Goal: Task Accomplishment & Management: Manage account settings

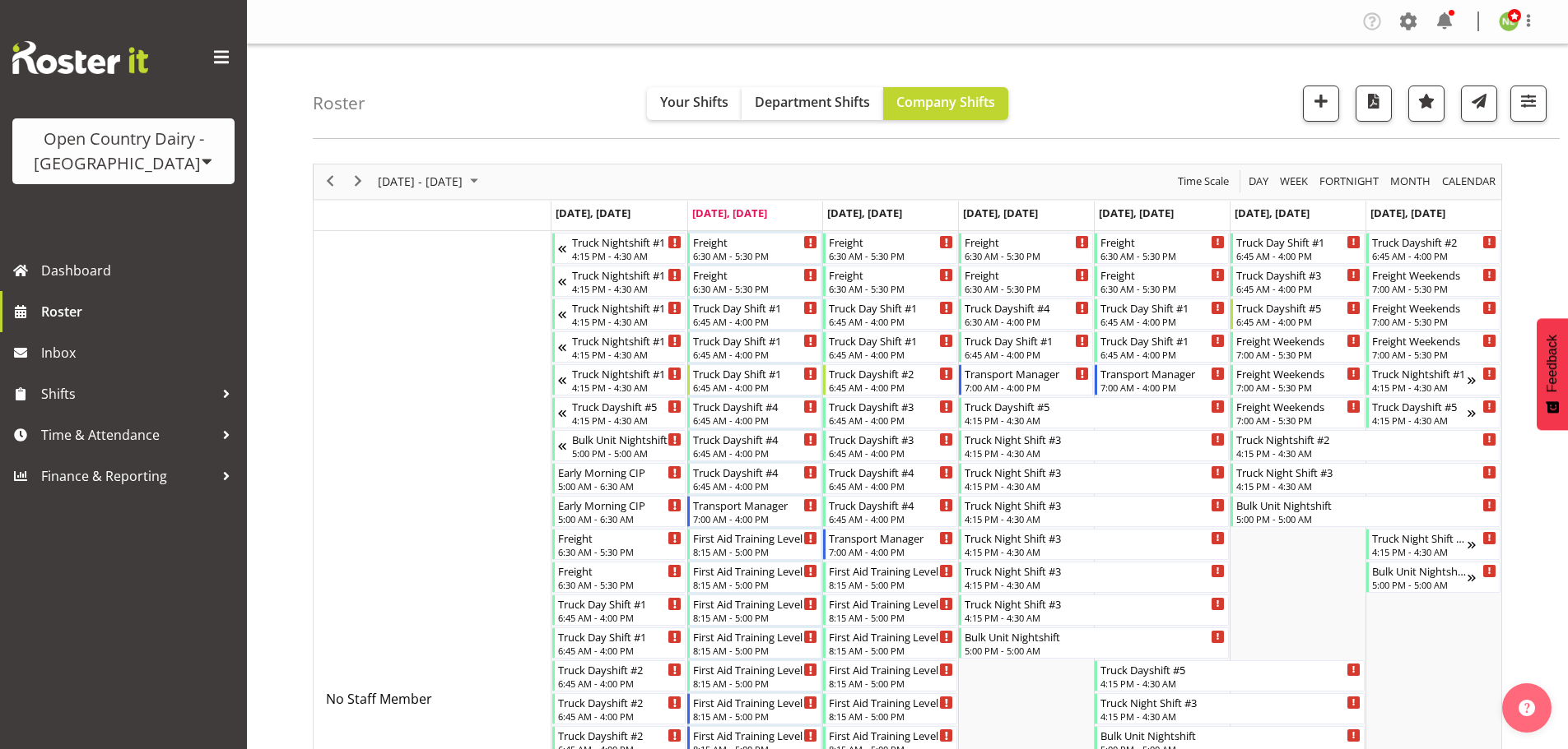
scroll to position [987, 0]
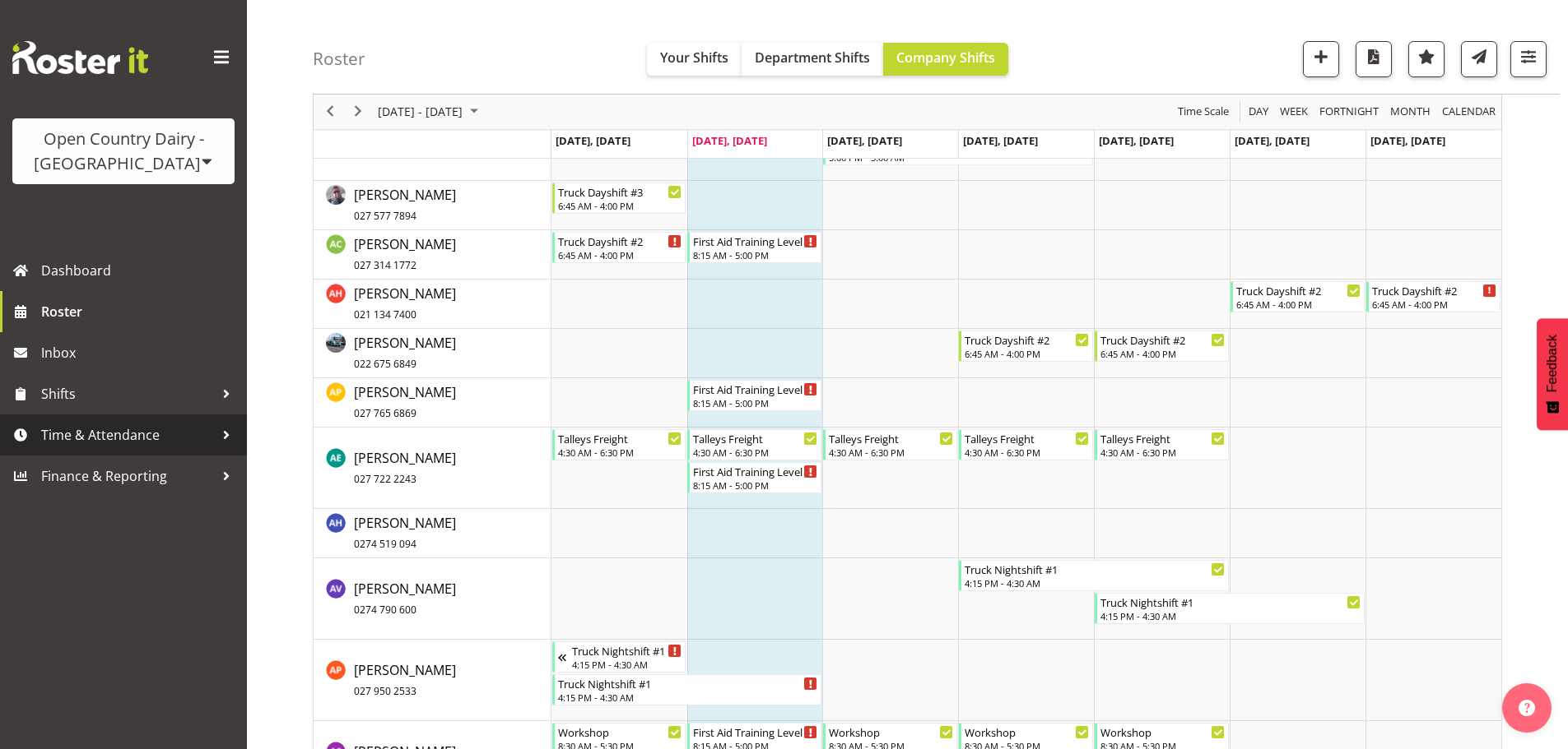
click at [185, 430] on span "Time & Attendance" at bounding box center [127, 435] width 173 height 25
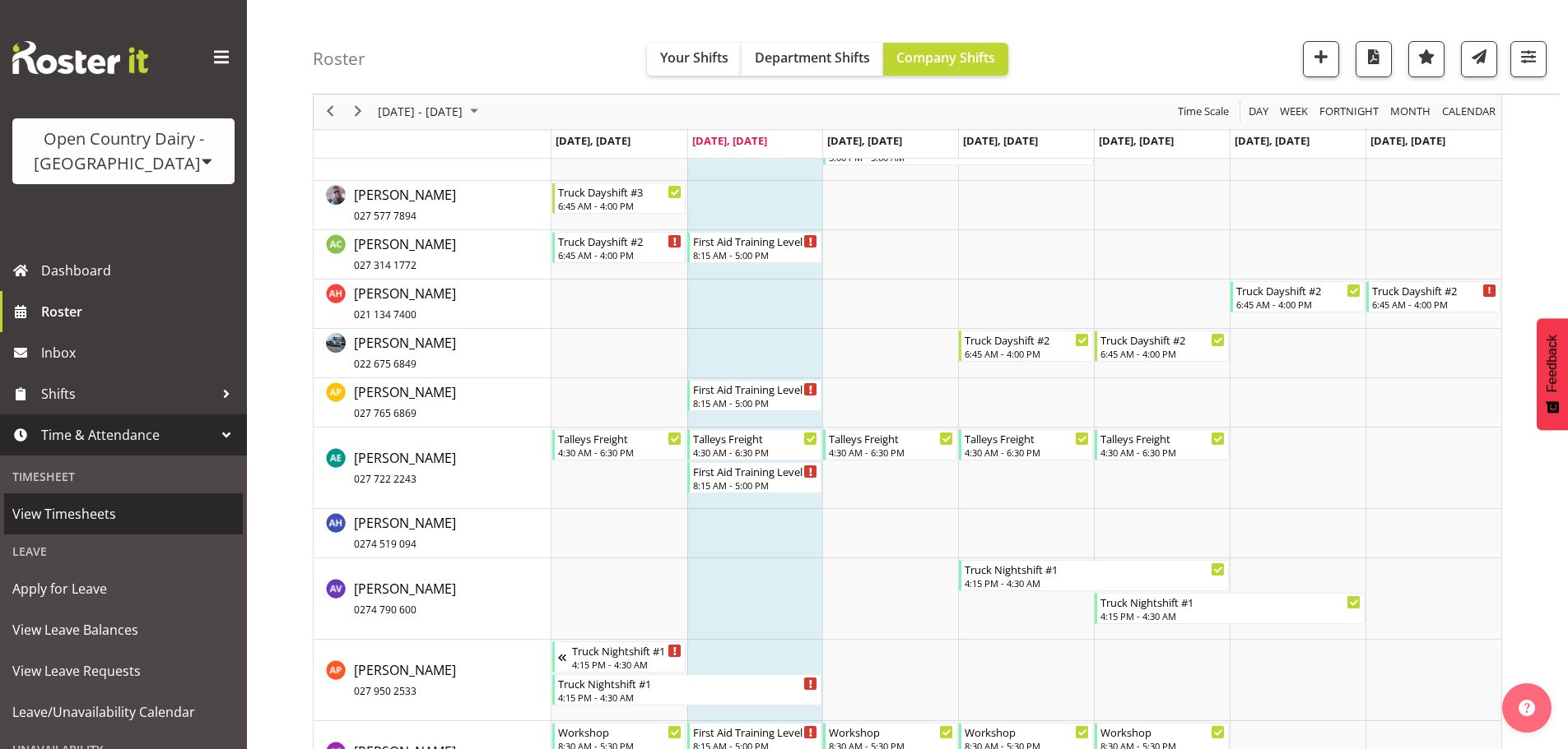
click at [96, 512] on span "View Timesheets" at bounding box center [123, 514] width 222 height 25
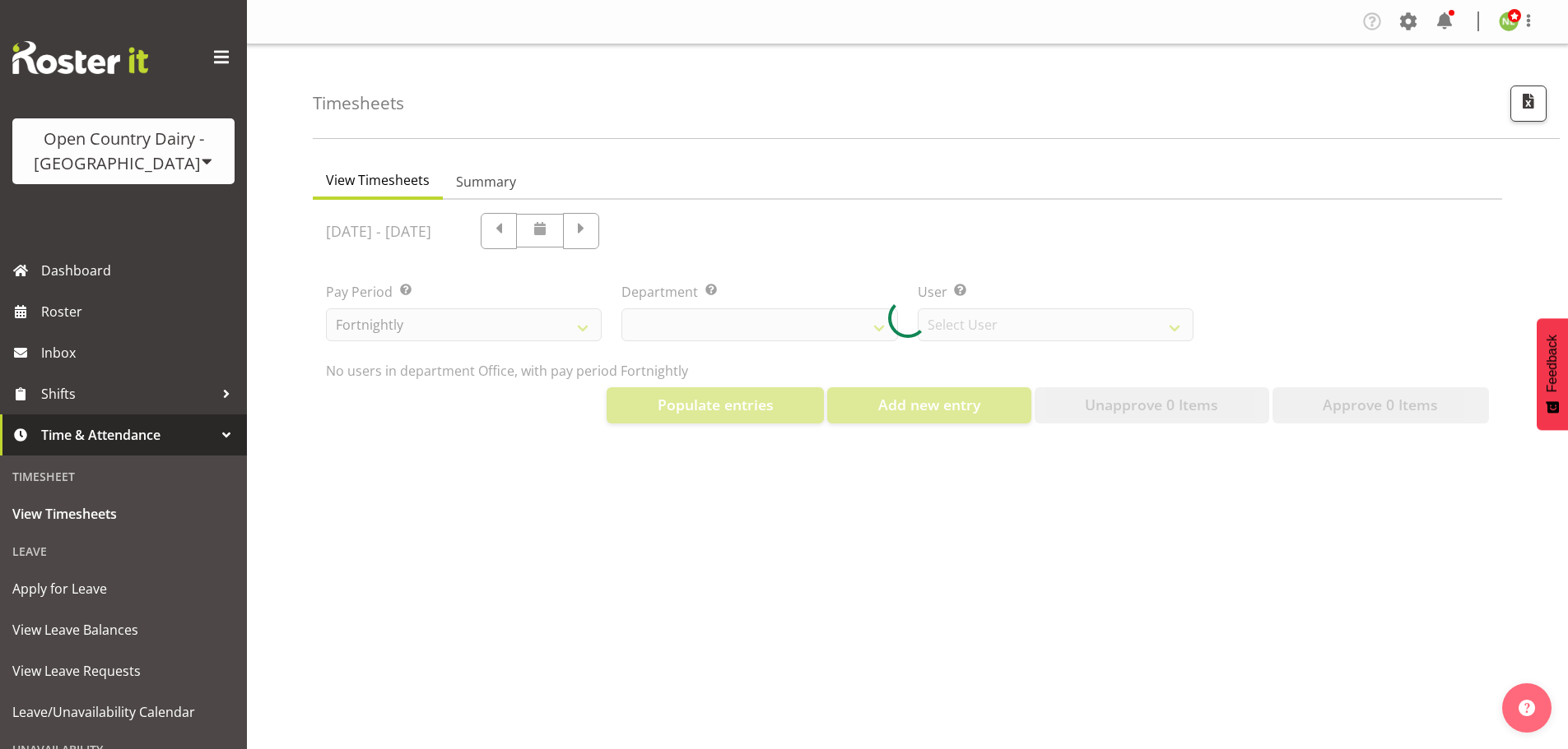
select select "699"
select select "8449"
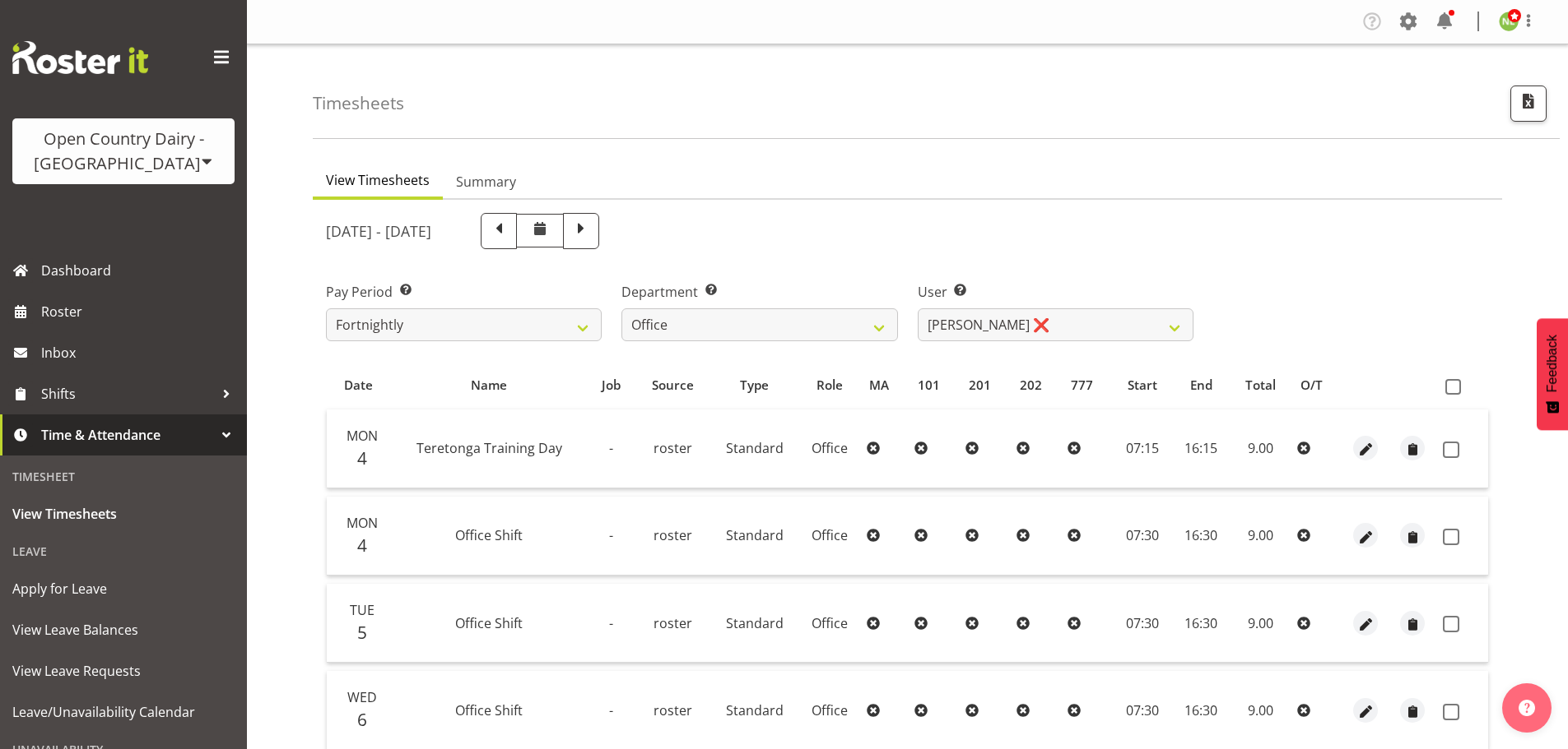
click at [304, 379] on div "Timesheets View Timesheets Summary August 4th - August 10th 2025 Pay Period Sel…" at bounding box center [907, 631] width 1321 height 1174
drag, startPoint x: 346, startPoint y: 383, endPoint x: 379, endPoint y: 385, distance: 33.1
click at [379, 385] on div "Date" at bounding box center [358, 385] width 44 height 19
click at [399, 383] on th "Name" at bounding box center [489, 385] width 197 height 32
drag, startPoint x: 489, startPoint y: 383, endPoint x: 516, endPoint y: 383, distance: 27.0
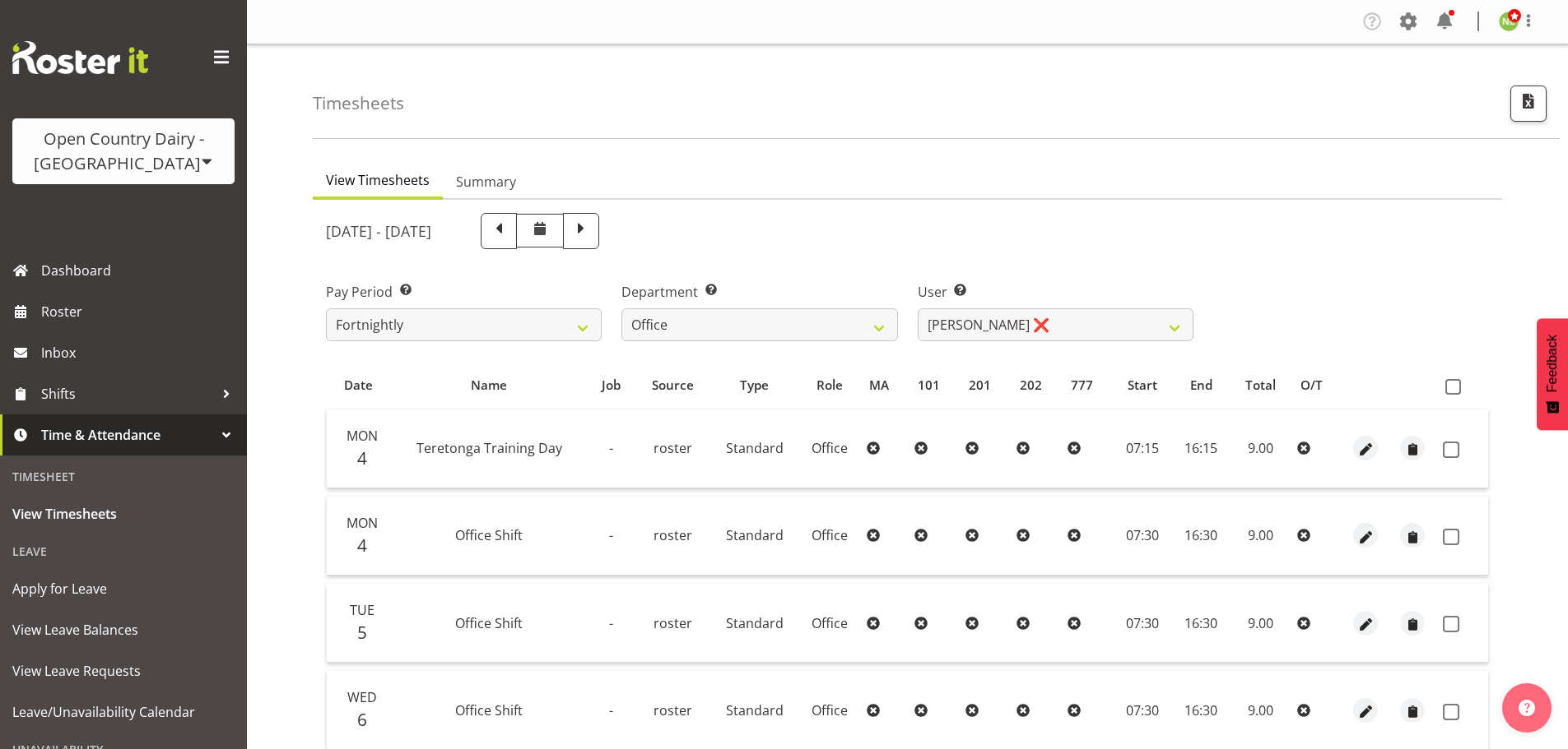
click at [516, 383] on div "Name" at bounding box center [489, 385] width 179 height 19
click at [523, 385] on div "Name" at bounding box center [489, 385] width 179 height 19
click at [487, 395] on span "Name" at bounding box center [489, 385] width 36 height 19
click at [493, 387] on span "Name" at bounding box center [489, 385] width 36 height 19
drag, startPoint x: 678, startPoint y: 325, endPoint x: 696, endPoint y: 341, distance: 24.1
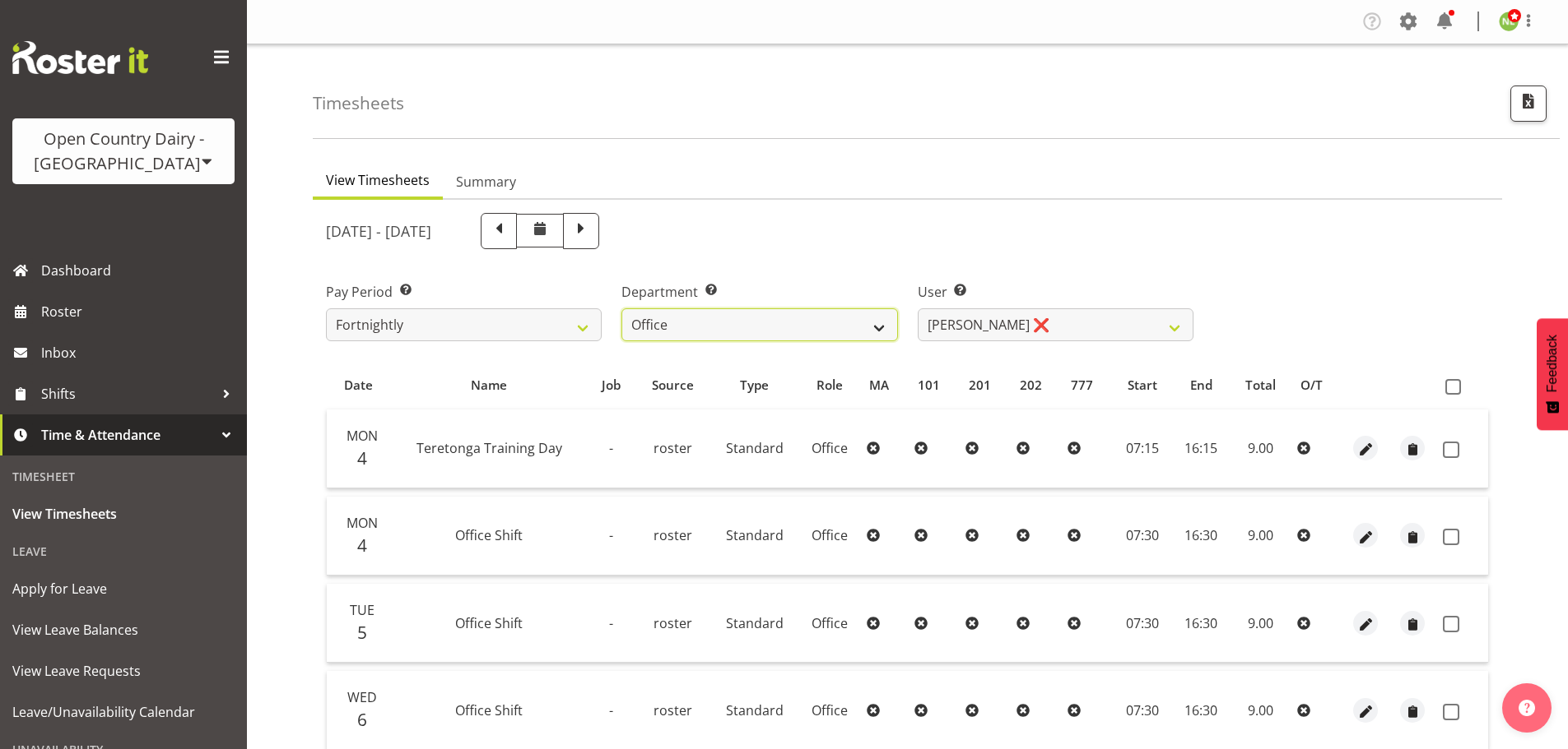
click at [678, 325] on select "734 735 736 737 738 739 850 851 852 853 854 855 856 858 861 862 865 868 869 870" at bounding box center [759, 325] width 276 height 33
select select "806"
click at [621, 308] on select "734 735 736 737 738 739 850 851 852 853 854 855 856 858 861 862 865 868 869 870" at bounding box center [759, 325] width 276 height 33
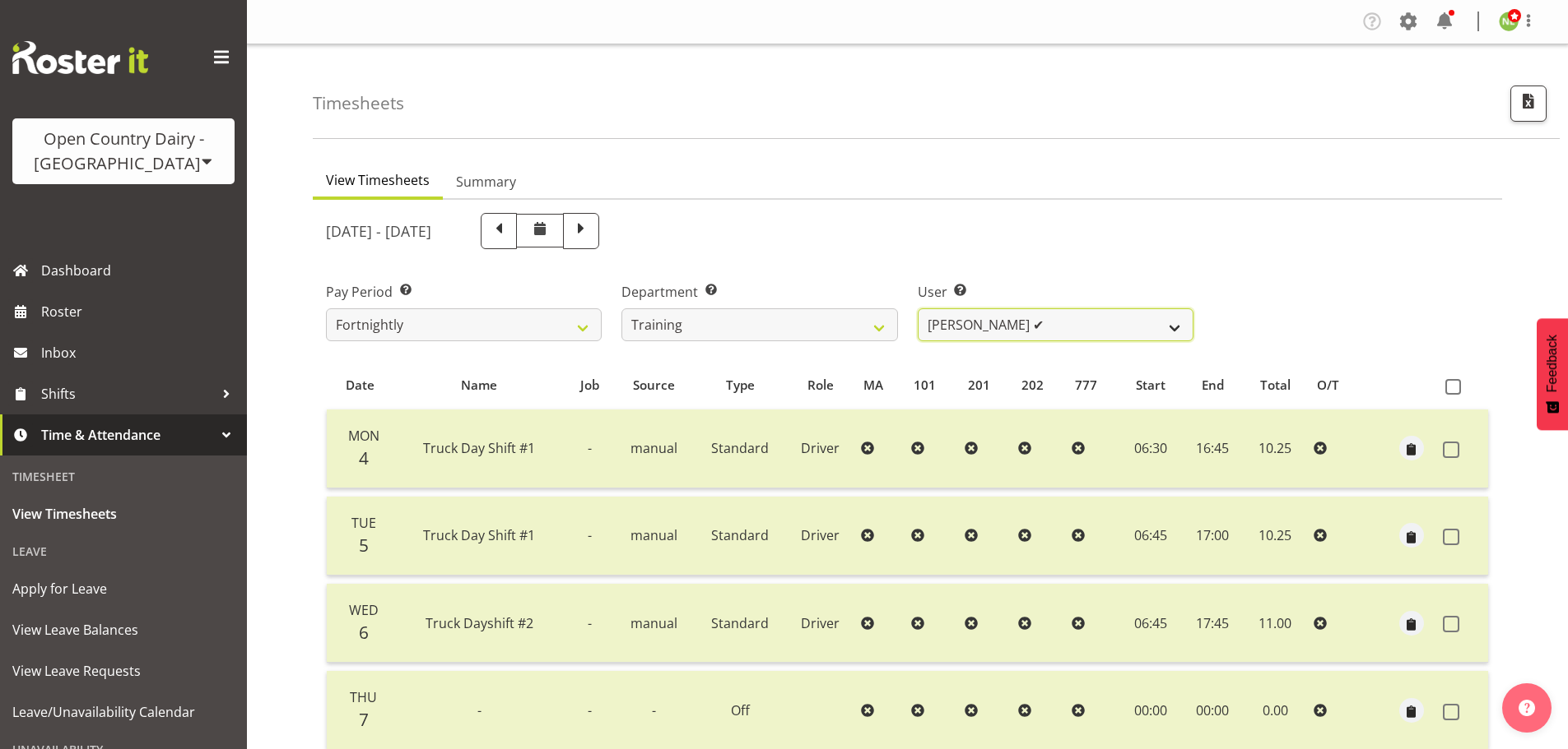
click at [964, 325] on select "Dean Henderson ✔ Erika McNaught ❌ Josh Winship ❌ Marcy Tuuta ✔ Shiva Kumaran ✔" at bounding box center [1055, 325] width 276 height 33
select select "11791"
click at [918, 308] on select "Dean Henderson ✔ Erika McNaught ❌ Josh Winship ❌ Marcy Tuuta ✔ Shiva Kumaran ✔" at bounding box center [1055, 325] width 276 height 33
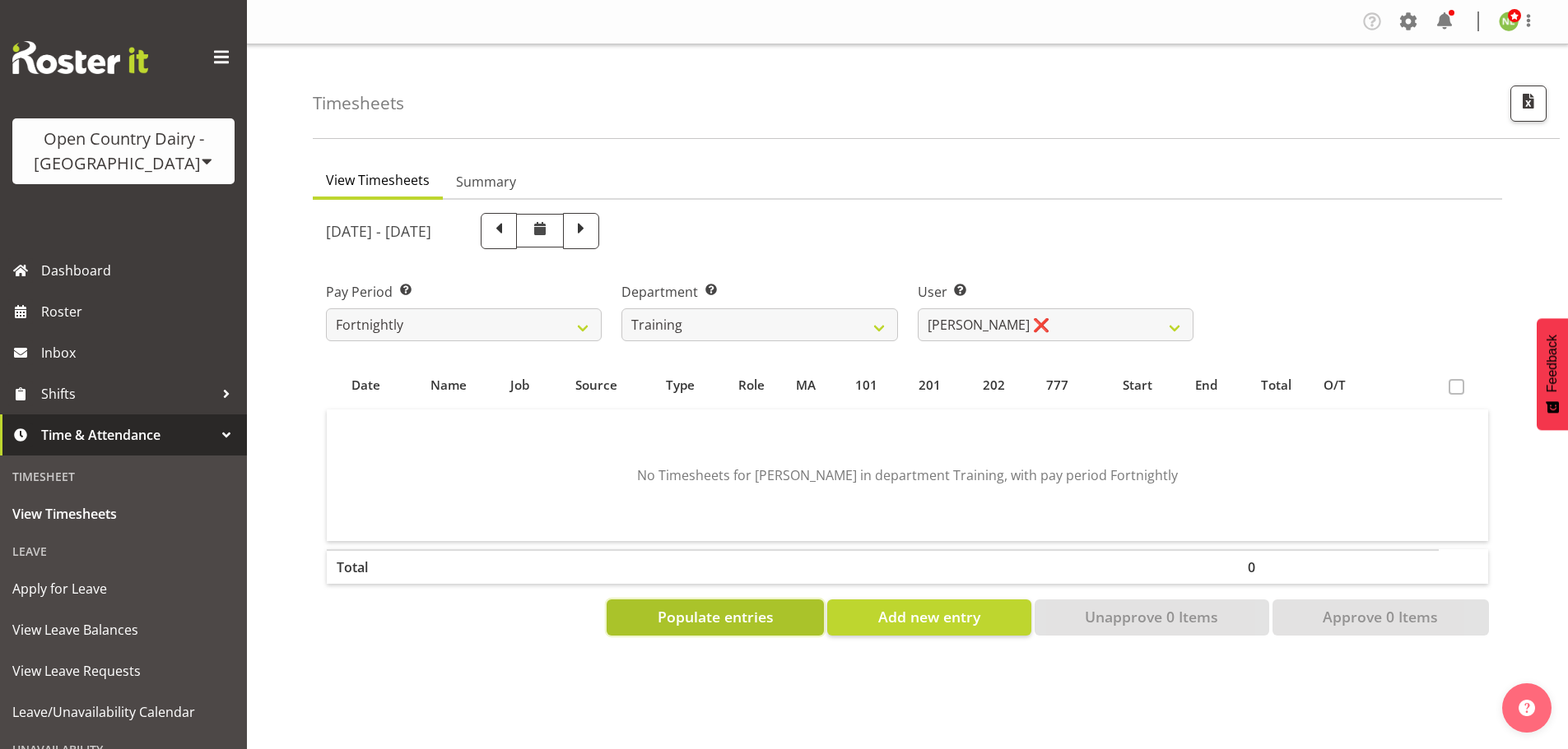
click at [728, 605] on button "Populate entries" at bounding box center [715, 617] width 217 height 36
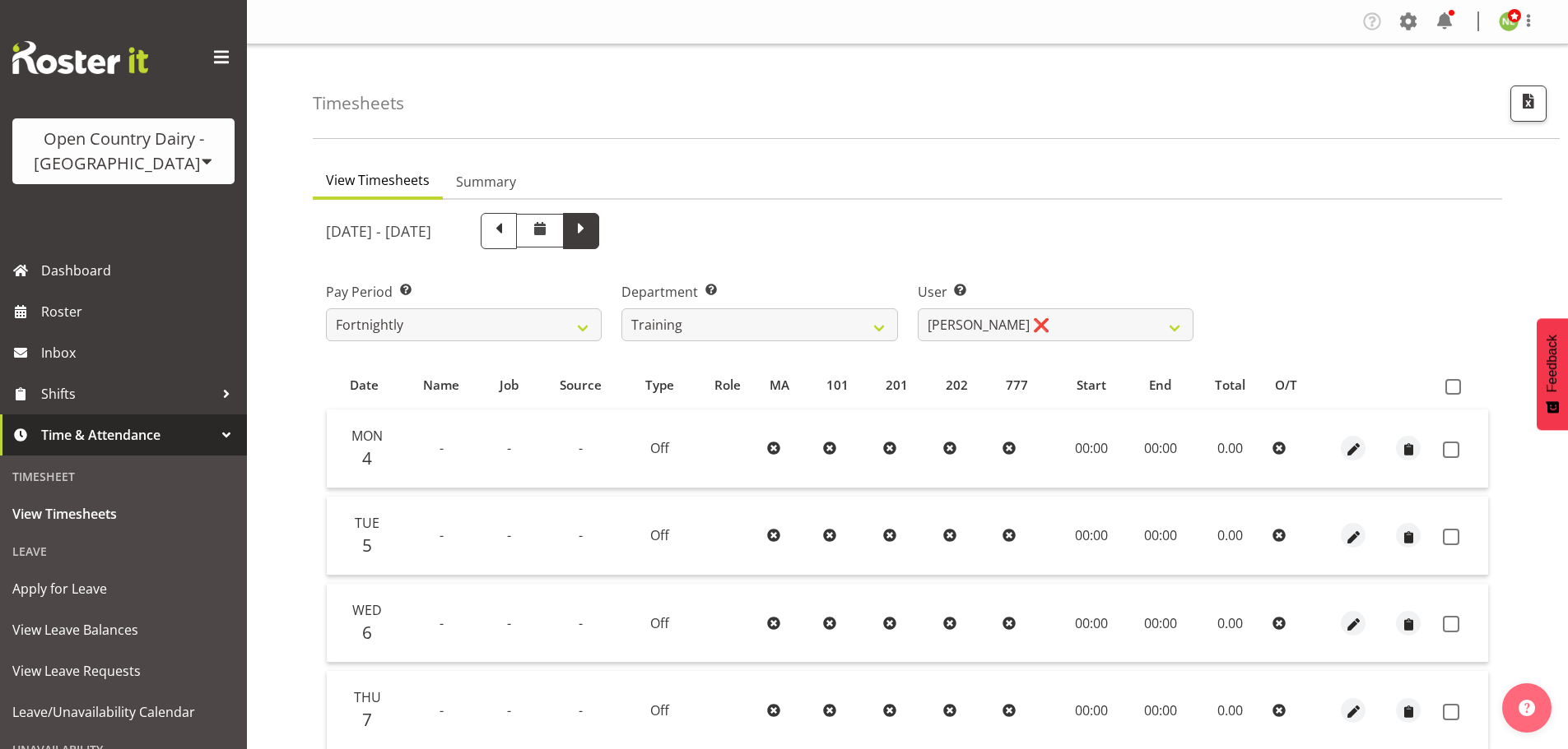
click at [591, 229] on span at bounding box center [580, 229] width 21 height 21
select select
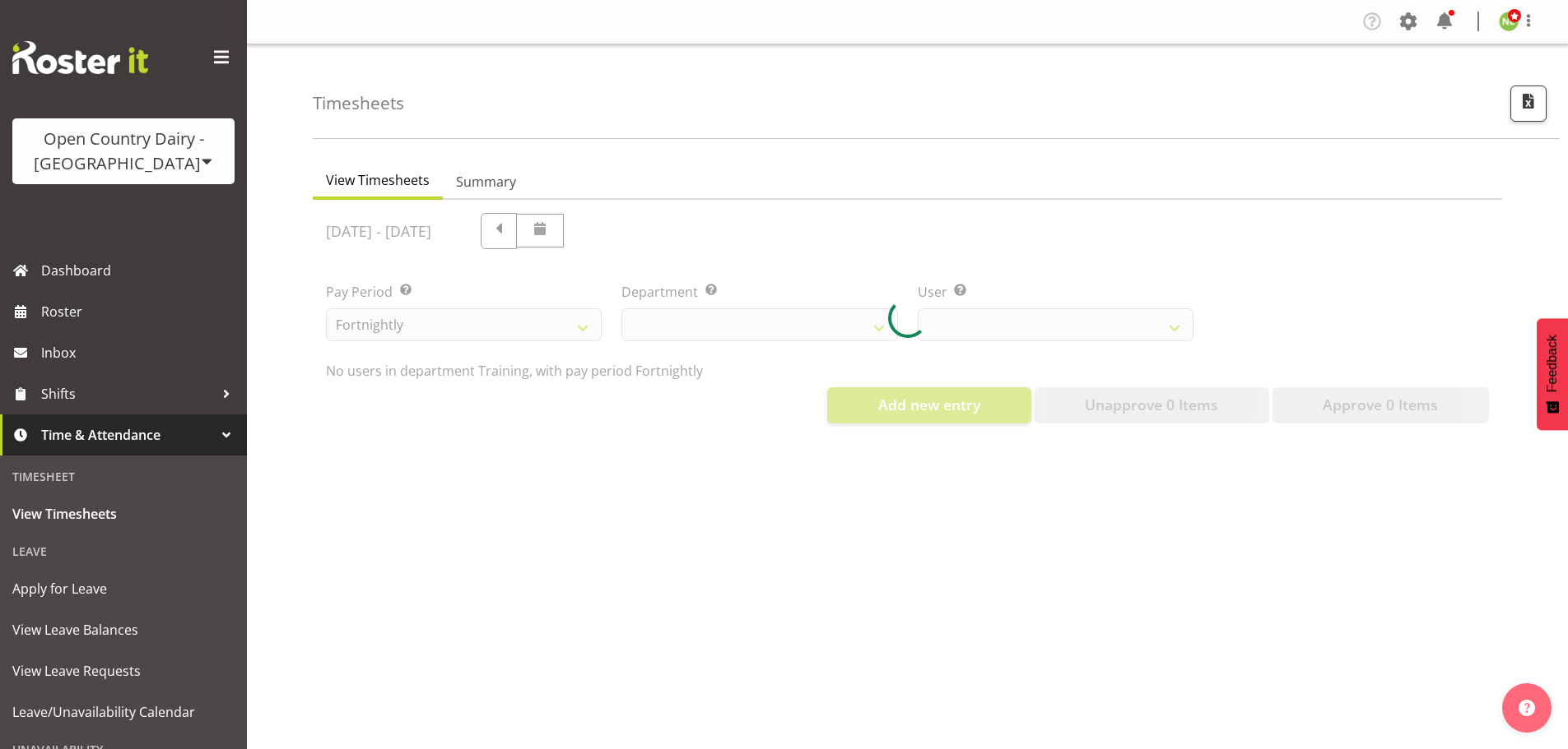
select select "806"
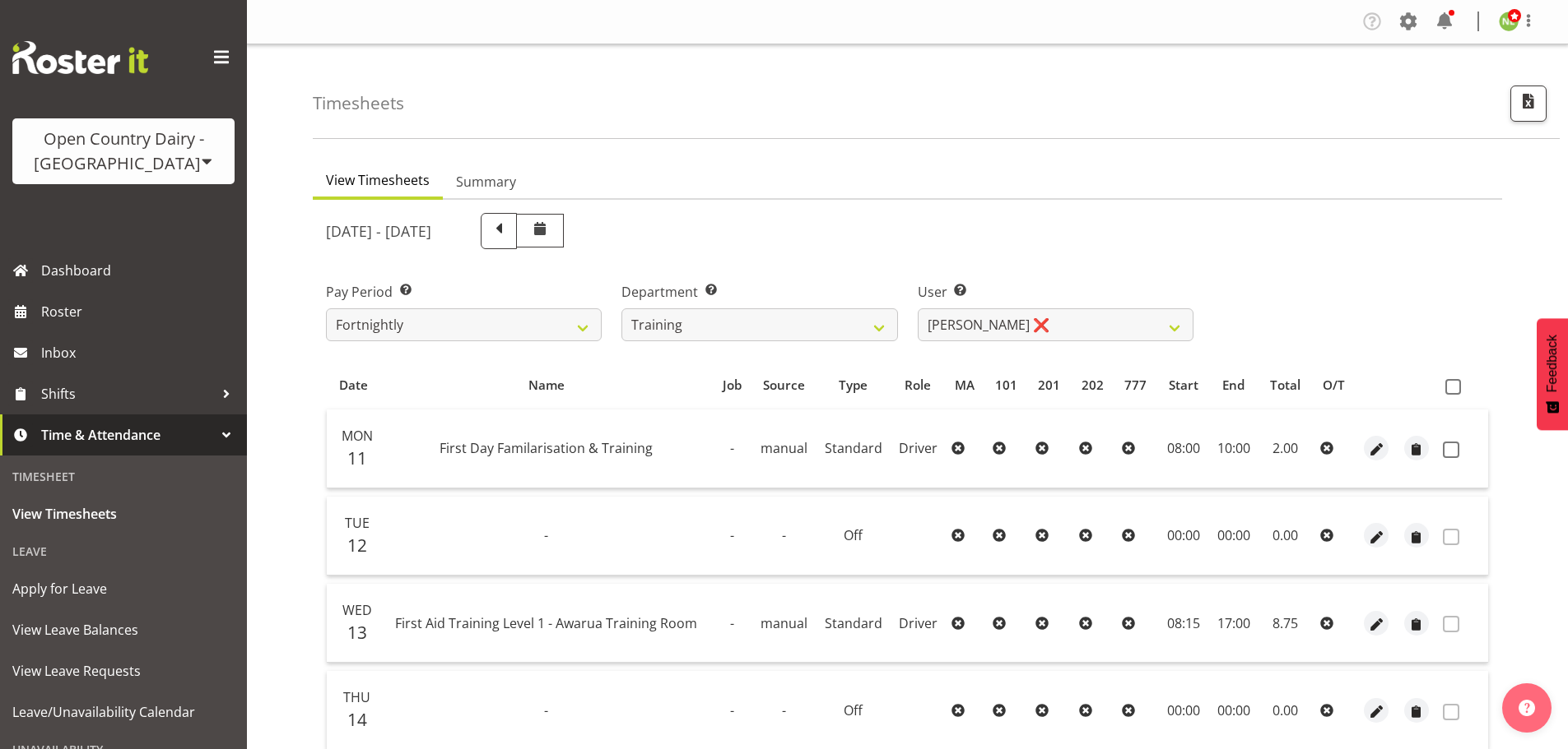
click at [297, 452] on div "Timesheets View Timesheets Summary August 11th - August 17th 2025 Pay Period Se…" at bounding box center [907, 588] width 1321 height 1087
click at [302, 617] on div "Timesheets View Timesheets Summary August 11th - August 17th 2025 Pay Period Se…" at bounding box center [907, 588] width 1321 height 1087
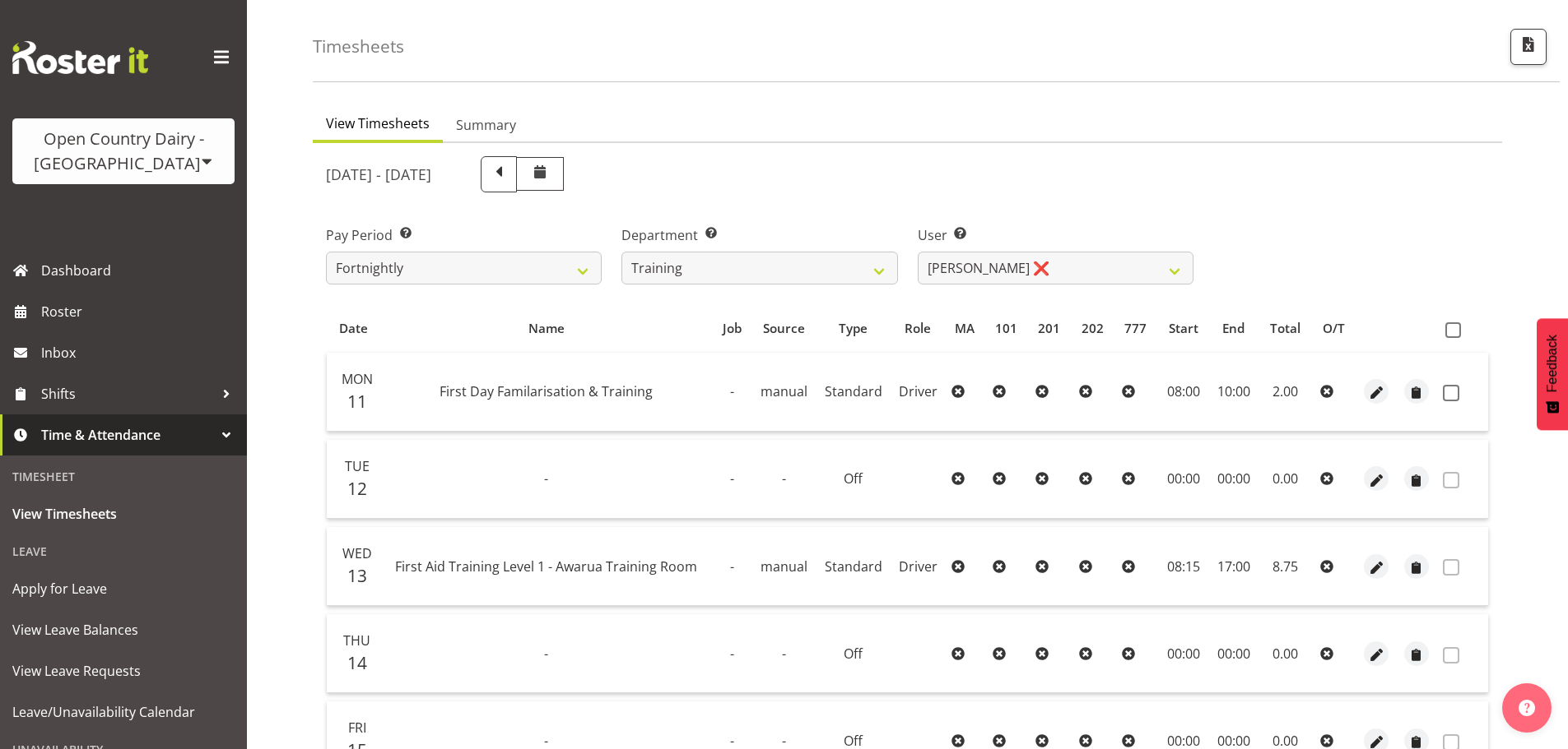
scroll to position [82, 0]
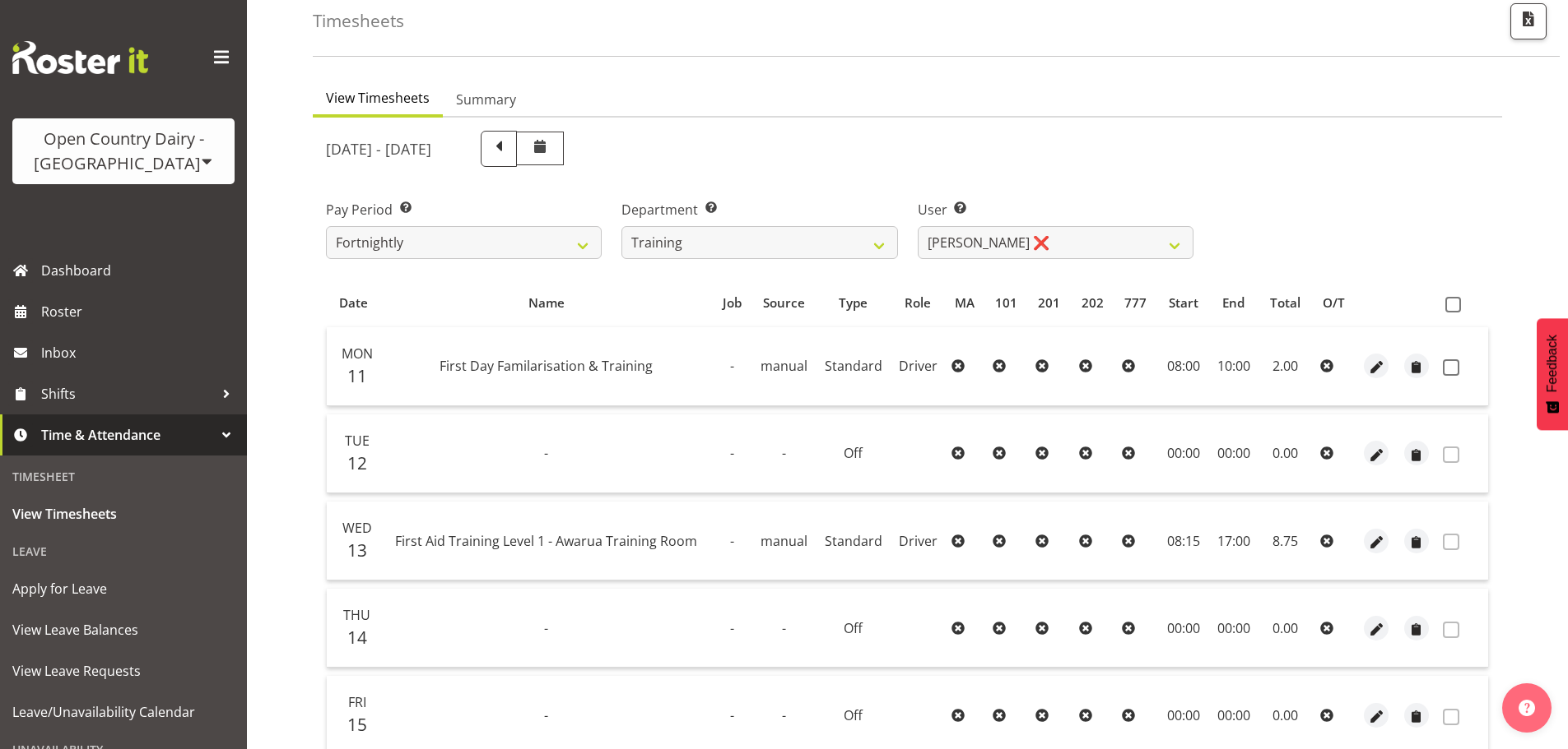
click at [555, 459] on td "-" at bounding box center [546, 453] width 332 height 79
click at [844, 442] on td "Off" at bounding box center [854, 453] width 75 height 79
drag, startPoint x: 853, startPoint y: 450, endPoint x: 865, endPoint y: 453, distance: 12.4
click at [858, 452] on td "Off" at bounding box center [854, 453] width 75 height 79
drag, startPoint x: 874, startPoint y: 455, endPoint x: 846, endPoint y: 458, distance: 28.2
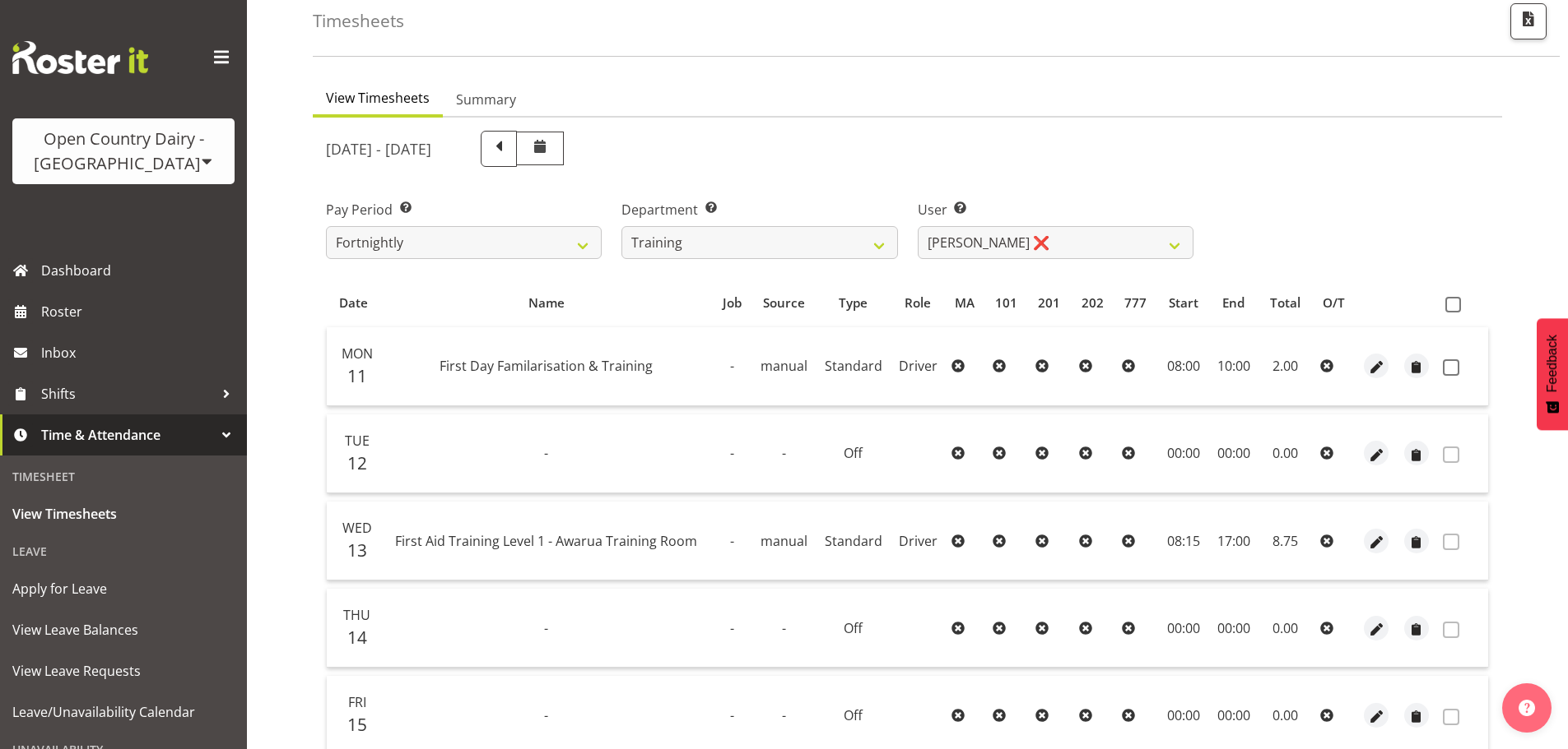
click at [837, 453] on td "Off" at bounding box center [854, 453] width 75 height 79
click at [875, 455] on td "Off" at bounding box center [854, 453] width 75 height 79
drag, startPoint x: 398, startPoint y: 541, endPoint x: 701, endPoint y: 539, distance: 303.0
click at [701, 539] on td "First Aid Training Level 1 - Awarua Training Room" at bounding box center [546, 541] width 332 height 79
click at [691, 564] on td "First Aid Training Level 1 - Awarua Training Room" at bounding box center [546, 541] width 332 height 79
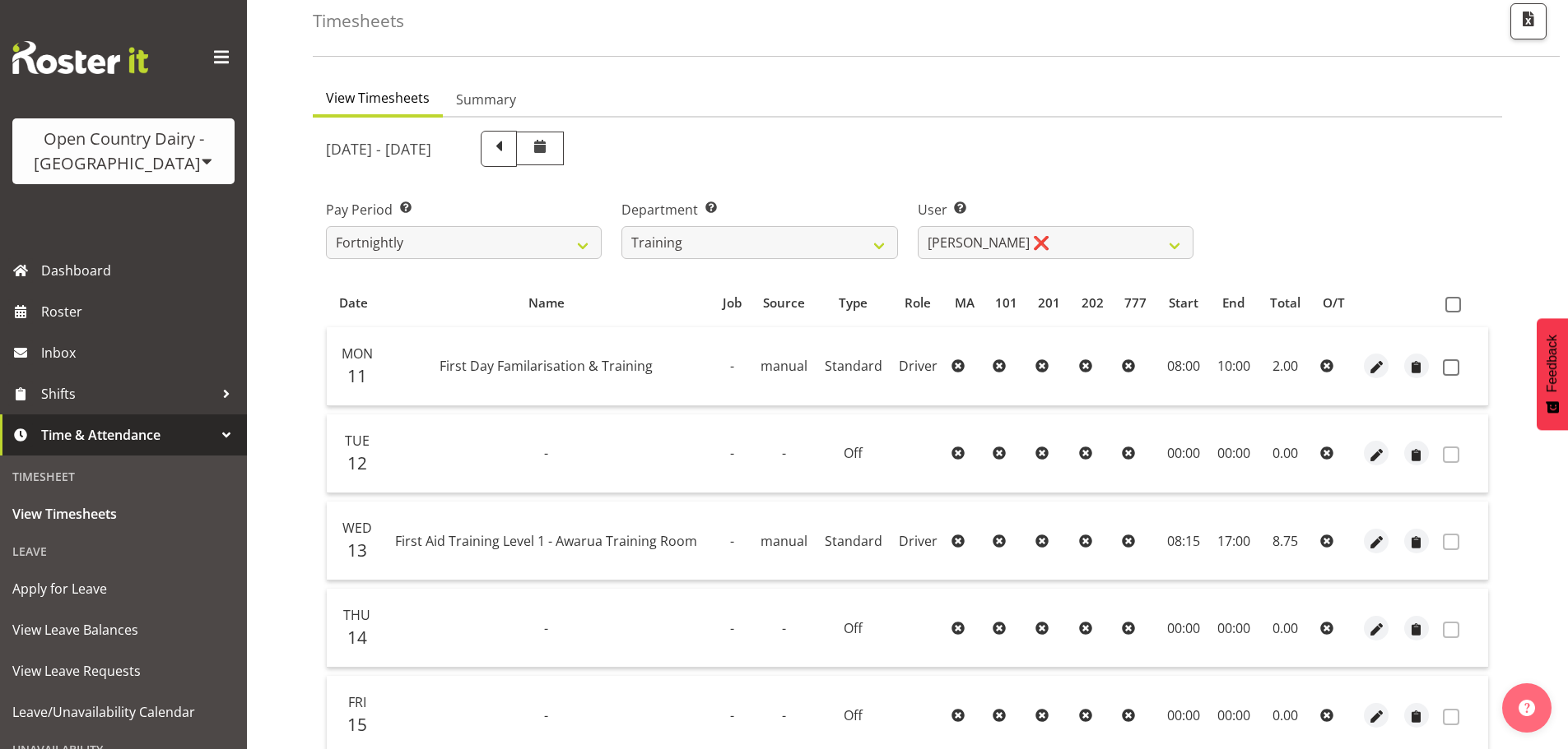
click at [681, 537] on span "First Aid Training Level 1 - Awarua Training Room" at bounding box center [545, 541] width 302 height 18
click at [976, 232] on select "Dean Henderson ❌ Erika McNaught ❌ Josh Winship ❌ Marcy Tuuta ❌ Shiva Kumaran ❌" at bounding box center [1055, 243] width 276 height 33
click at [918, 226] on select "Dean Henderson ❌ Erika McNaught ❌ Josh Winship ❌ Marcy Tuuta ❌ Shiva Kumaran ❌" at bounding box center [1055, 243] width 276 height 33
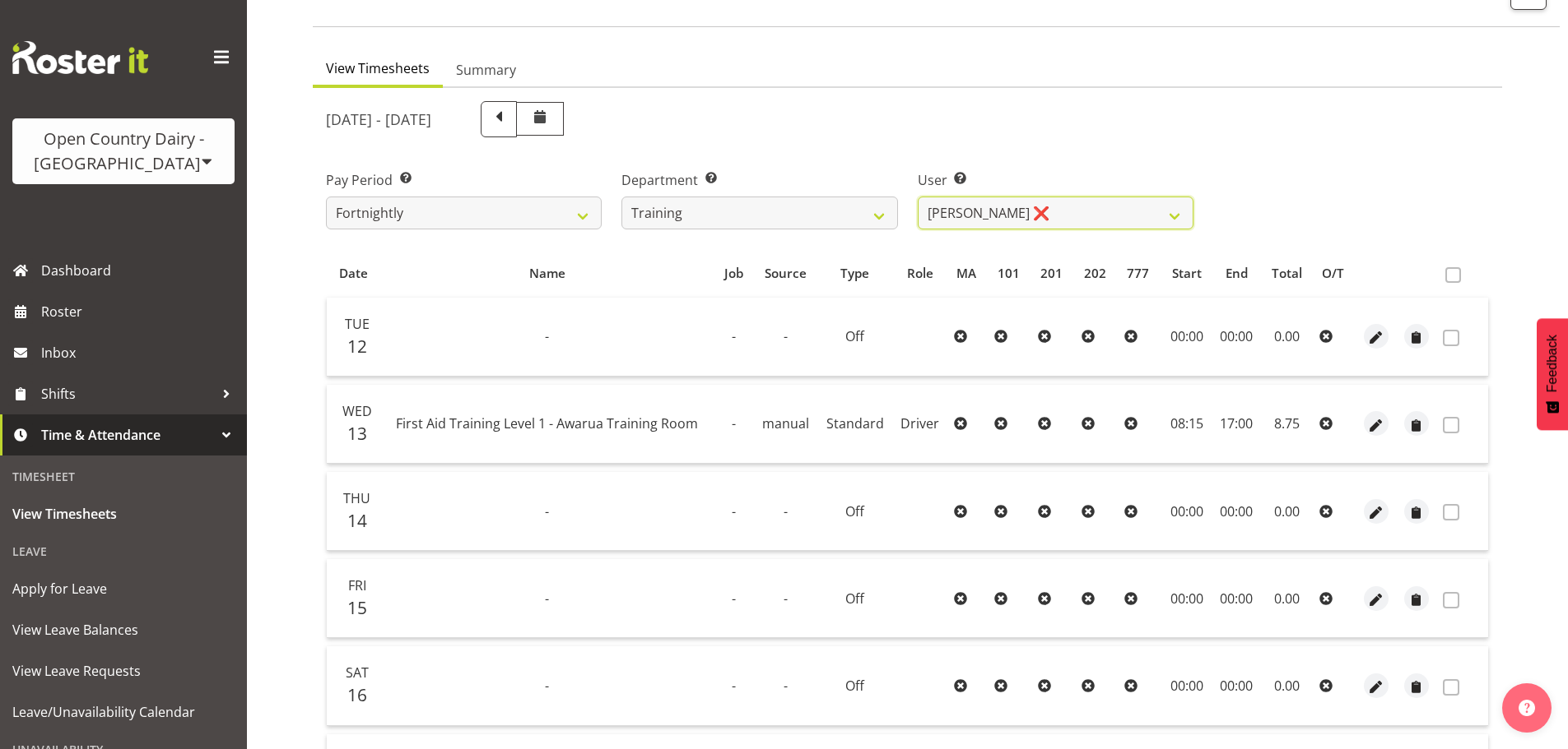
scroll to position [0, 0]
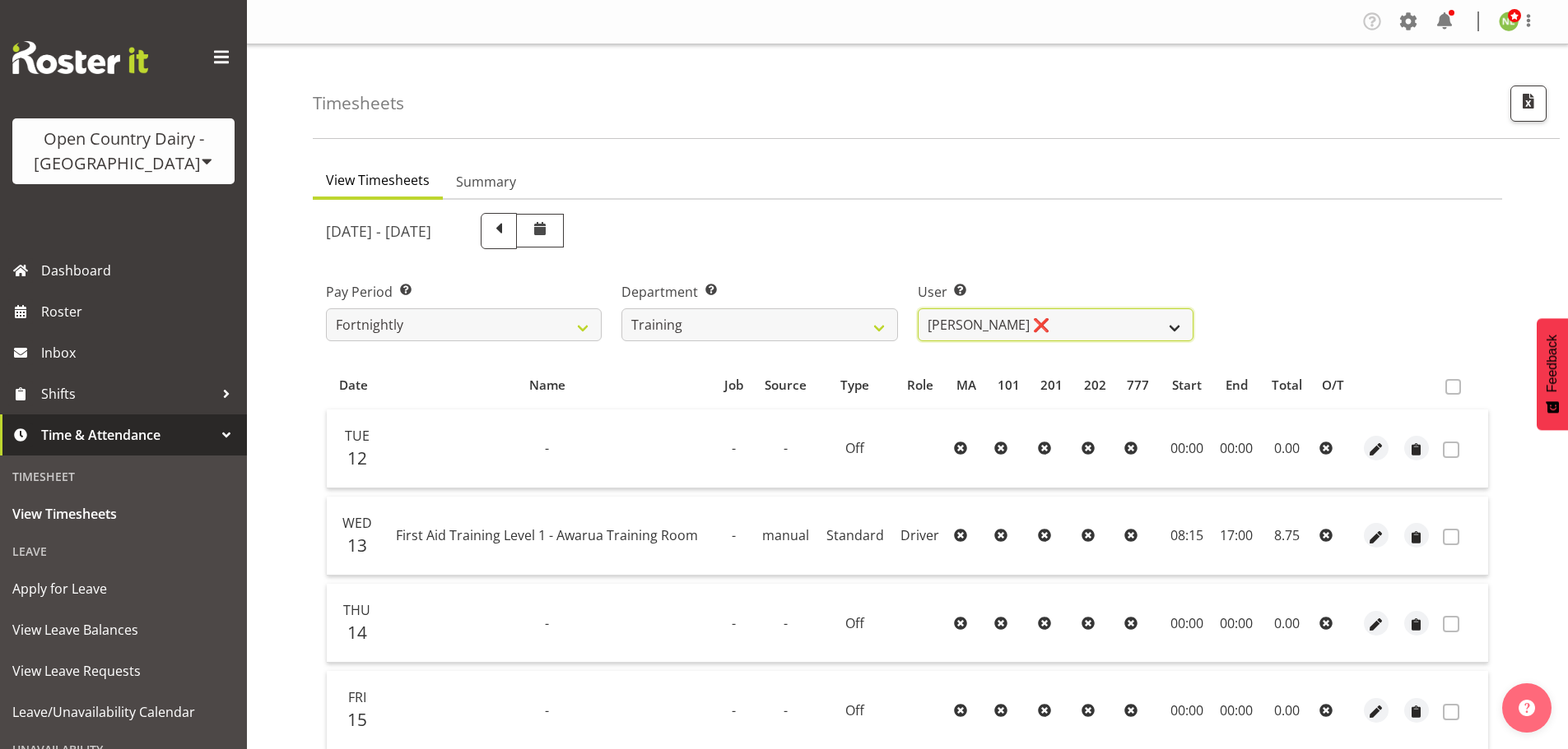
drag, startPoint x: 993, startPoint y: 315, endPoint x: 993, endPoint y: 338, distance: 23.0
click at [993, 315] on select "Dean Henderson ❌ Erika McNaught ❌ Josh Winship ❌ Marcy Tuuta ❌ Shiva Kumaran ❌" at bounding box center [1055, 325] width 276 height 33
click at [918, 308] on select "Dean Henderson ❌ Erika McNaught ❌ Josh Winship ❌ Marcy Tuuta ❌ Shiva Kumaran ❌" at bounding box center [1055, 325] width 276 height 33
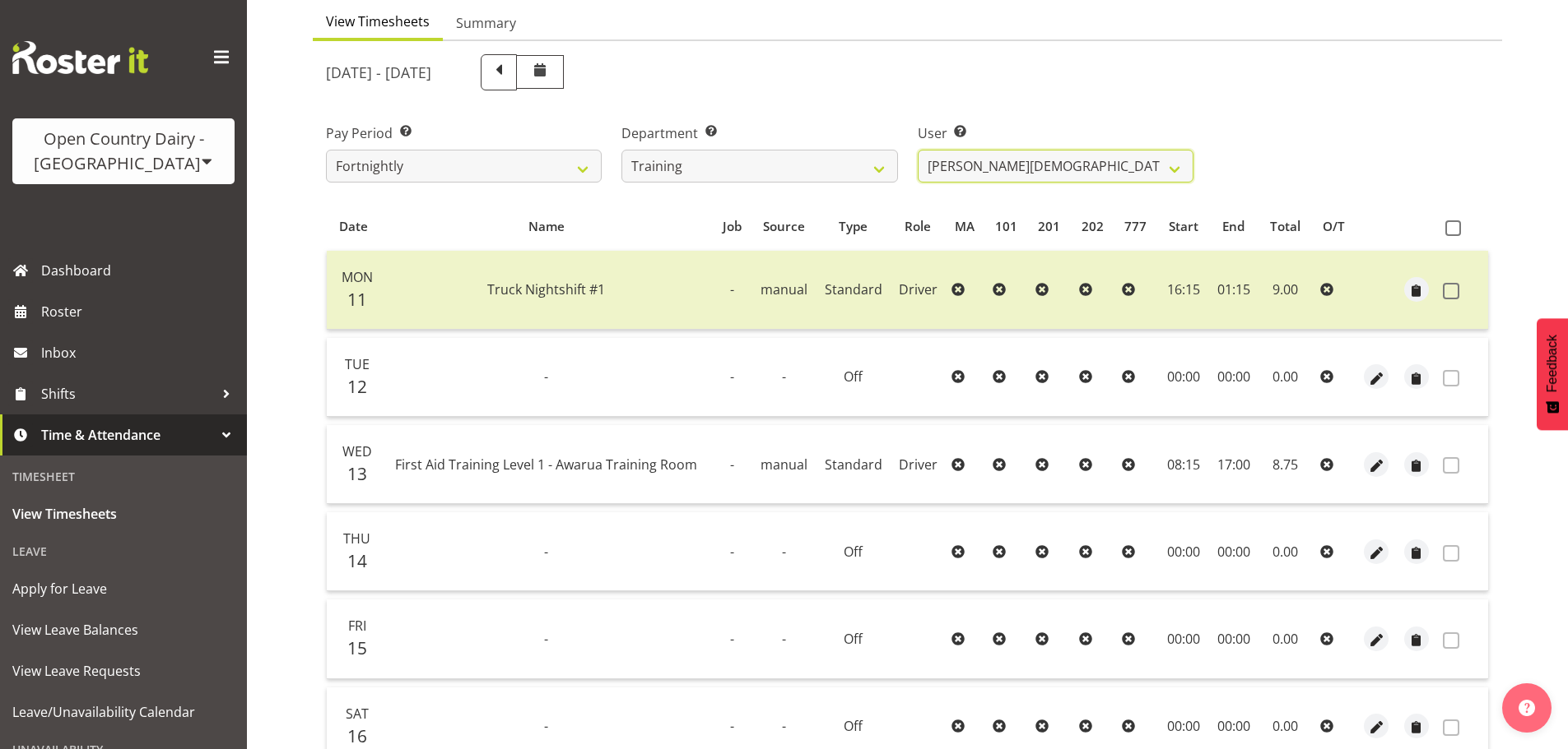
scroll to position [165, 0]
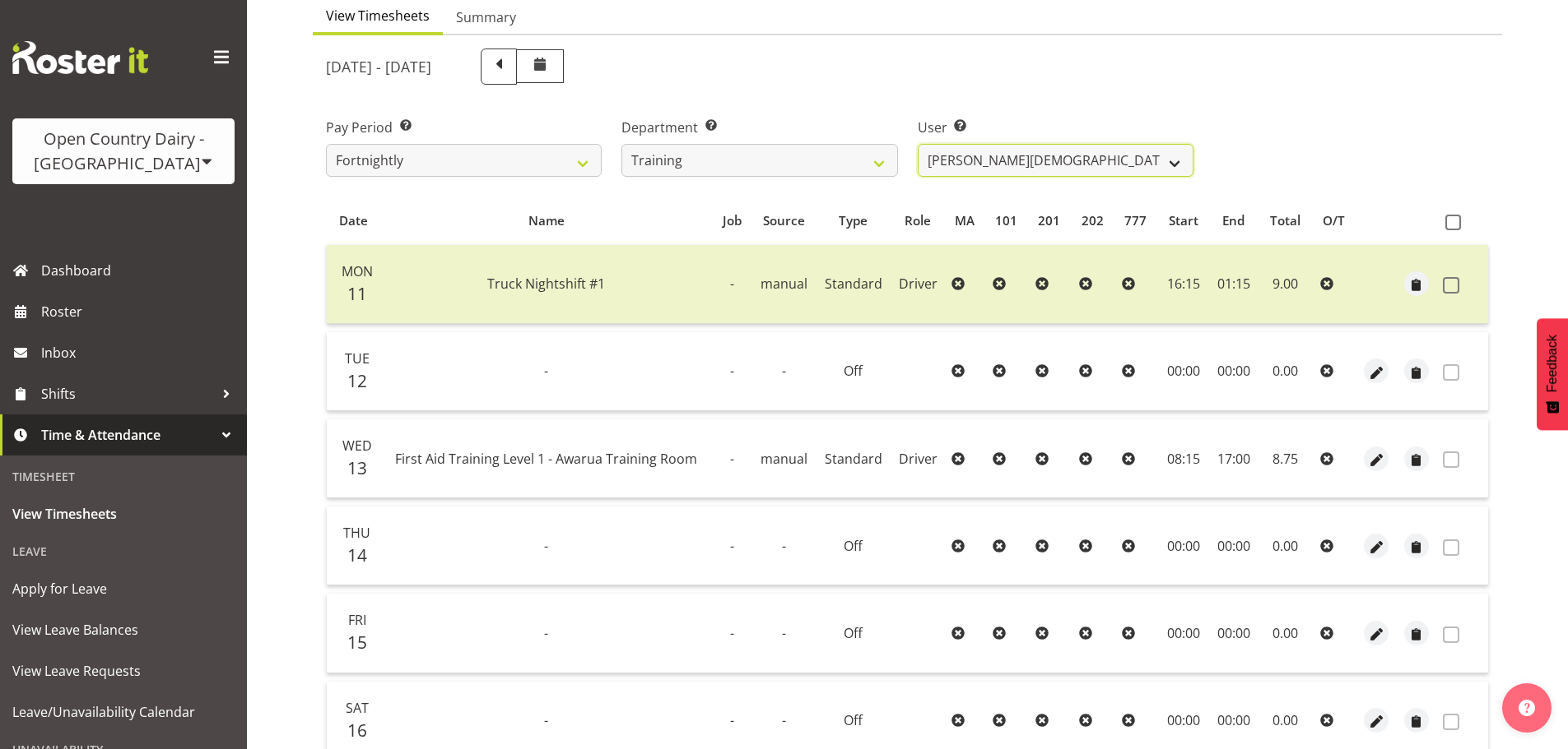
click at [1025, 155] on select "Dean Henderson ❌ Erika McNaught ❌ Josh Winship ❌ Marcy Tuuta ❌ Shiva Kumaran ❌" at bounding box center [1055, 161] width 276 height 33
click at [918, 144] on select "Dean Henderson ❌ Erika McNaught ❌ Josh Winship ❌ Marcy Tuuta ❌ Shiva Kumaran ❌" at bounding box center [1055, 161] width 276 height 33
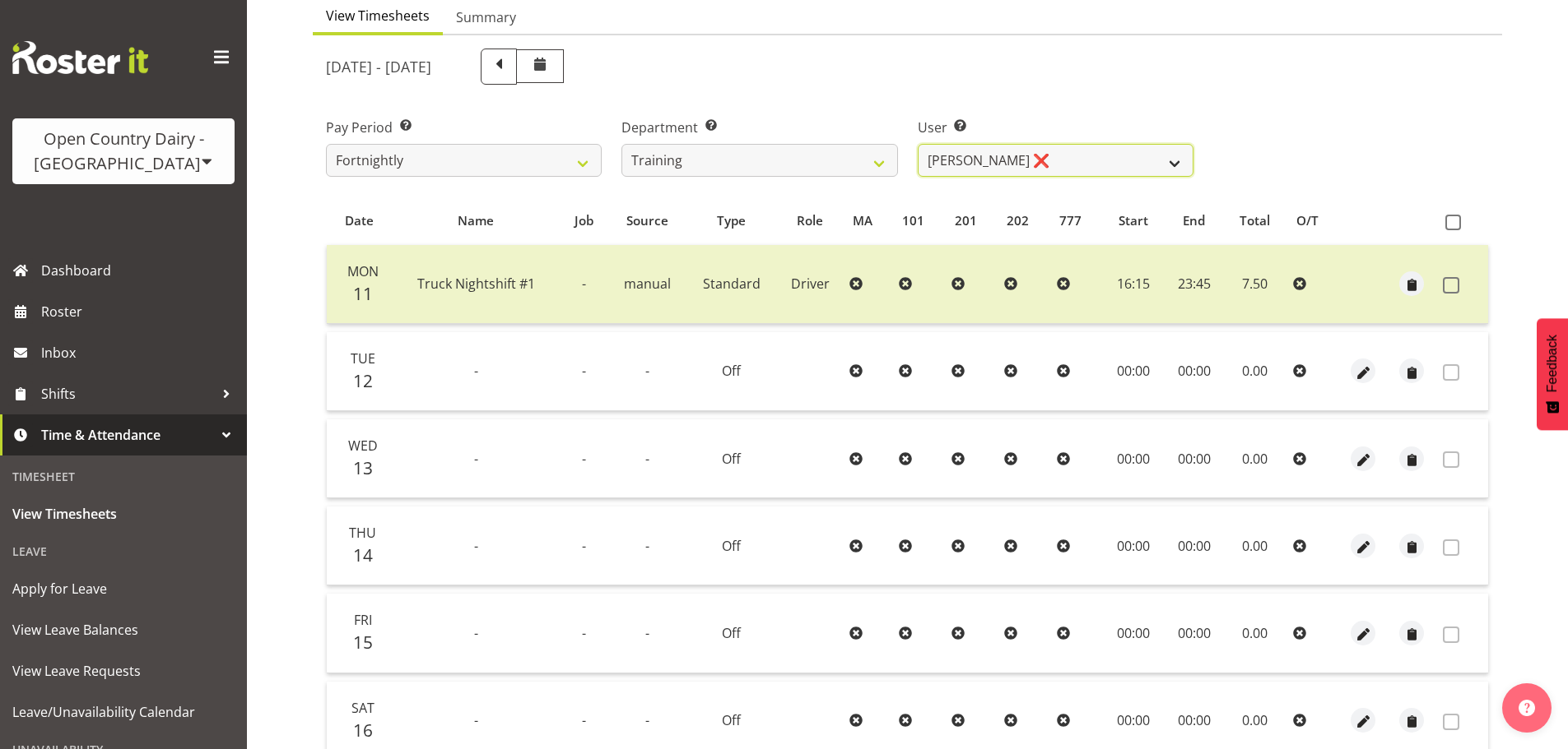
click at [1006, 166] on select "Dean Henderson ❌ Erika McNaught ❌ Josh Winship ❌ Marcy Tuuta ❌ Shiva Kumaran ❌" at bounding box center [1055, 161] width 276 height 33
select select "11649"
click at [918, 144] on select "Dean Henderson ❌ Erika McNaught ❌ Josh Winship ❌ Marcy Tuuta ❌ Shiva Kumaran ❌" at bounding box center [1055, 161] width 276 height 33
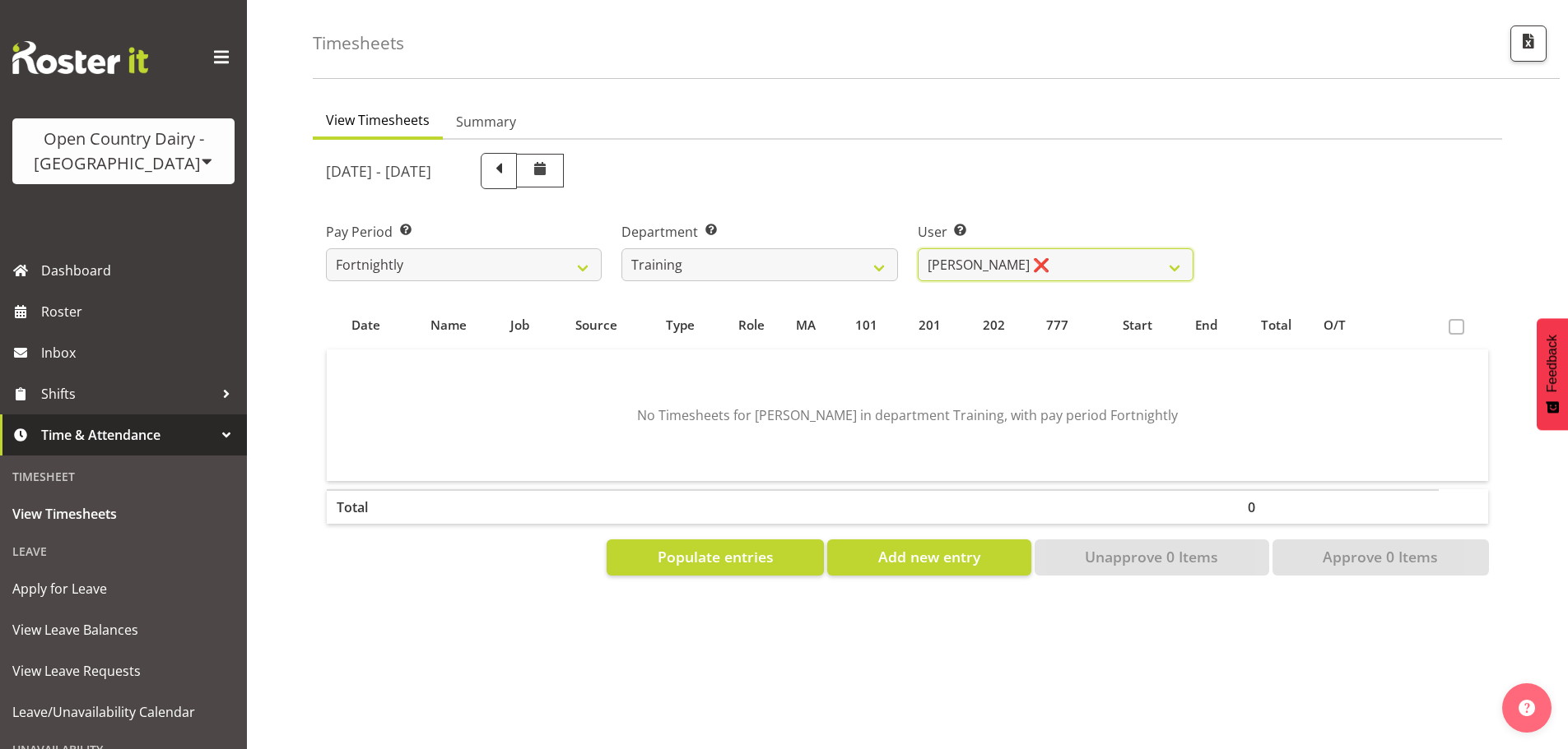
scroll to position [73, 0]
click at [726, 547] on span "Populate entries" at bounding box center [716, 557] width 116 height 21
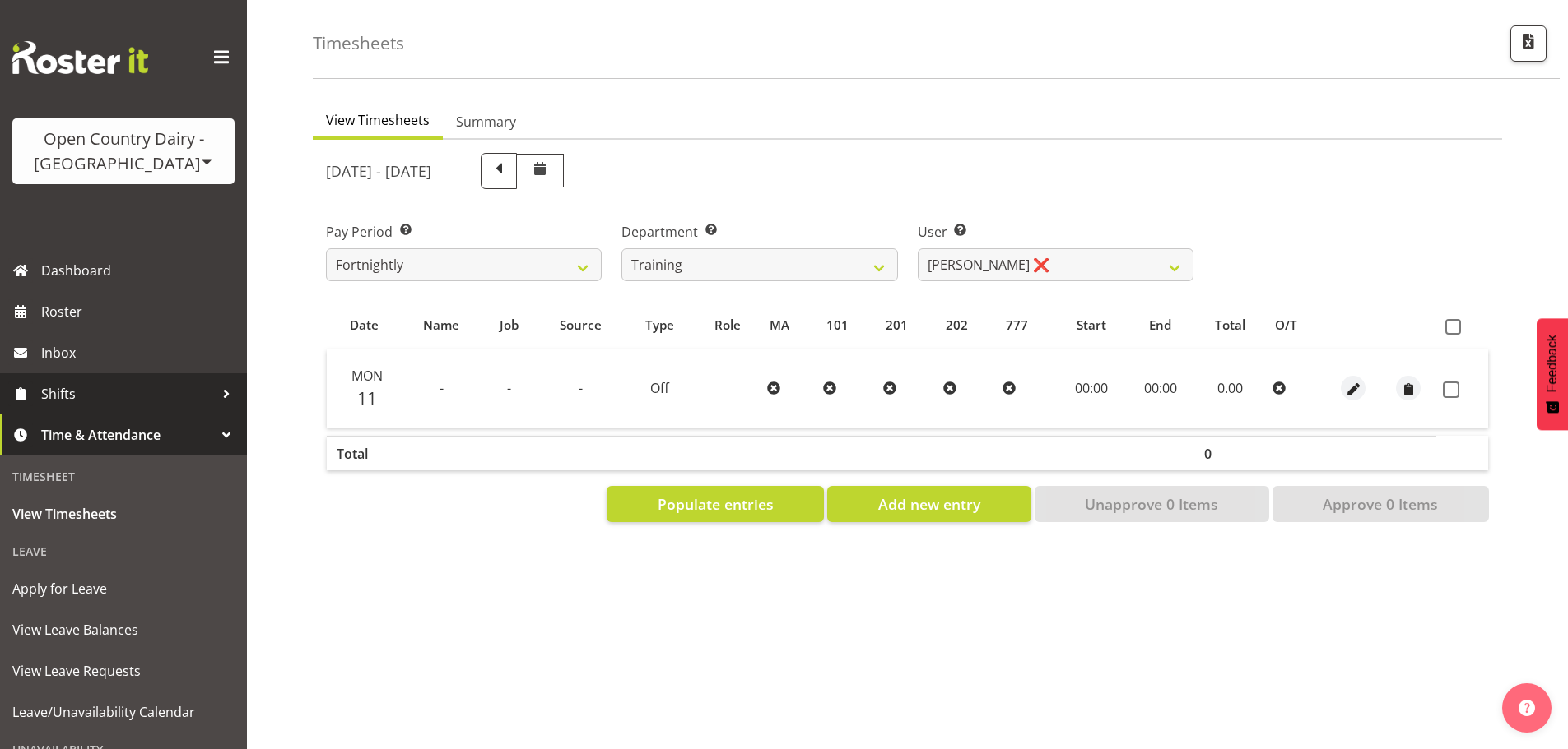
click at [115, 390] on span "Shifts" at bounding box center [127, 394] width 173 height 25
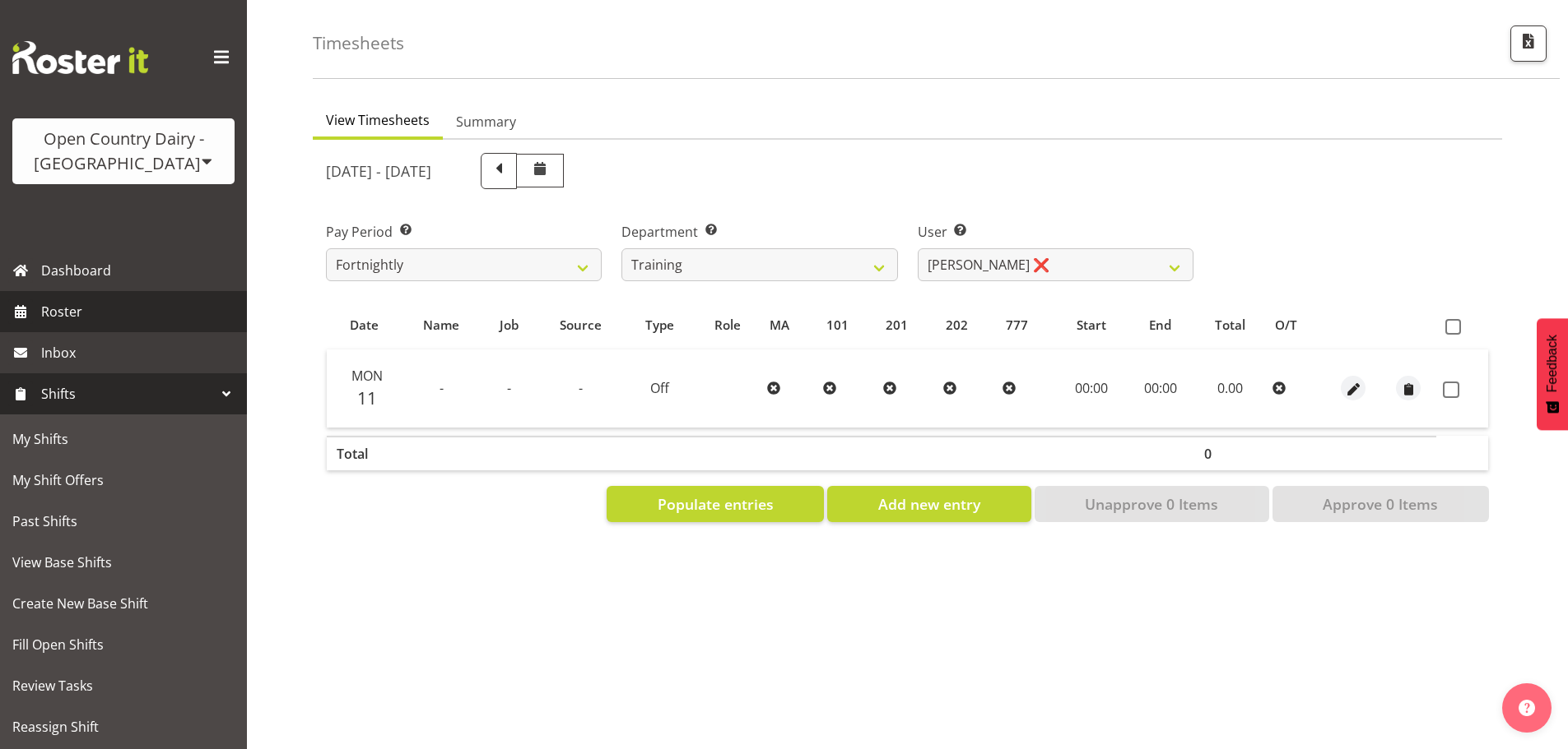
click at [101, 307] on span "Roster" at bounding box center [139, 312] width 197 height 25
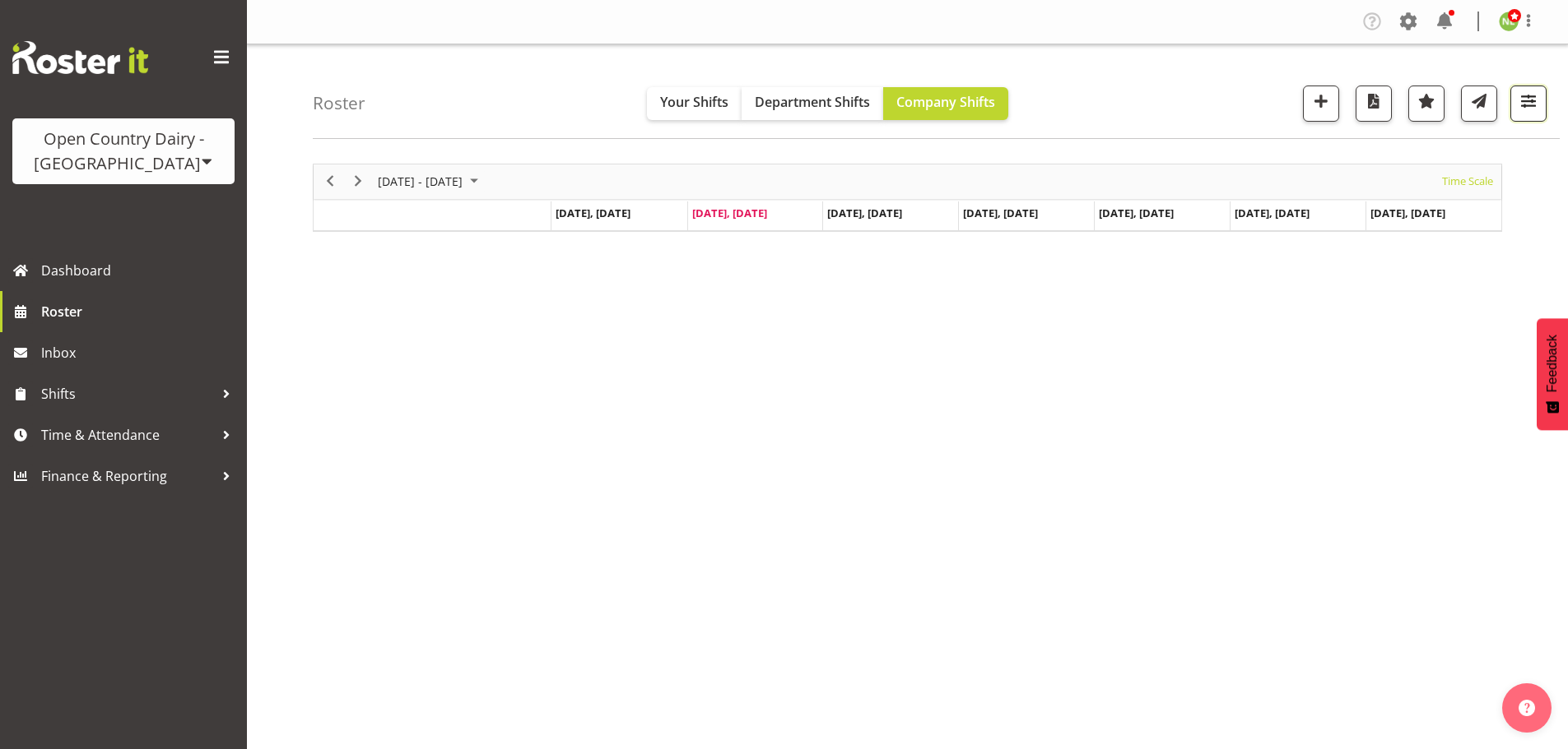
drag, startPoint x: 0, startPoint y: 0, endPoint x: 1530, endPoint y: 101, distance: 1533.3
click at [1530, 101] on span "button" at bounding box center [1528, 101] width 21 height 21
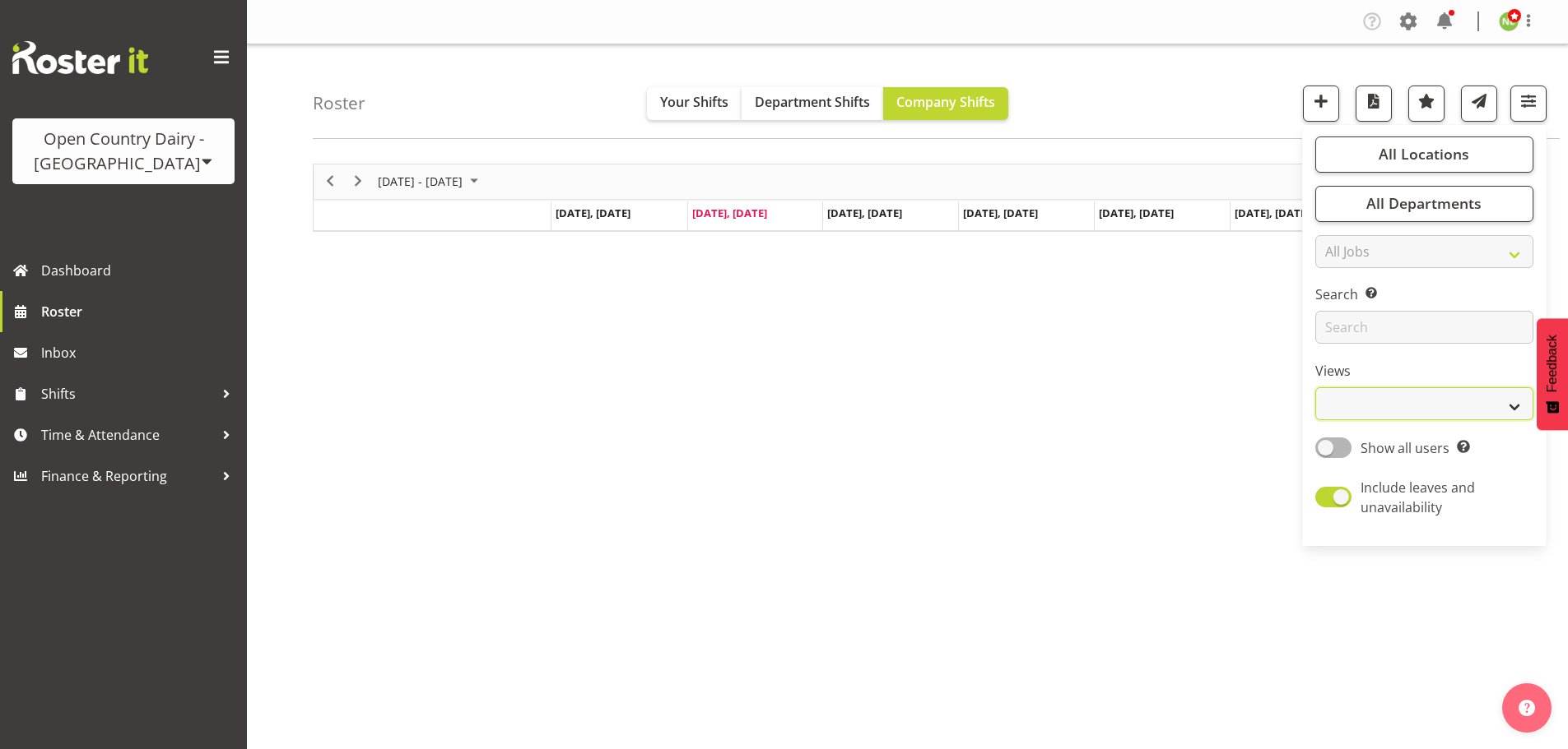
click at [1381, 401] on select "Staff Role Shift - Horizontal Shift - Vertical Staff - Location" at bounding box center [1424, 404] width 218 height 33
select select "staff"
click at [1316, 388] on select "Staff Role Shift - Horizontal Shift - Vertical Staff - Location" at bounding box center [1424, 404] width 218 height 33
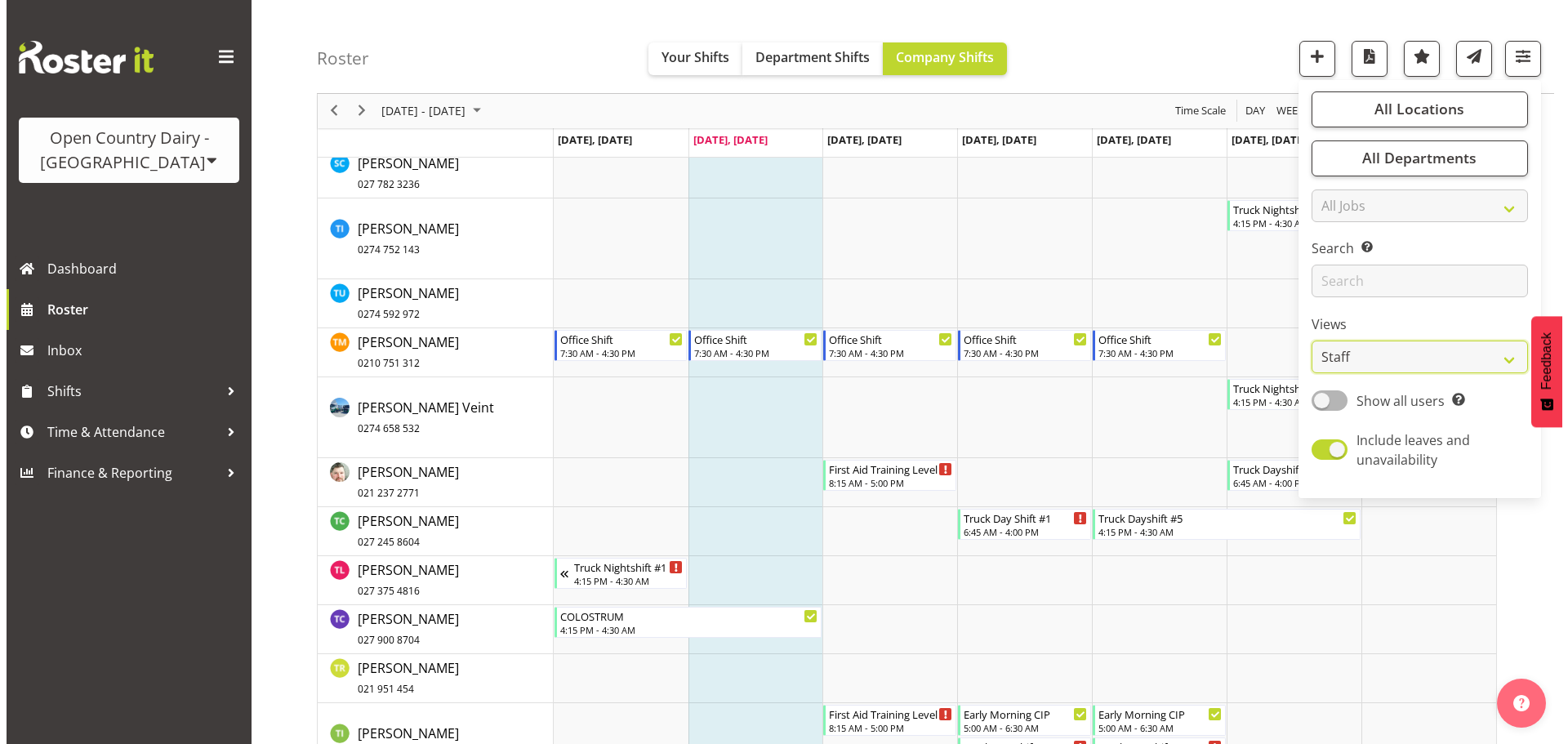
scroll to position [8416, 0]
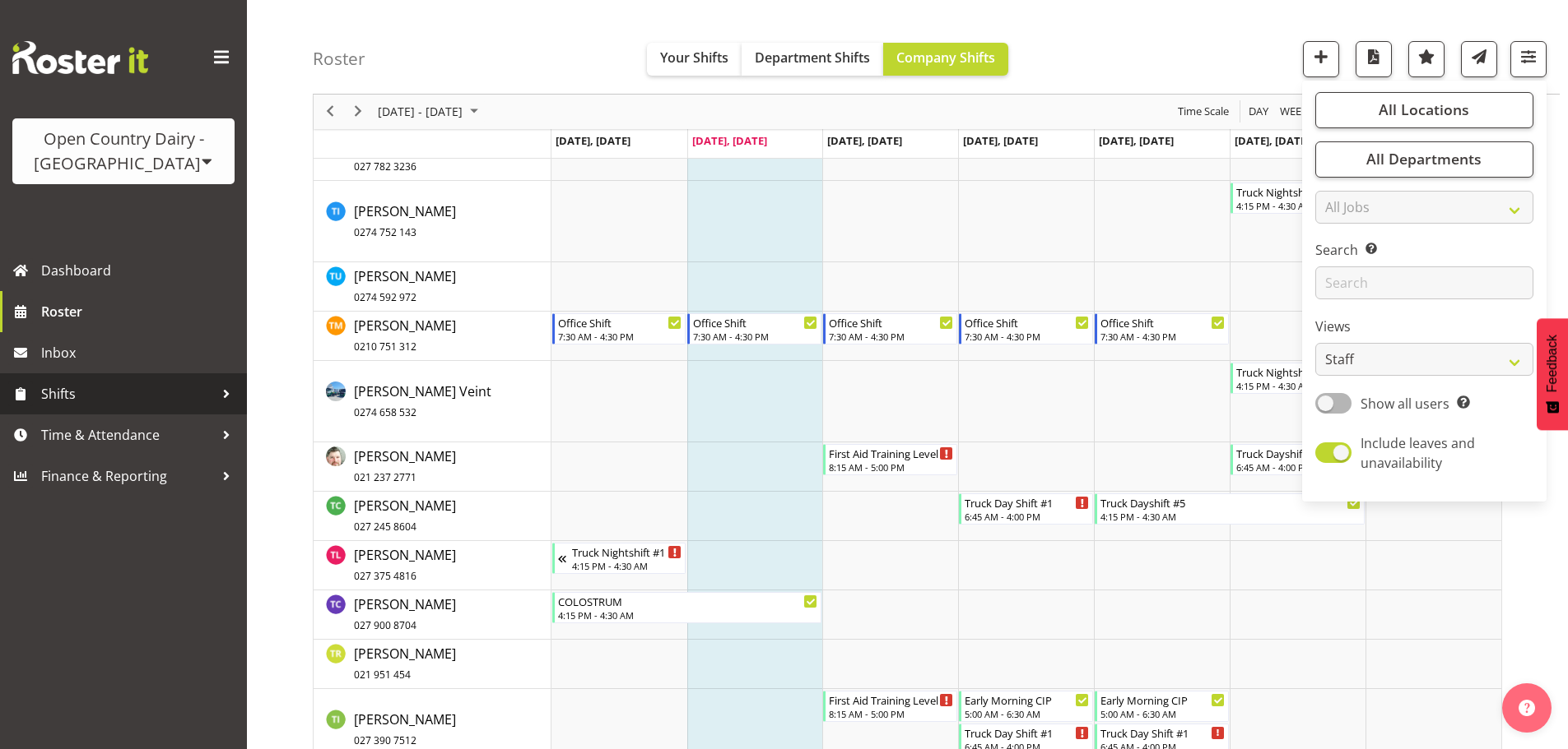
click at [95, 385] on span "Shifts" at bounding box center [127, 394] width 173 height 25
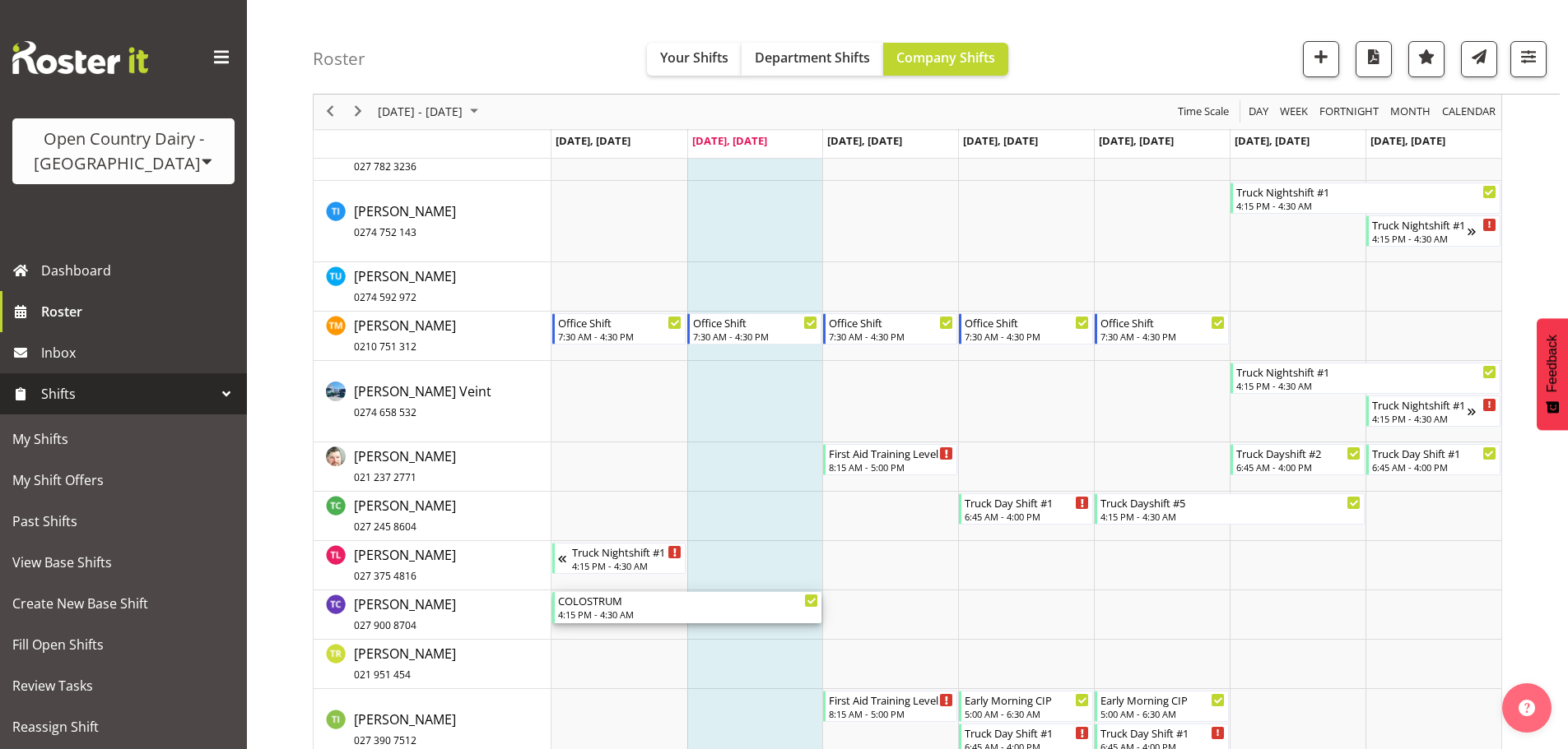
click at [690, 605] on div "COLOSTRUM" at bounding box center [688, 600] width 261 height 16
click at [0, 0] on div at bounding box center [0, 0] width 0 height 0
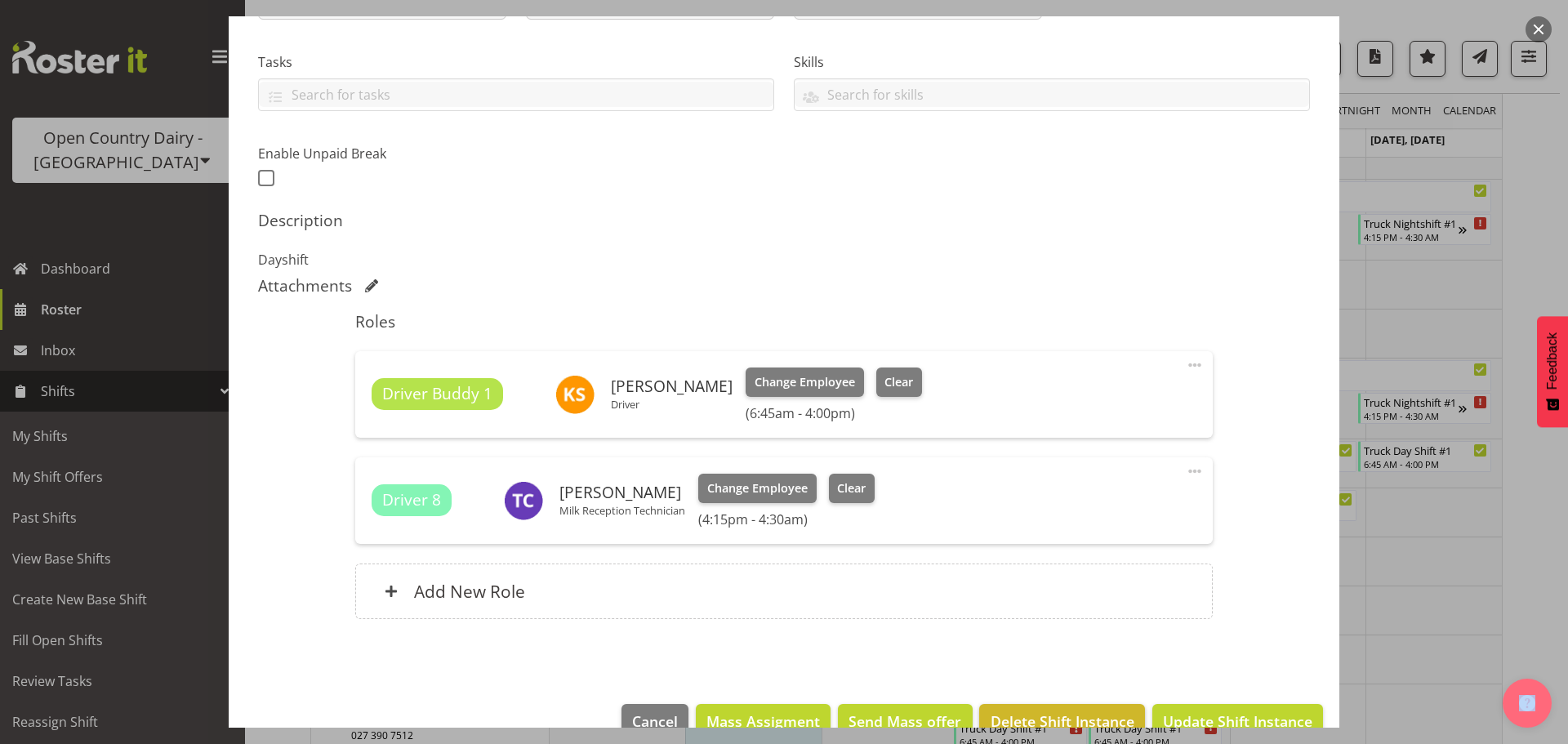
scroll to position [362, 0]
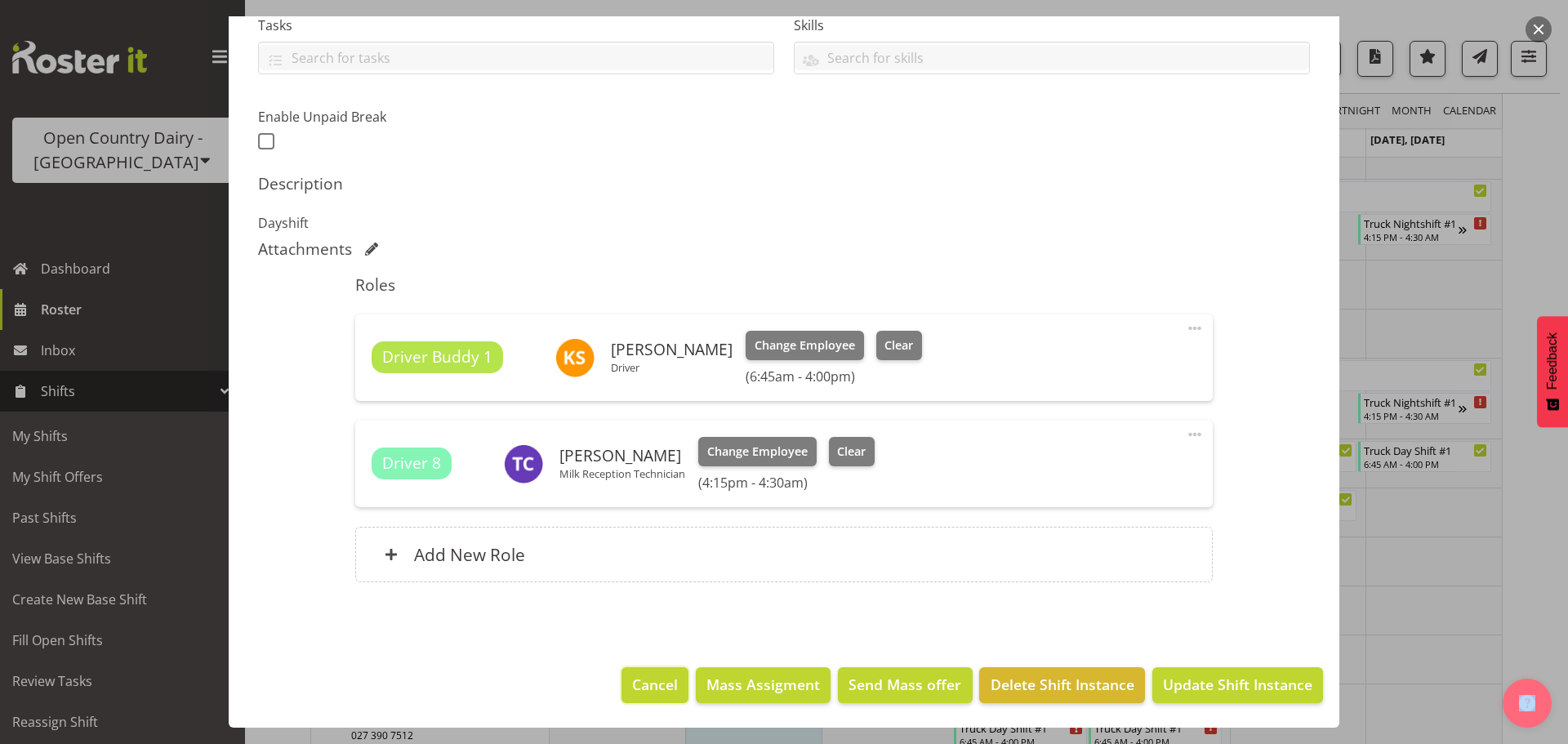
click at [643, 687] on span "Cancel" at bounding box center [655, 685] width 46 height 21
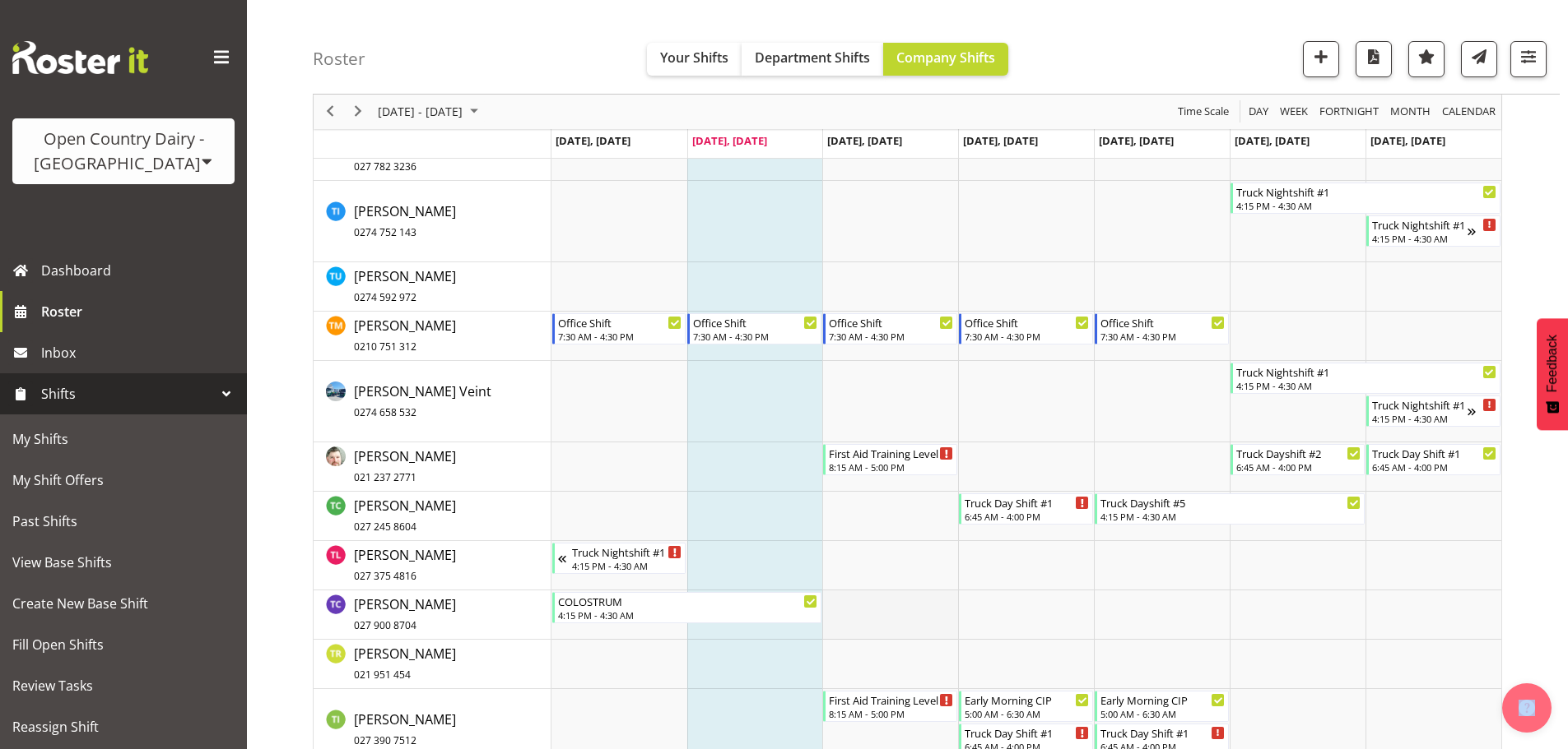
click at [893, 612] on td "Timeline Week of August 12, 2025" at bounding box center [890, 616] width 136 height 50
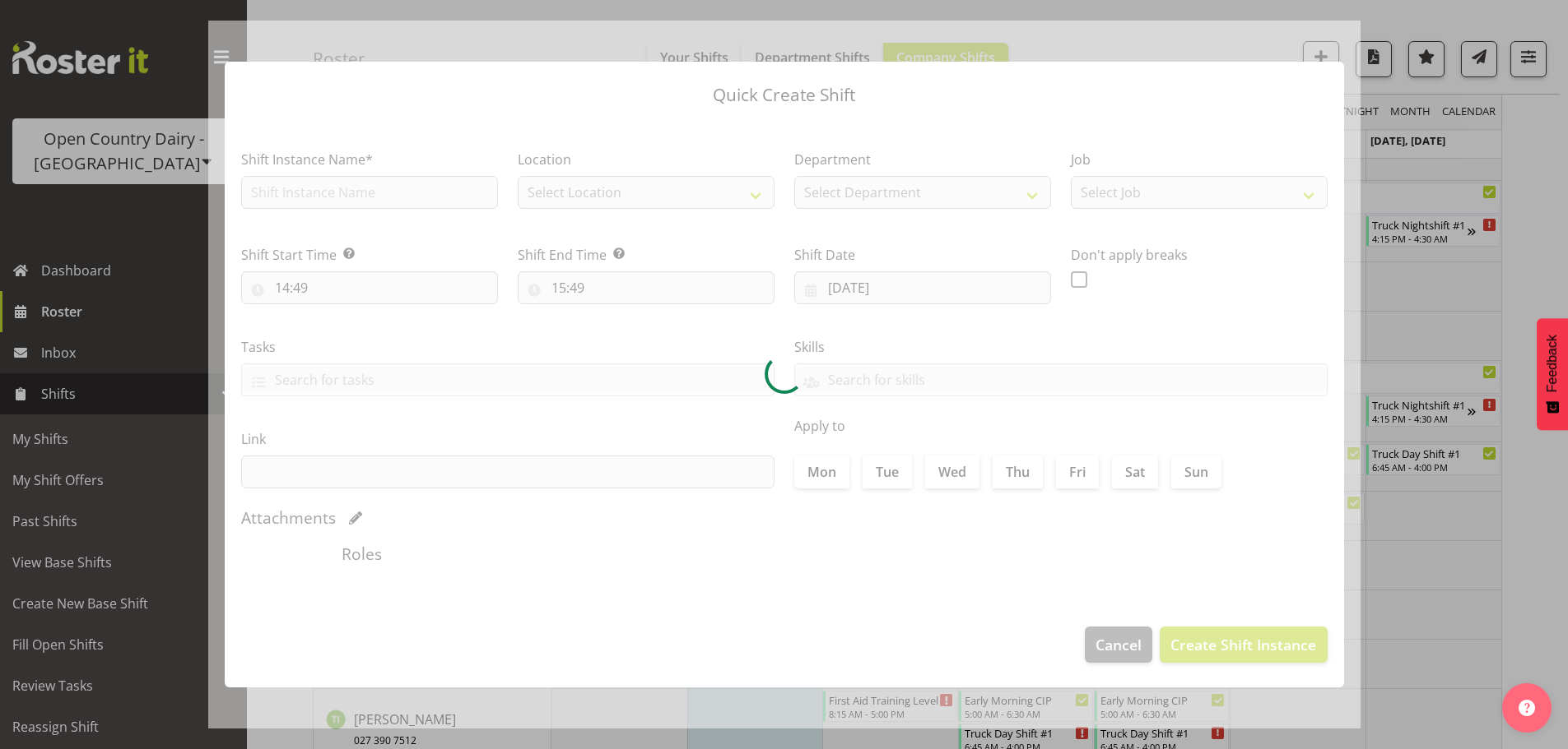
click at [893, 612] on div at bounding box center [784, 374] width 1152 height 708
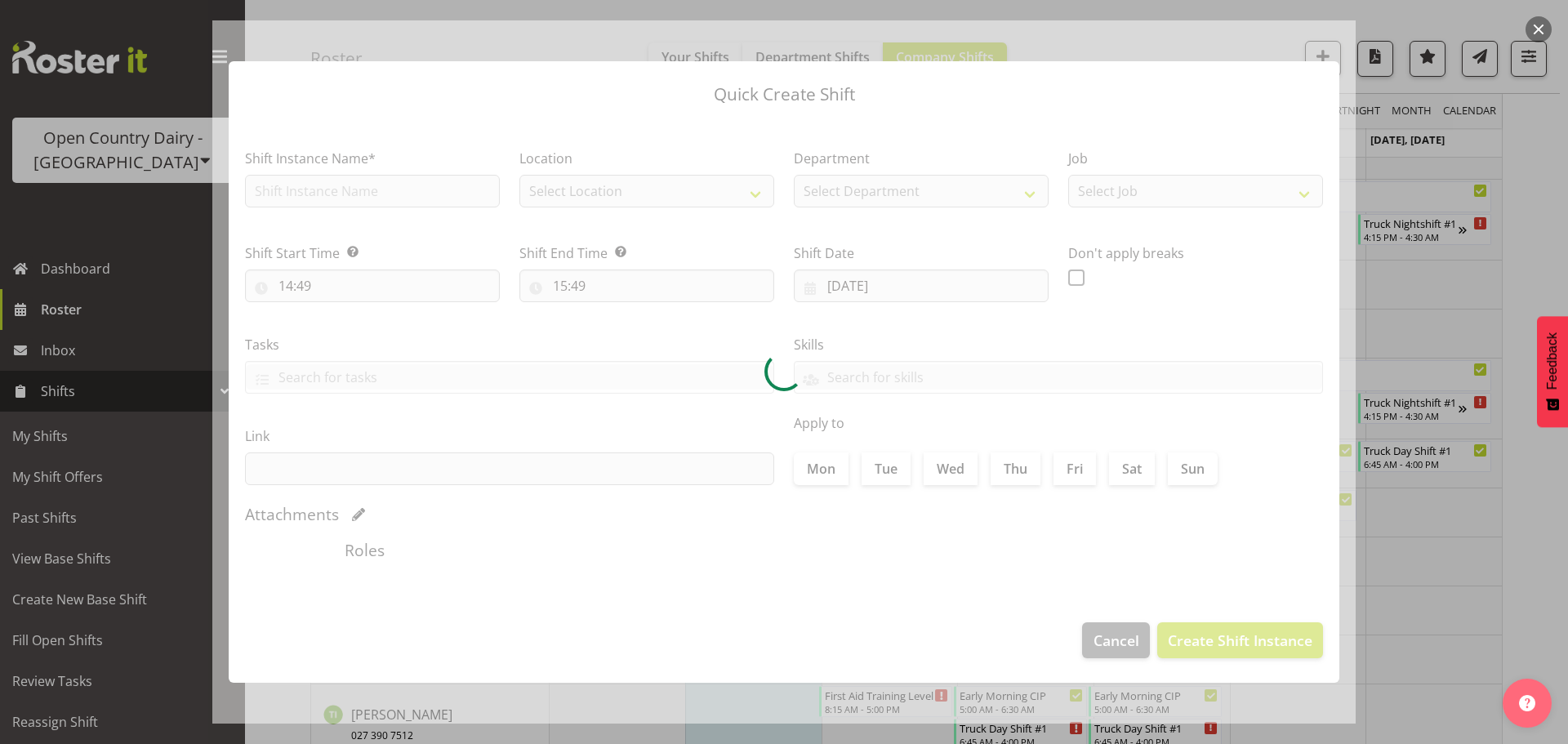
type input "13/08/2025"
checkbox input "true"
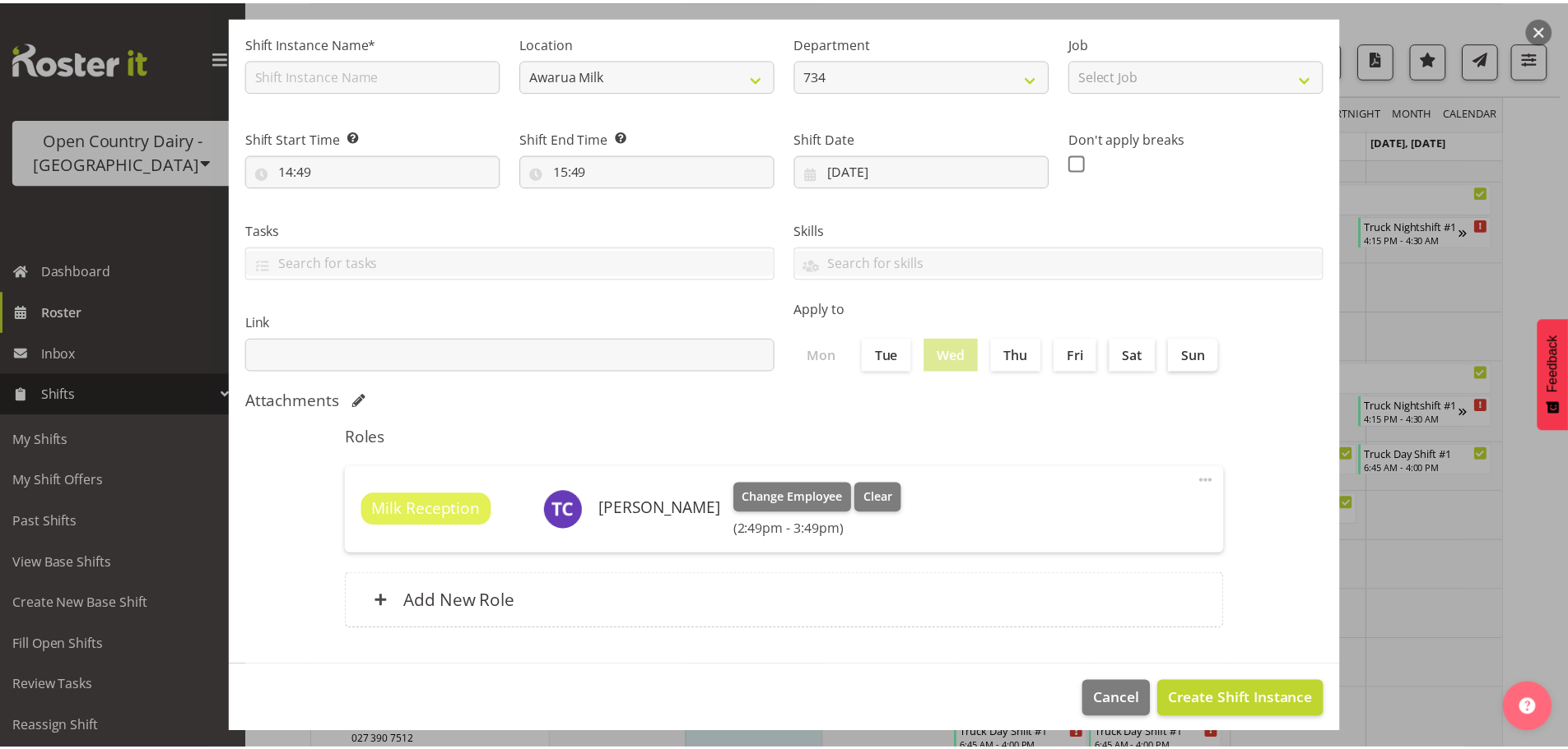
scroll to position [123, 0]
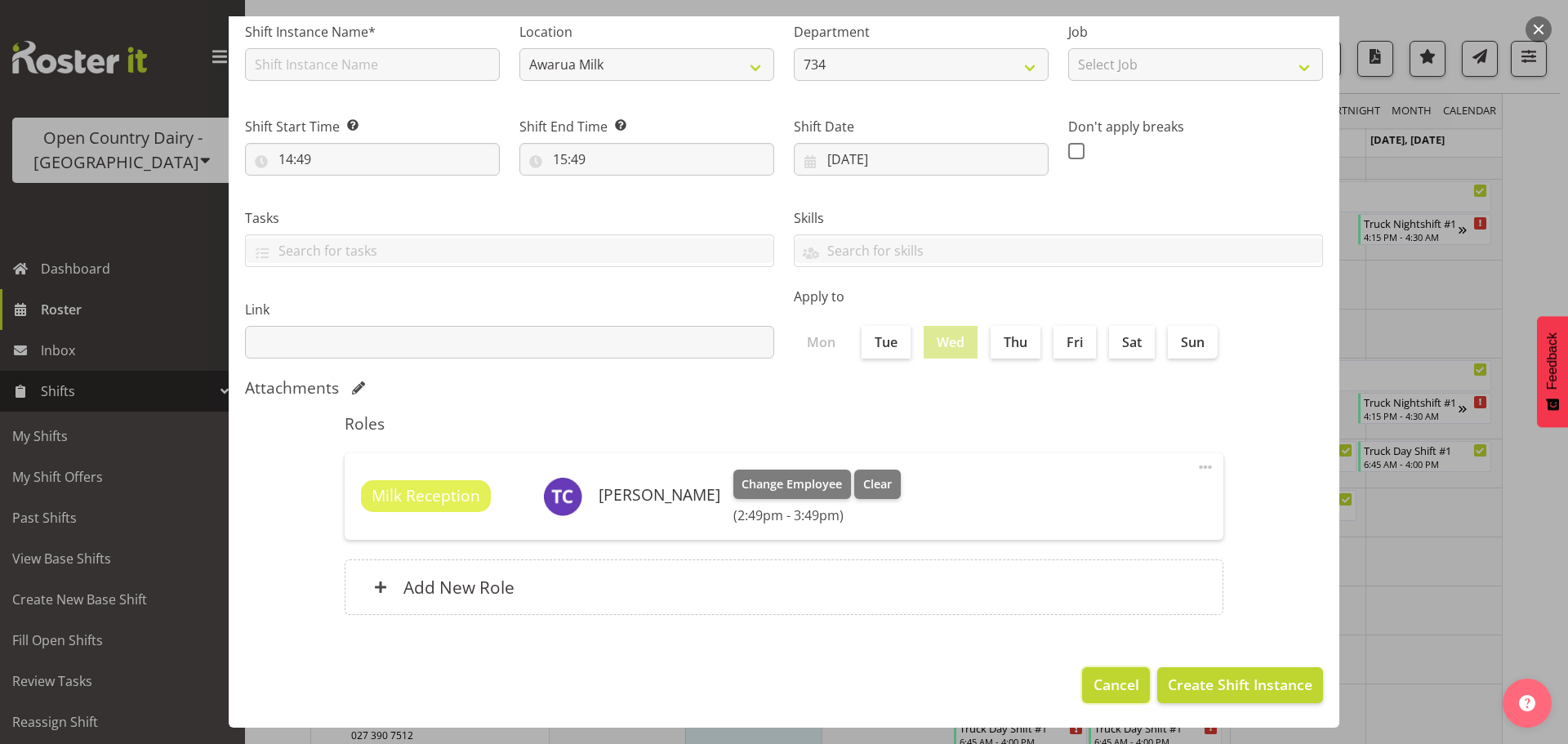
click at [1109, 674] on span "Cancel" at bounding box center [1117, 685] width 46 height 21
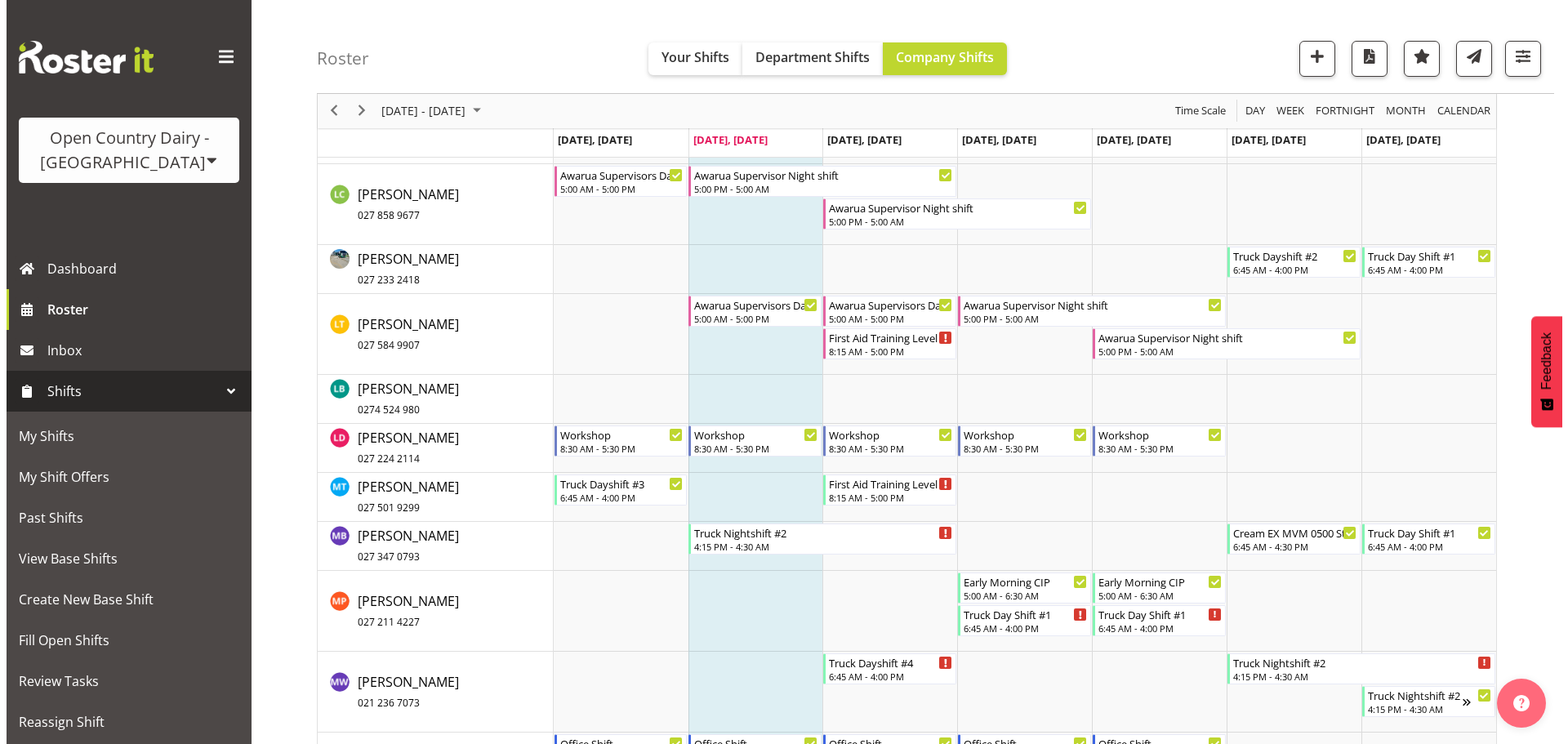
scroll to position [5474, 0]
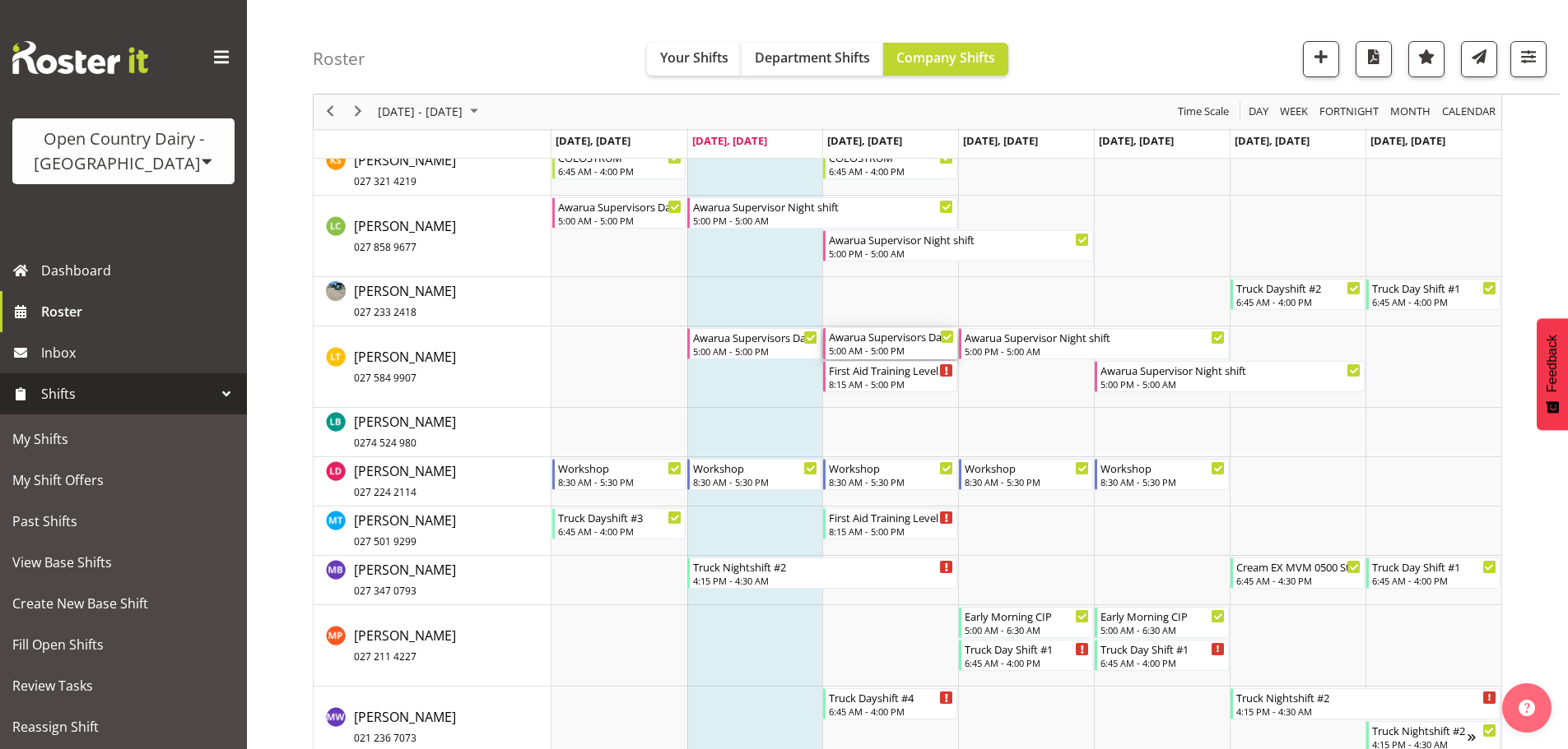
click at [885, 345] on div "Awarua Supervisors Day Shift 5:00 AM - 5:00 PM" at bounding box center [891, 343] width 125 height 32
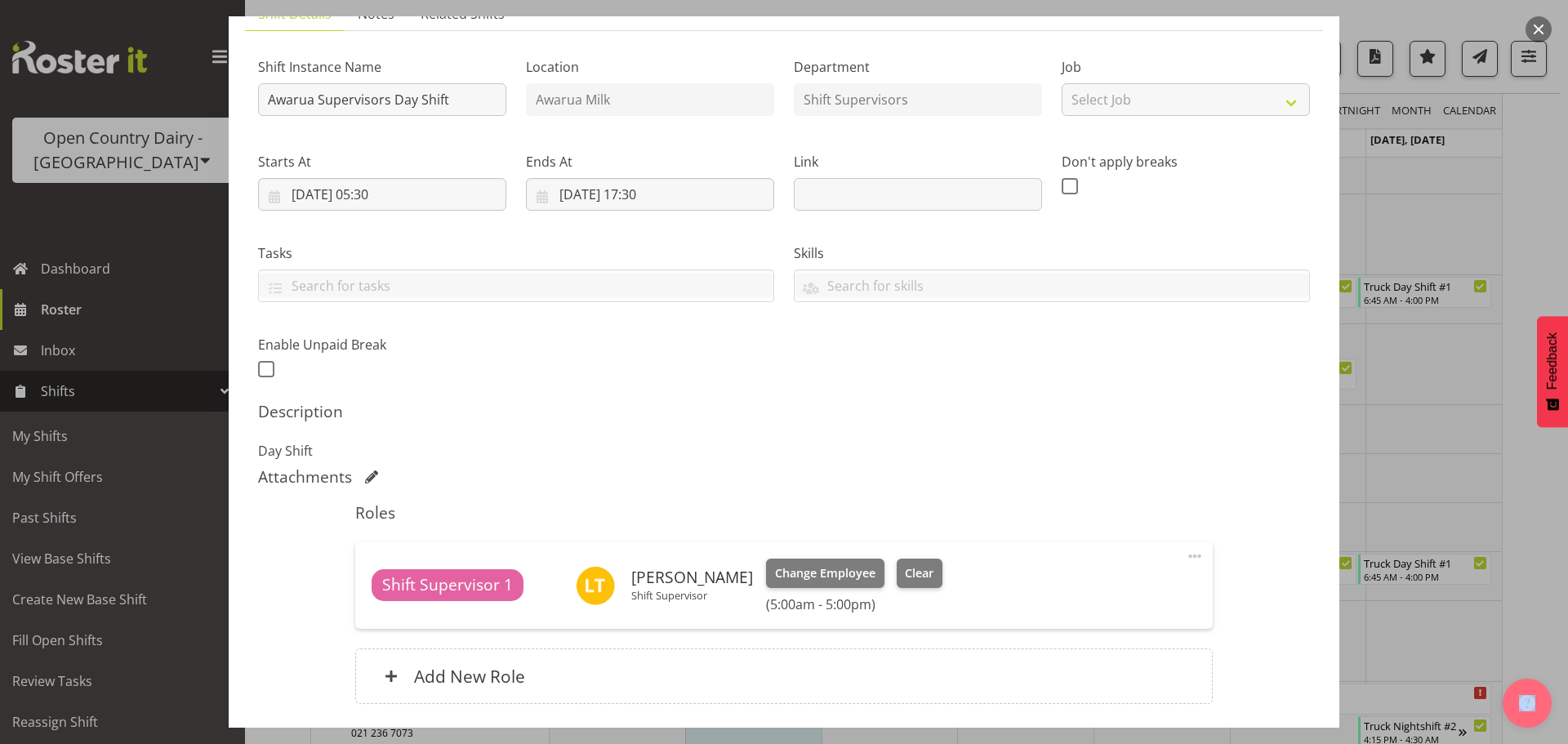
scroll to position [255, 0]
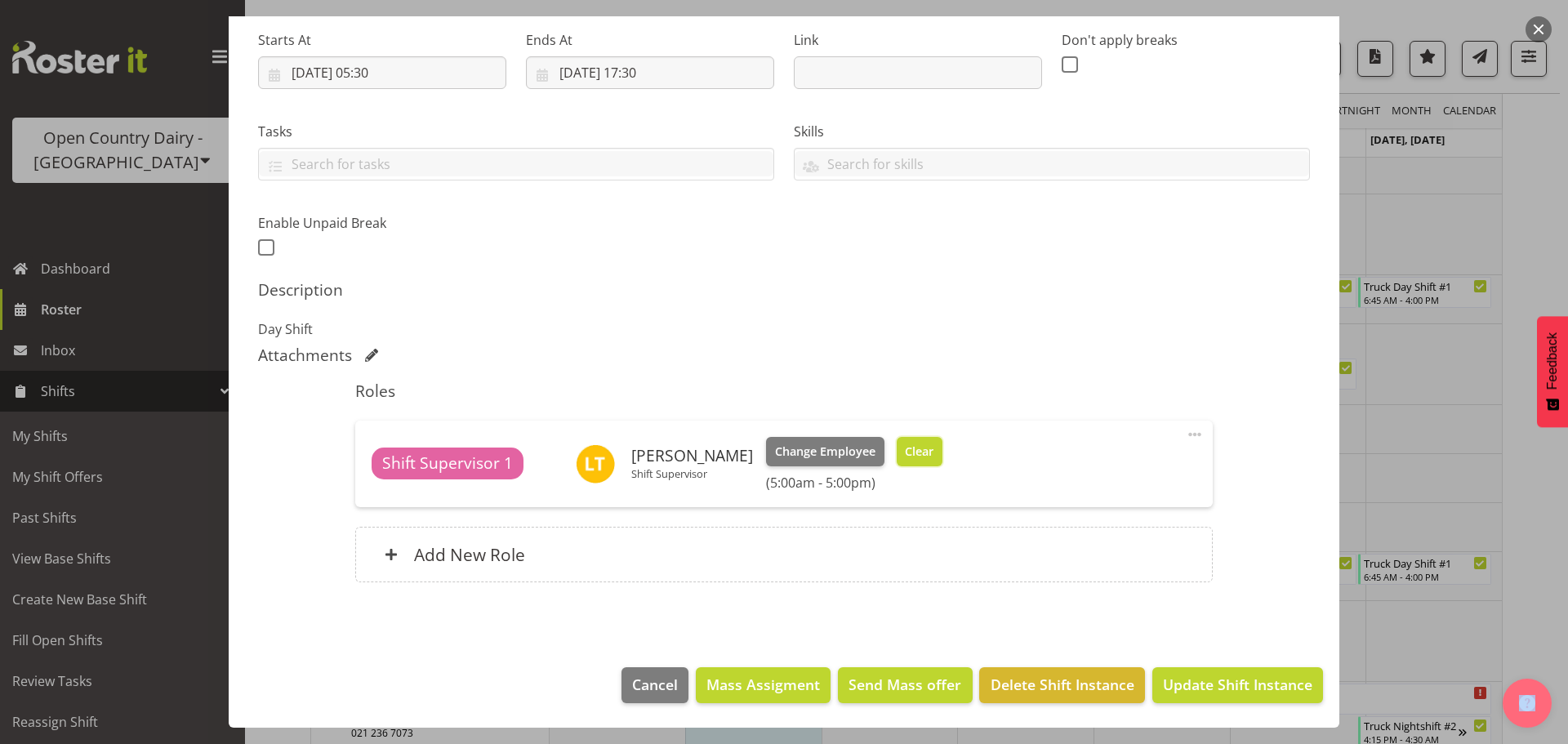
click at [913, 446] on span "Clear" at bounding box center [919, 451] width 29 height 18
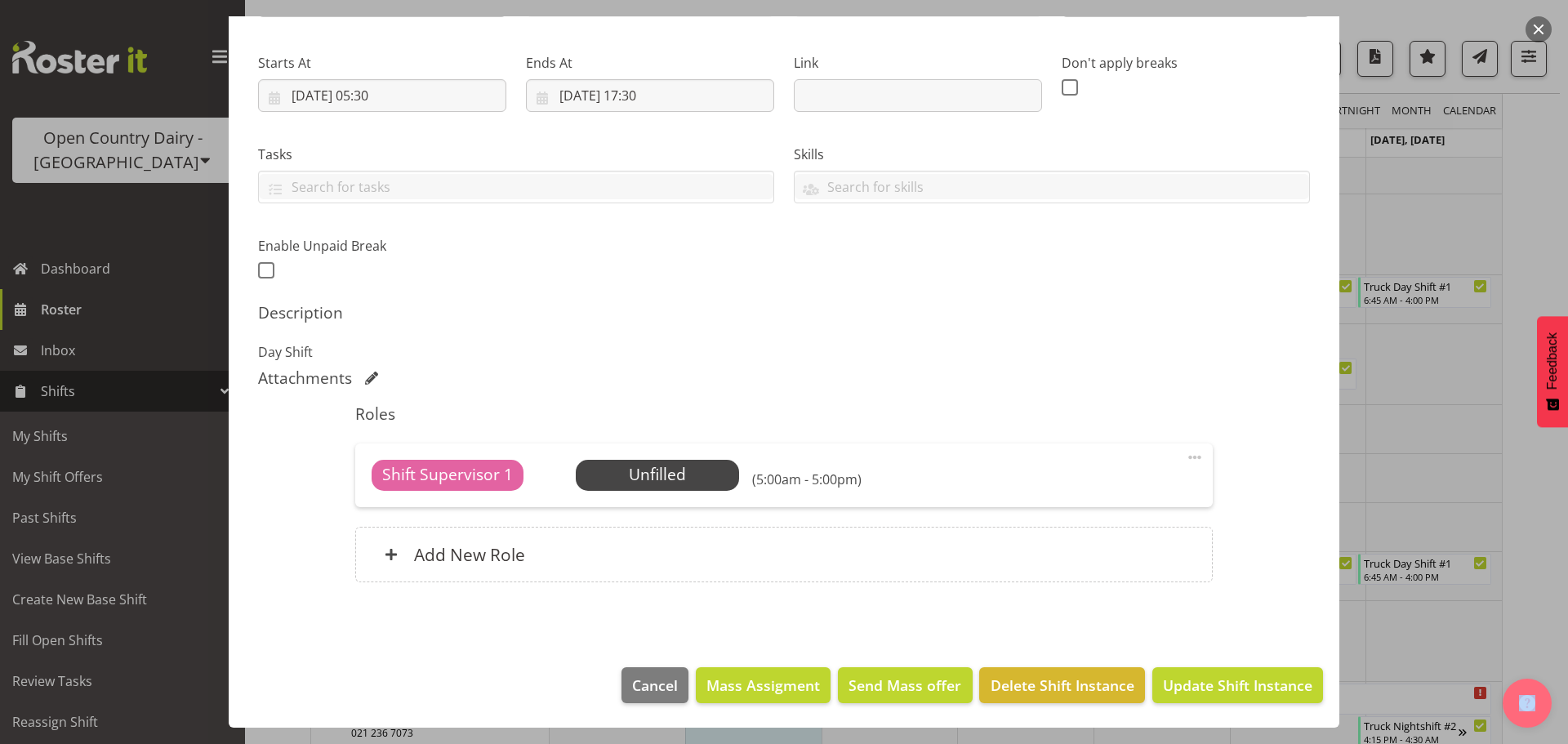
scroll to position [232, 0]
click at [612, 471] on span "Select Employee" at bounding box center [657, 475] width 122 height 24
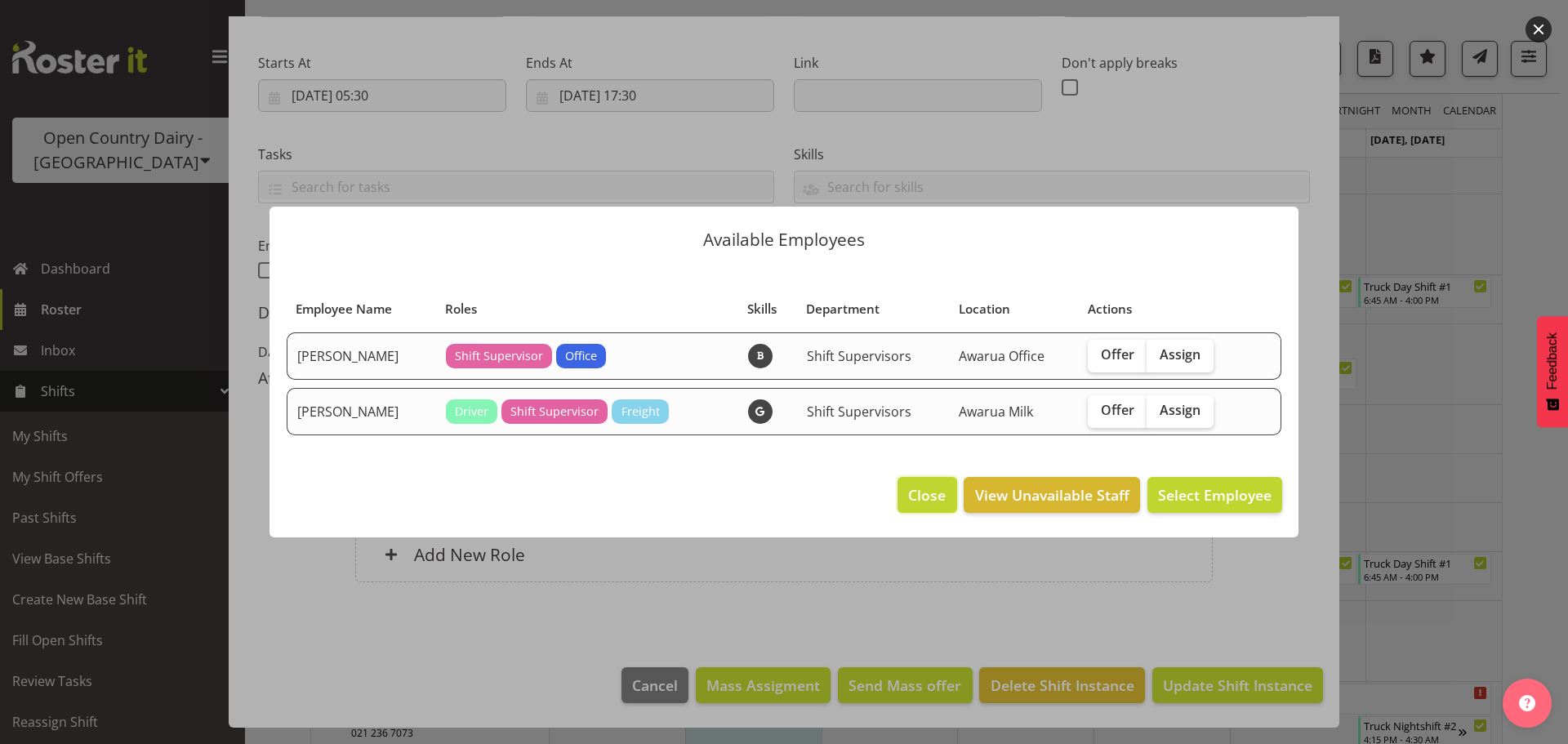
click at [930, 505] on span "Close" at bounding box center [927, 495] width 37 height 21
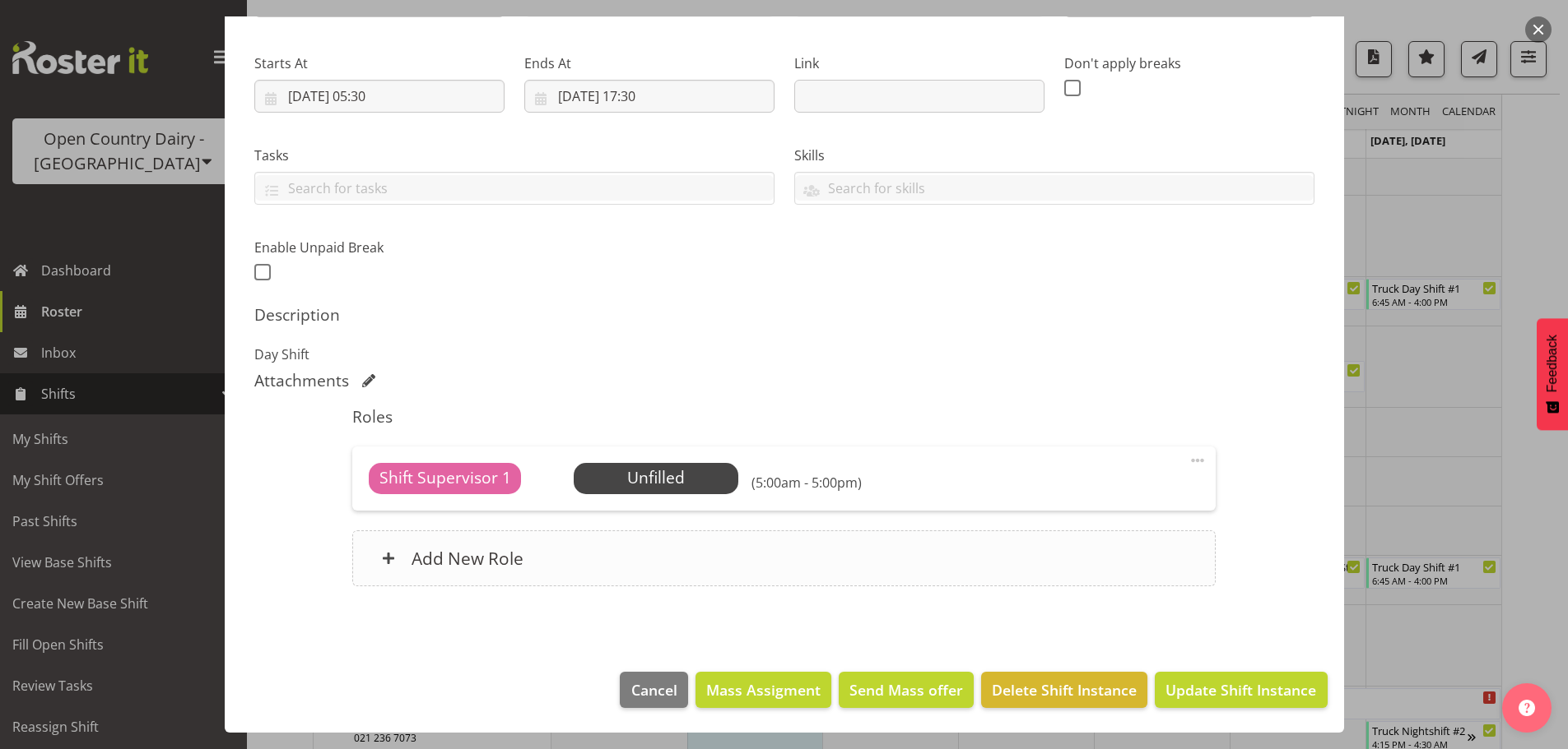
click at [480, 565] on h6 "Add New Role" at bounding box center [467, 558] width 112 height 21
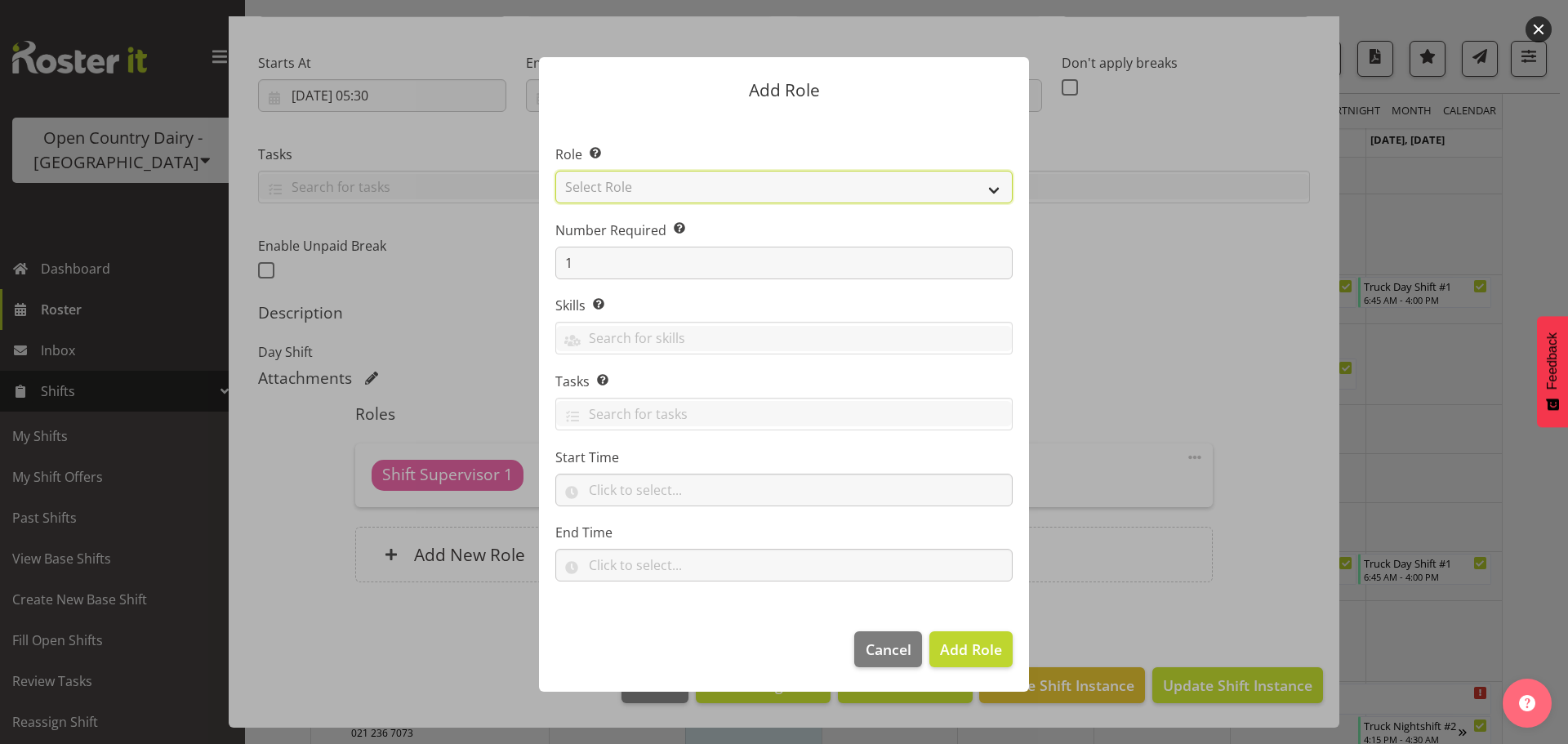
click at [663, 187] on select "Select Role Crew Leader Driver Driver Assessor Dayshift Driver Assessor Nightsh…" at bounding box center [784, 187] width 457 height 33
click at [674, 130] on section "Role Select the role you wish to add to the shift. Select Role Crew Leader Driv…" at bounding box center [784, 365] width 490 height 500
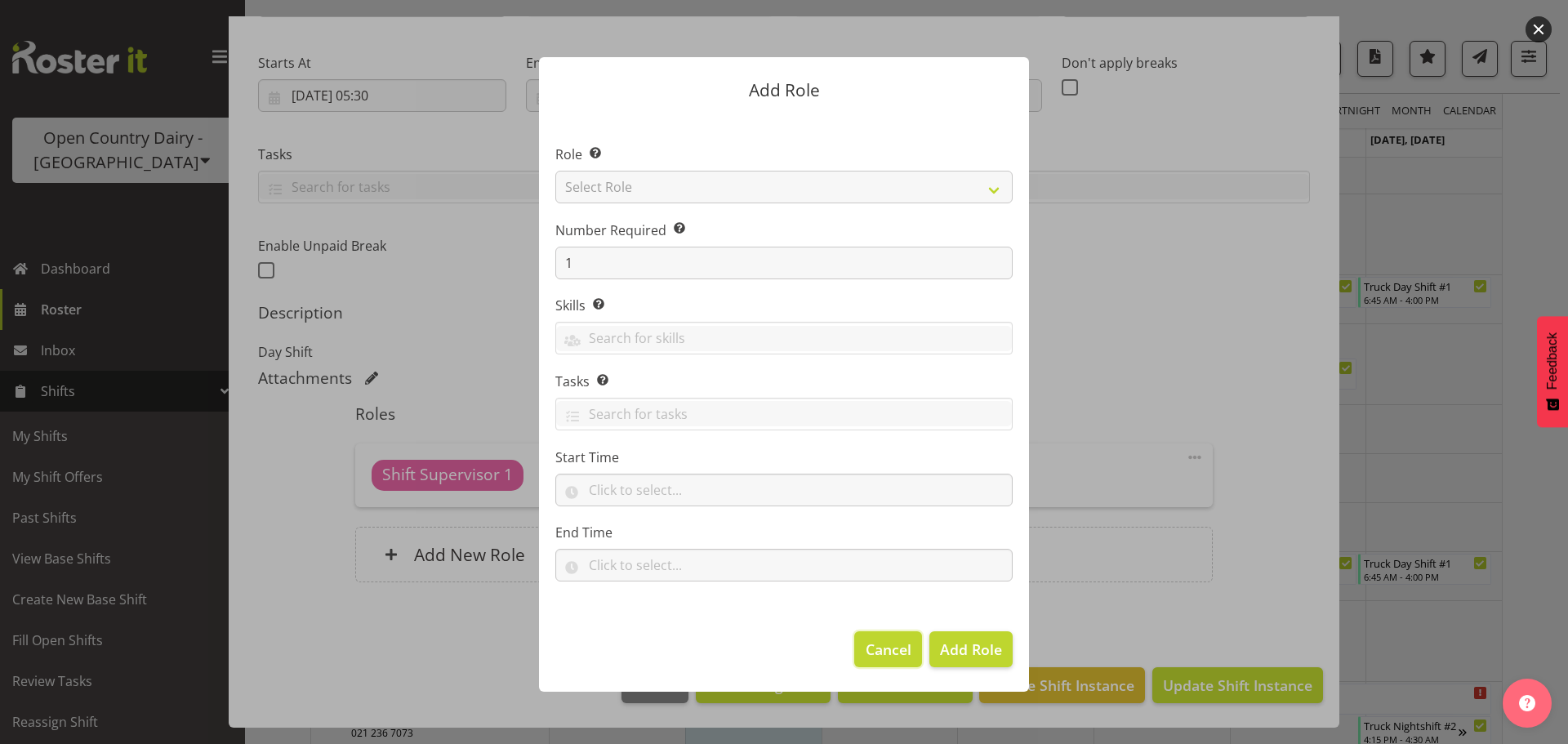
click at [875, 640] on span "Cancel" at bounding box center [889, 649] width 46 height 21
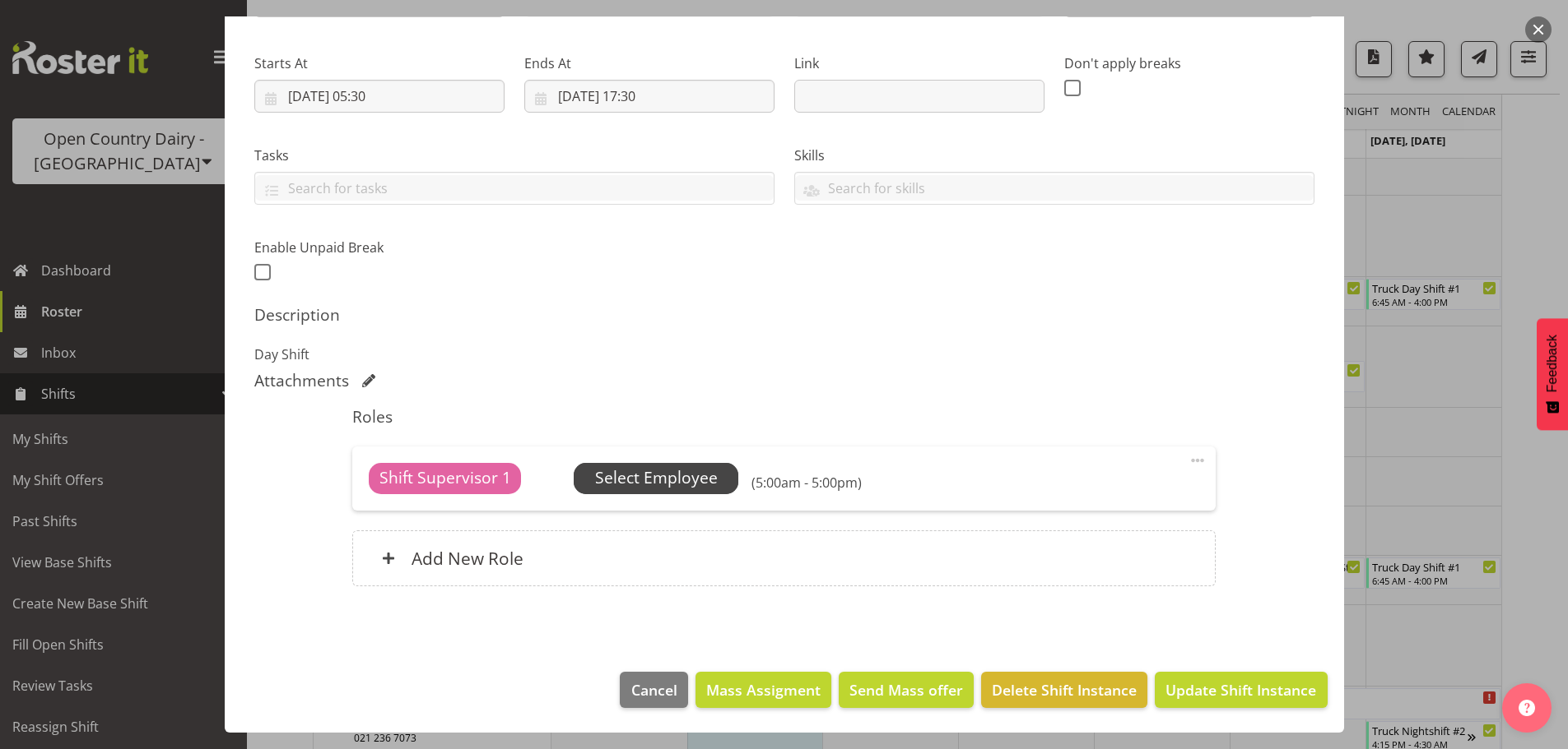
click at [620, 477] on span "Select Employee" at bounding box center [656, 478] width 123 height 24
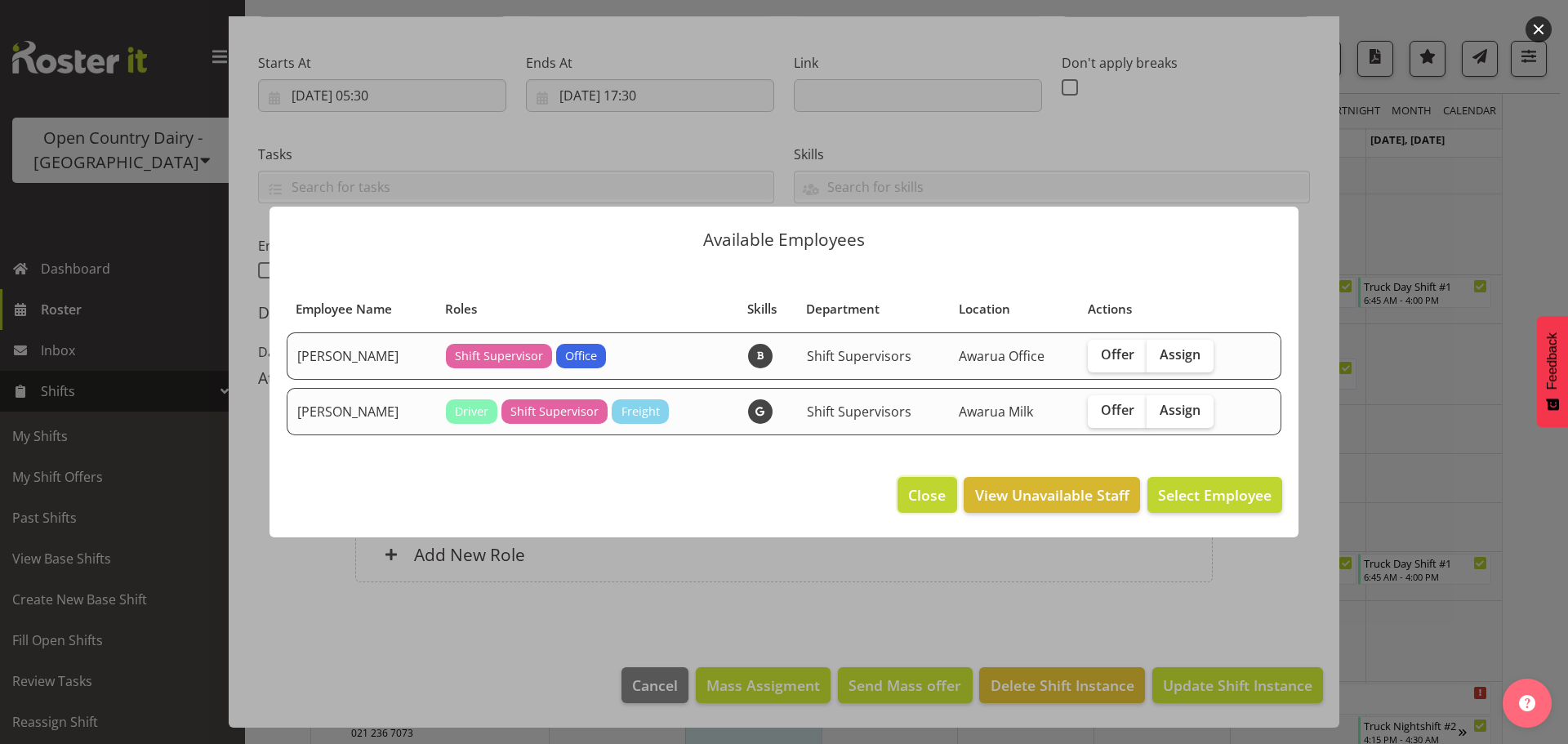
click at [912, 500] on span "Close" at bounding box center [927, 495] width 37 height 21
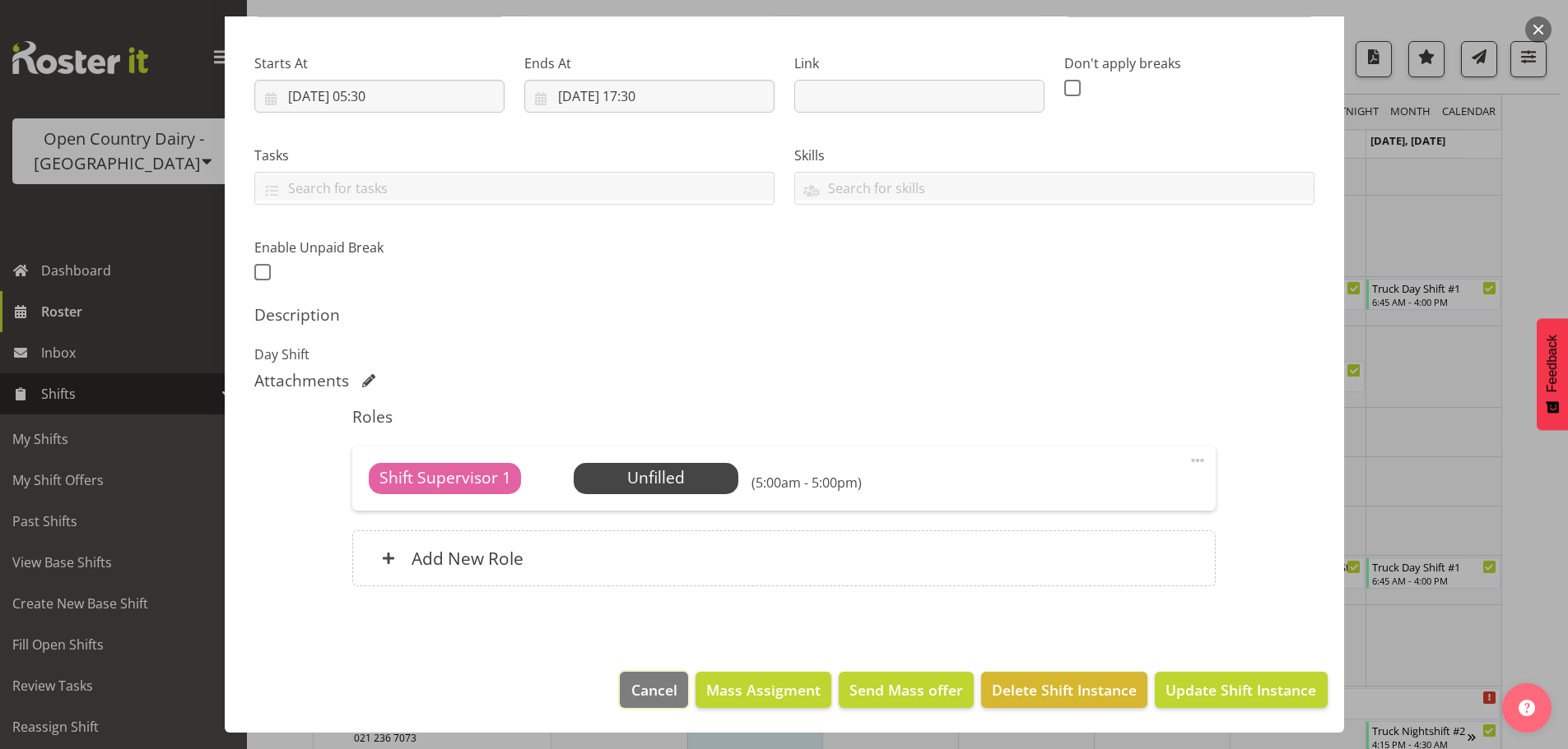
drag, startPoint x: 649, startPoint y: 688, endPoint x: 681, endPoint y: 699, distance: 33.8
click at [650, 688] on span "Cancel" at bounding box center [655, 690] width 46 height 21
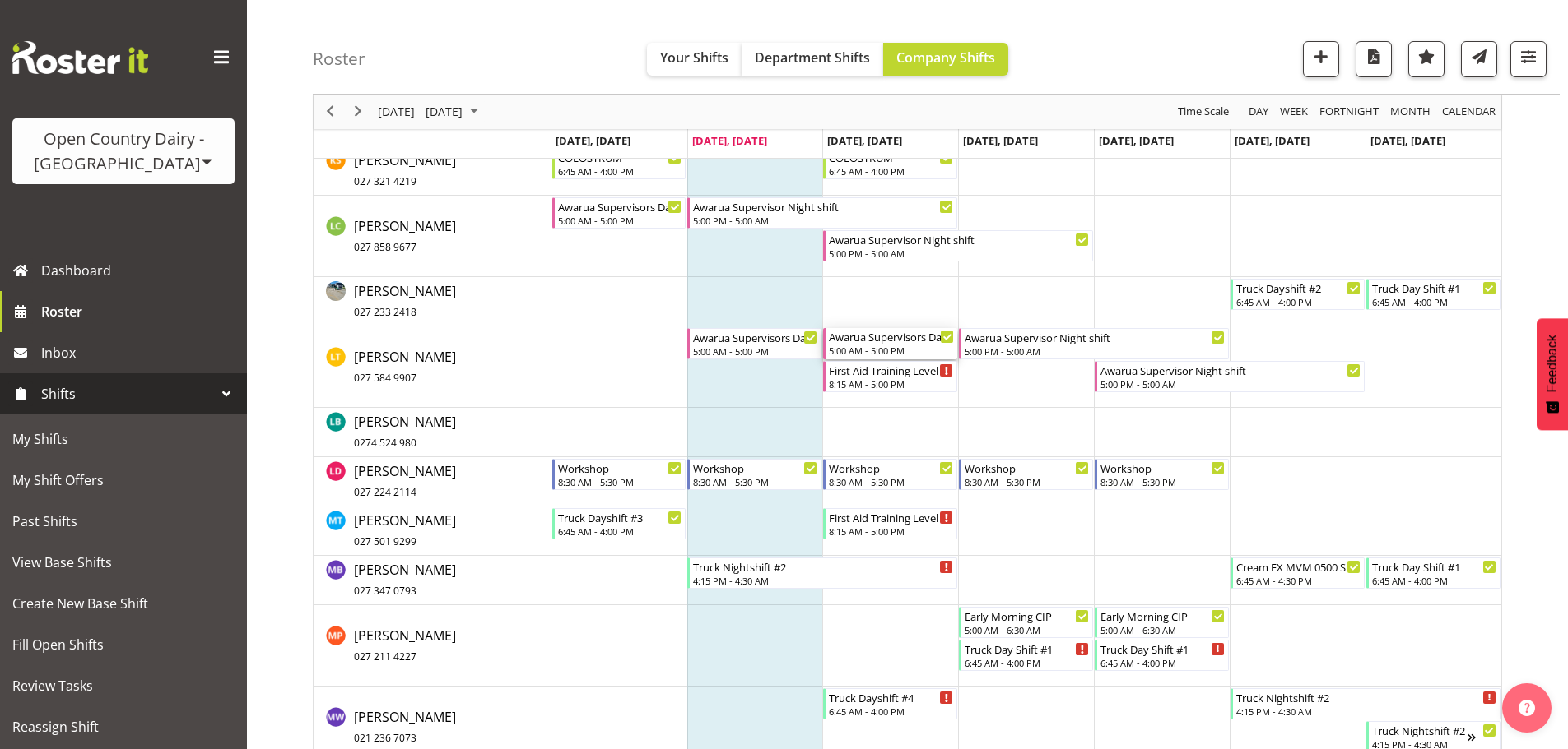
click at [900, 342] on div "Awarua Supervisors Day Shift" at bounding box center [891, 336] width 125 height 16
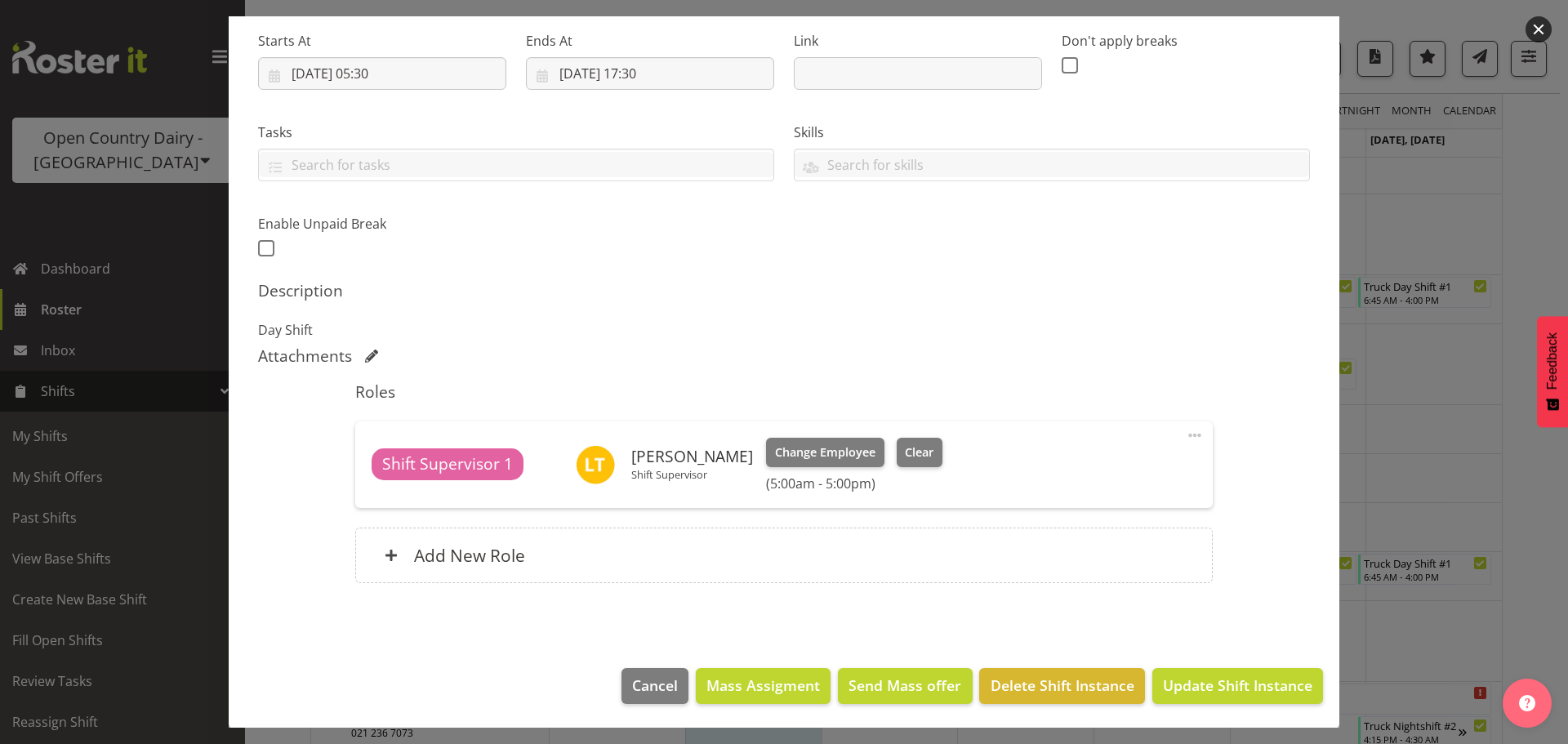
scroll to position [255, 0]
click at [901, 435] on div "Shift Supervisor 1 Leonna Turner Shift Supervisor Change Employee Clear (5:00am…" at bounding box center [784, 464] width 857 height 87
drag, startPoint x: 907, startPoint y: 445, endPoint x: 790, endPoint y: 475, distance: 120.8
click at [907, 447] on span "Clear" at bounding box center [919, 451] width 29 height 18
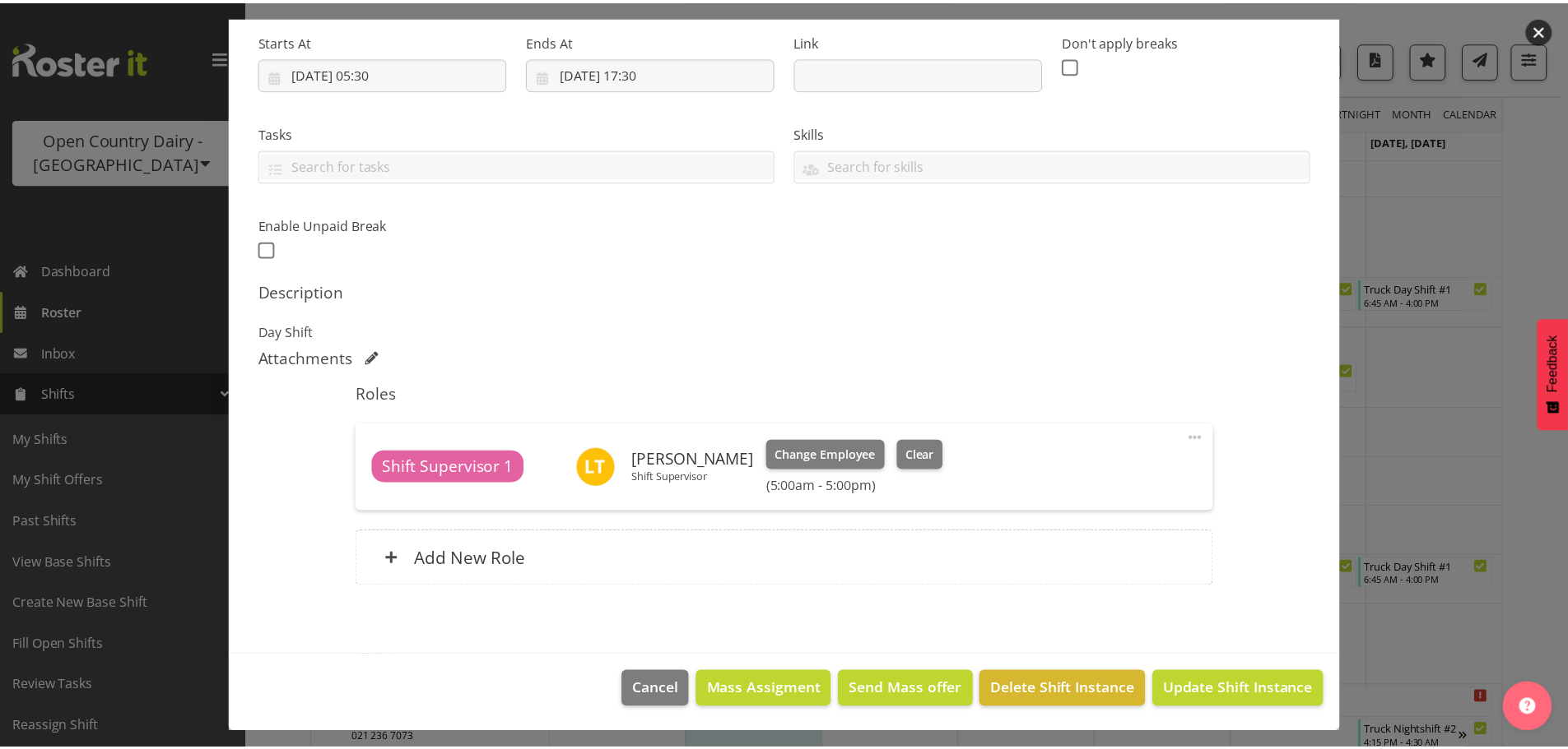
scroll to position [234, 0]
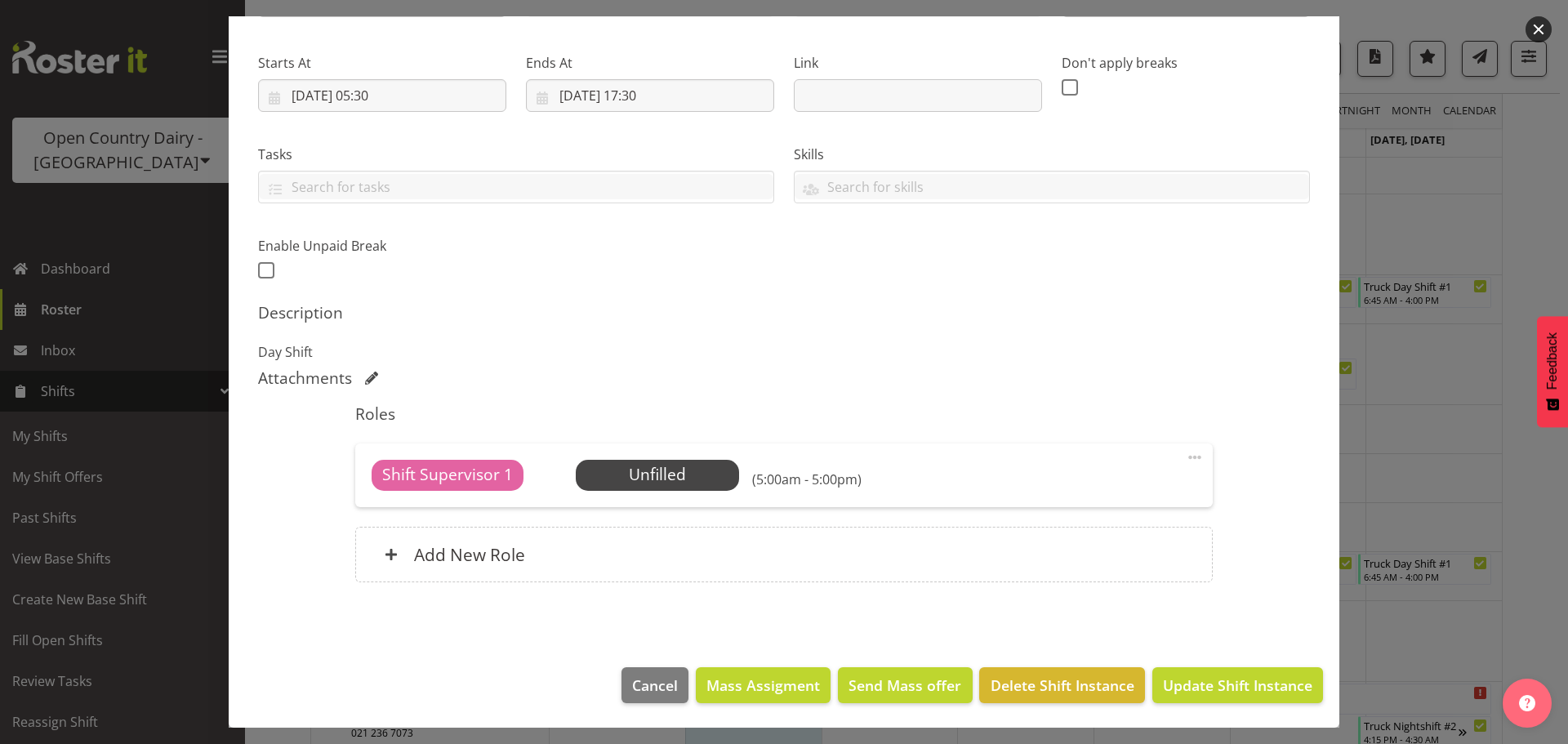
click at [679, 491] on div "Shift Supervisor 1 Unfilled Select Employee (5:00am - 5:00pm) Edit Cover Role D…" at bounding box center [784, 475] width 857 height 64
click at [684, 478] on span "Select Employee" at bounding box center [657, 475] width 122 height 24
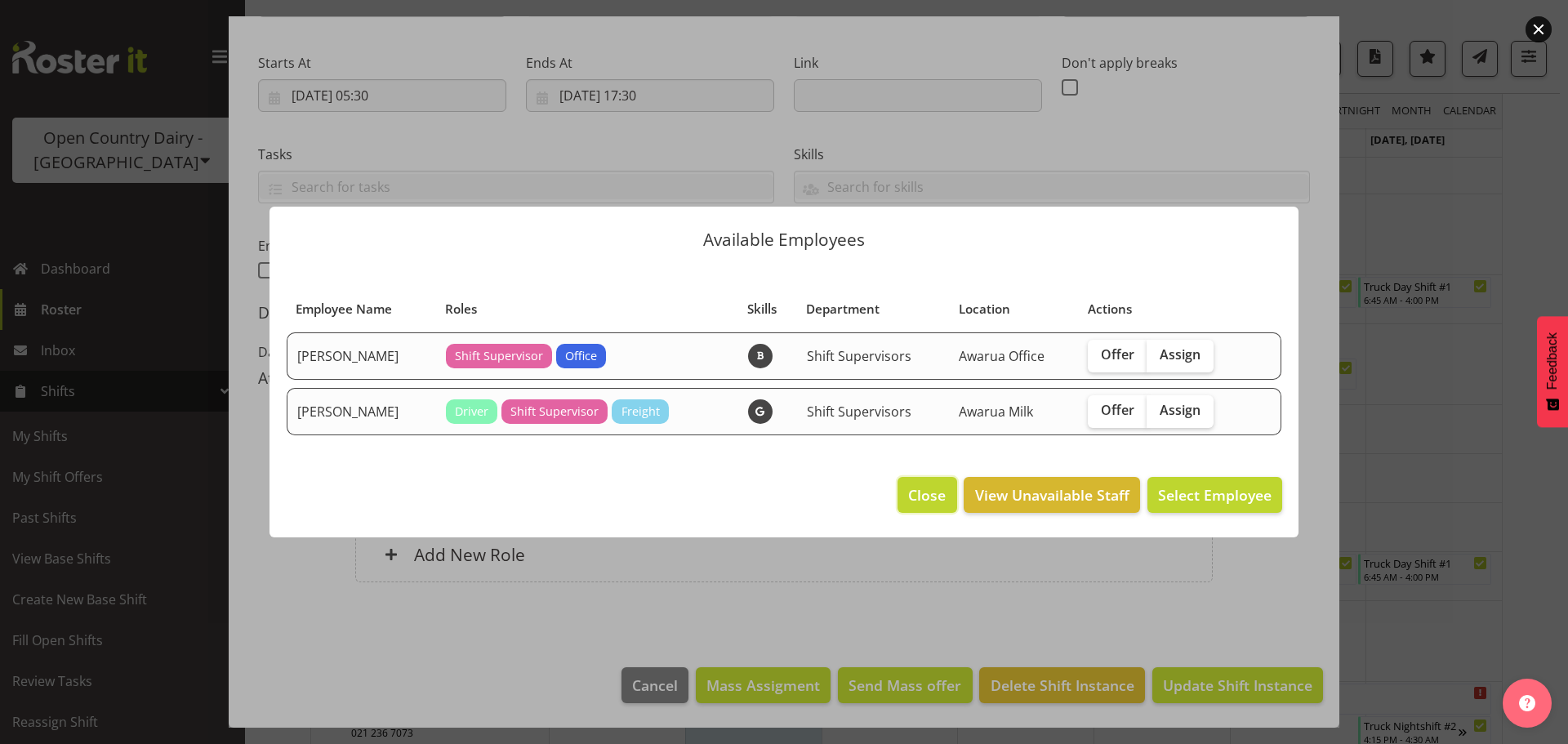
click at [902, 497] on button "Close" at bounding box center [926, 495] width 59 height 36
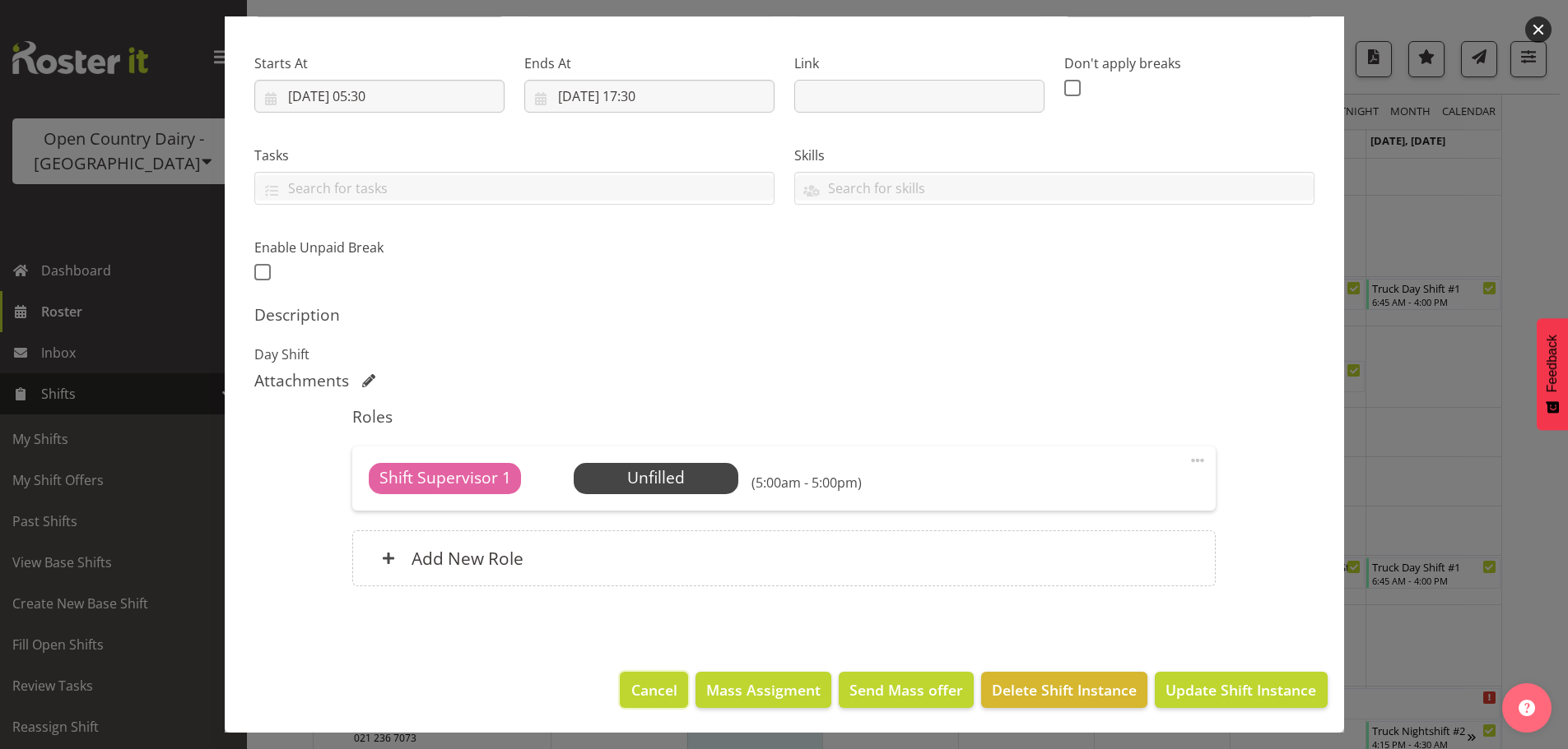
click at [655, 689] on span "Cancel" at bounding box center [655, 690] width 46 height 21
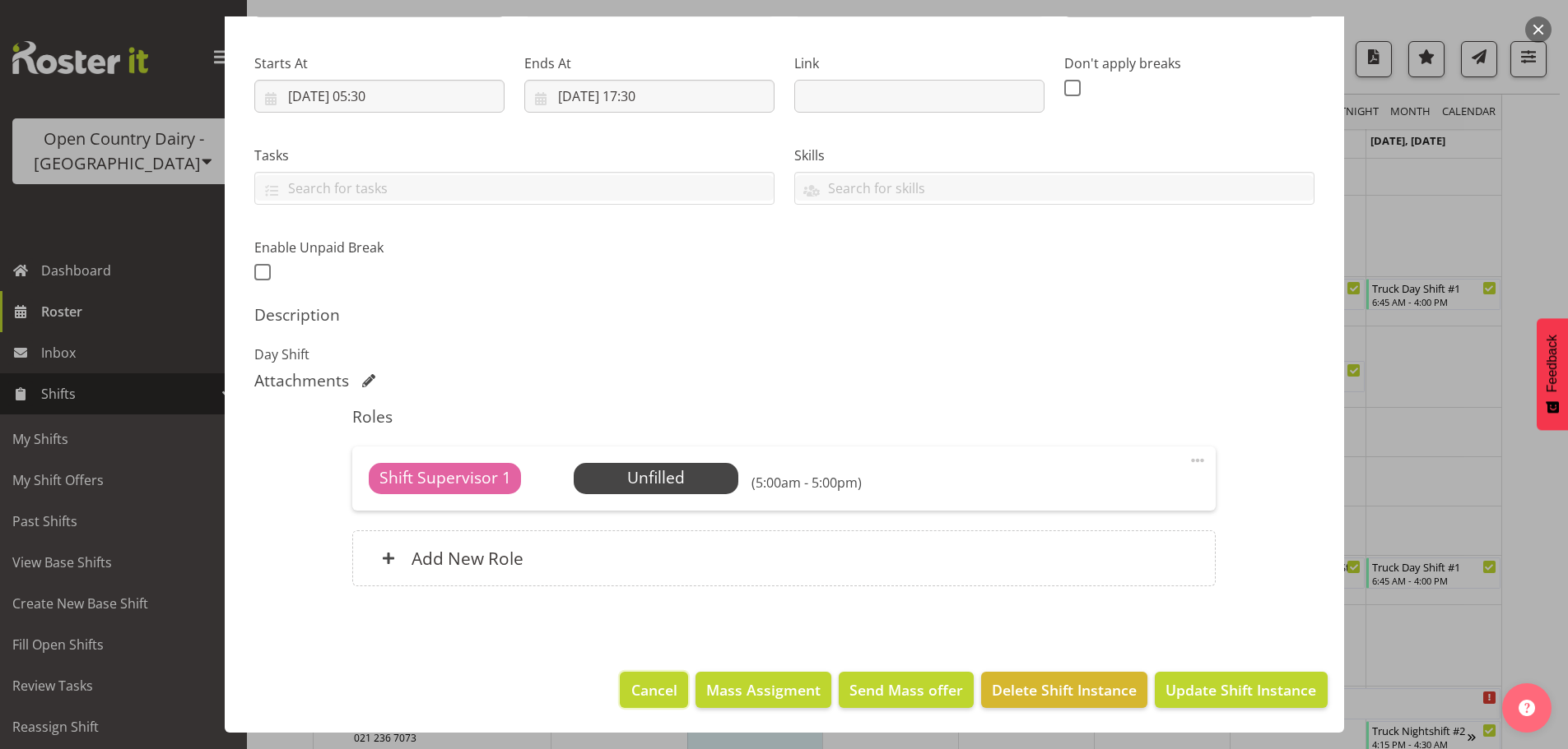
click at [632, 687] on span "Cancel" at bounding box center [655, 690] width 46 height 21
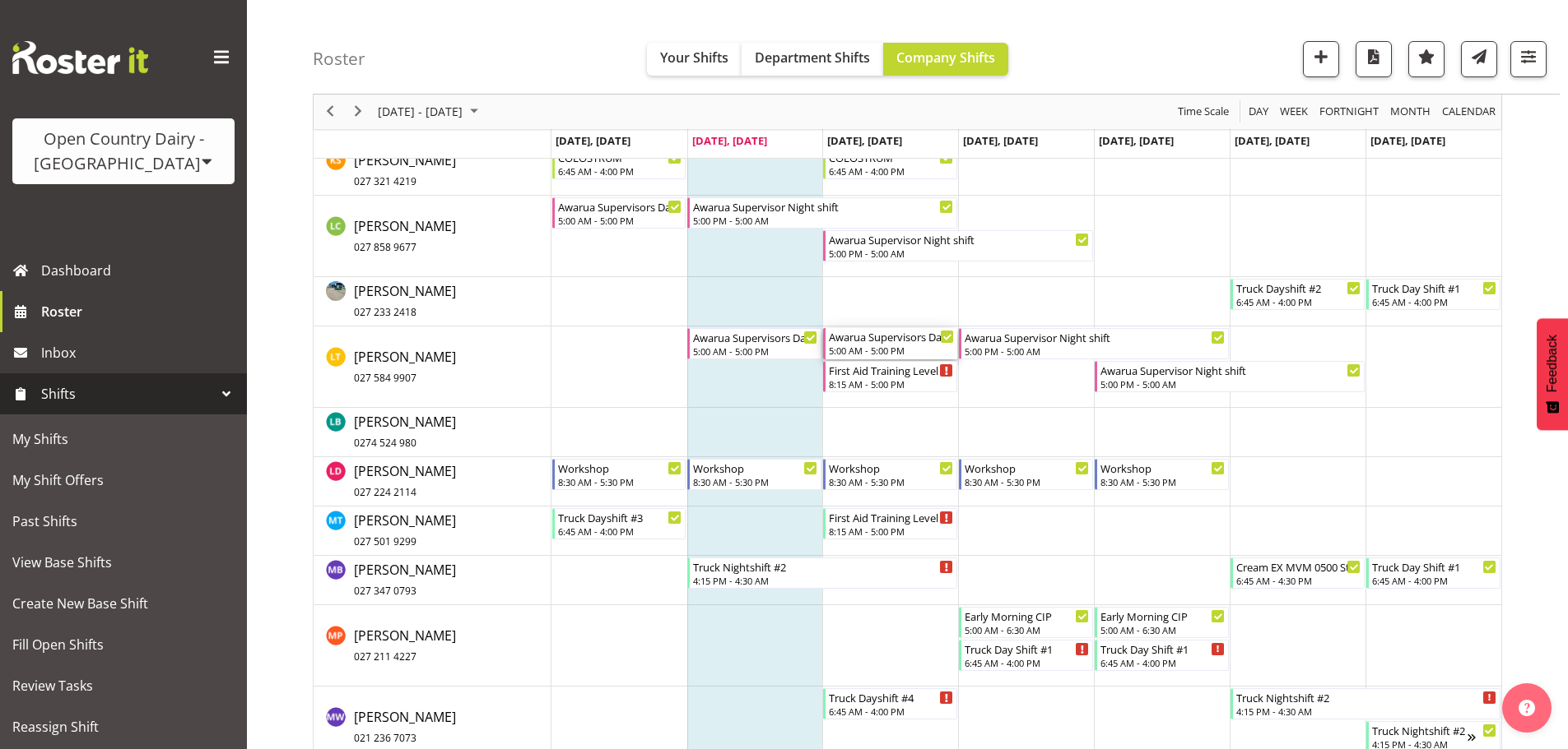
click at [895, 345] on div "5:00 AM - 5:00 PM" at bounding box center [891, 350] width 125 height 13
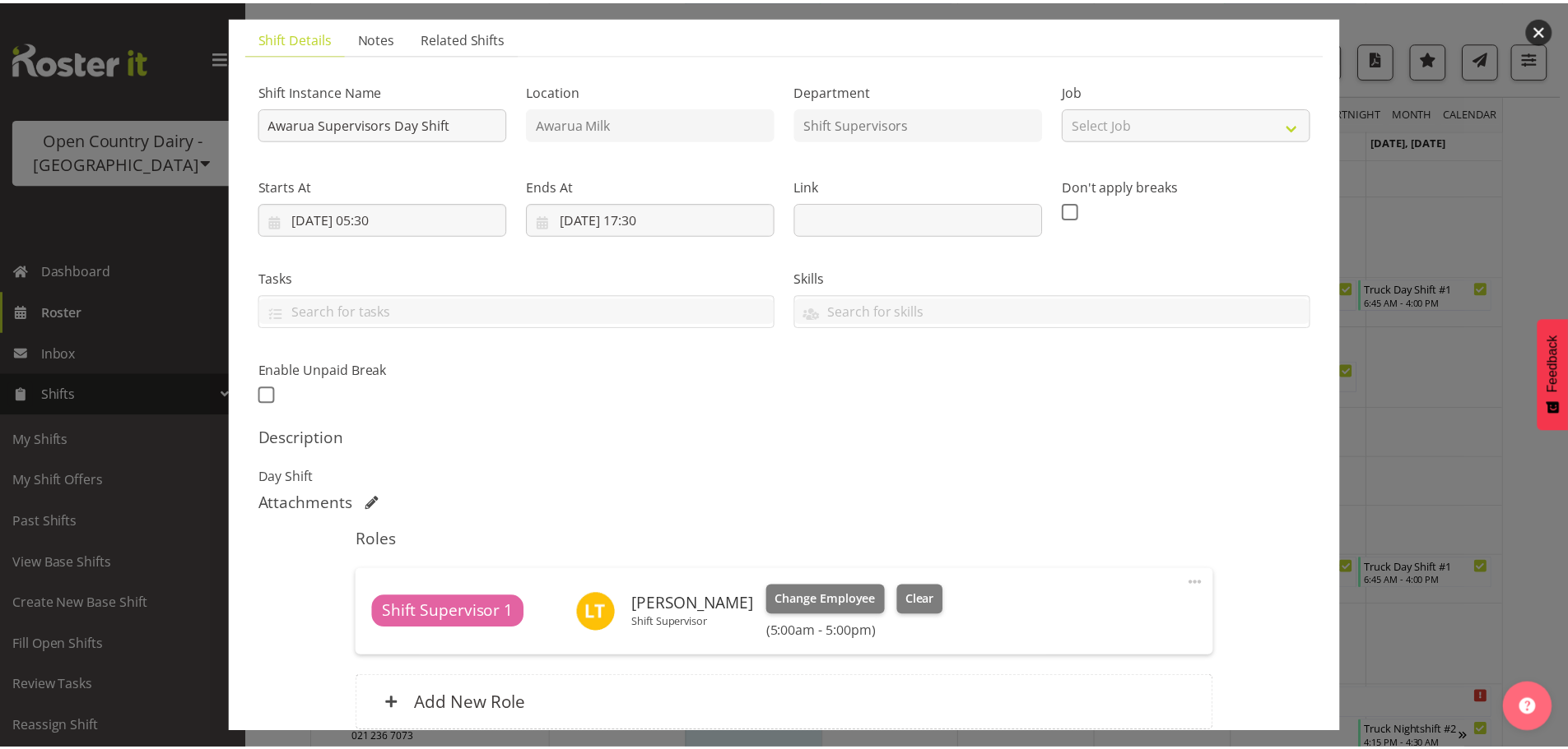
scroll to position [247, 0]
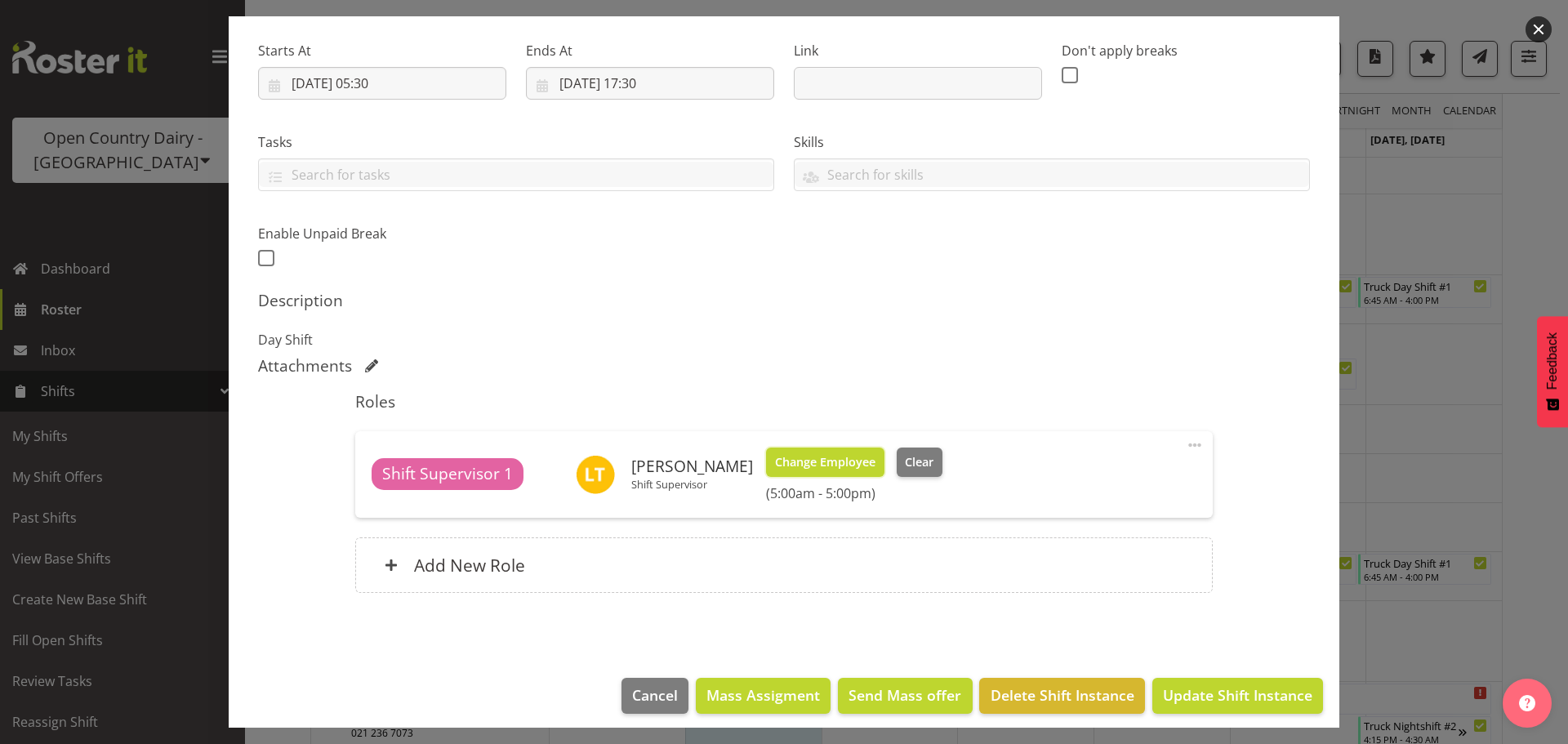
click at [827, 467] on span "Change Employee" at bounding box center [825, 462] width 100 height 18
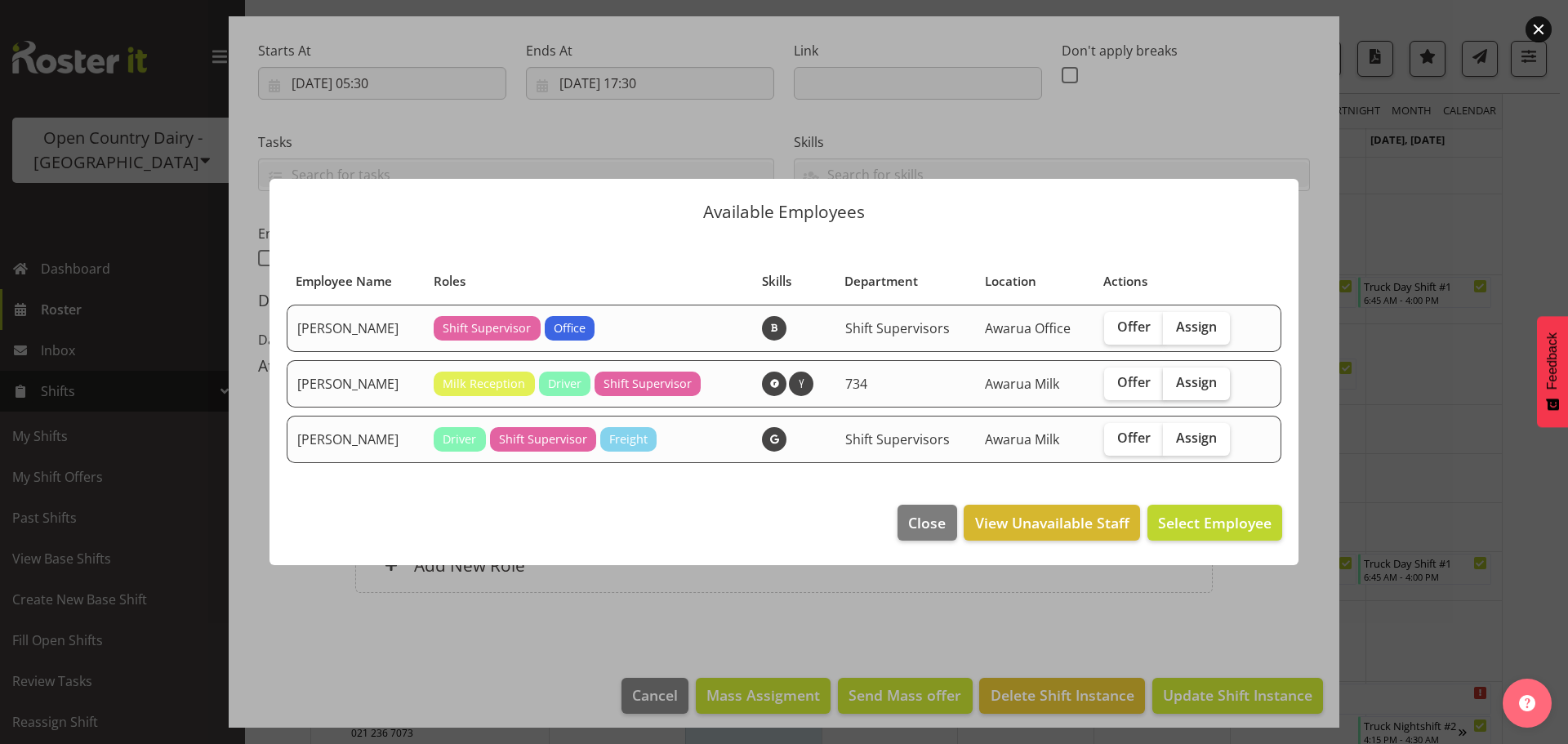
click at [1210, 377] on span "Assign" at bounding box center [1197, 382] width 41 height 16
click at [1174, 378] on input "Assign" at bounding box center [1168, 383] width 11 height 11
checkbox input "true"
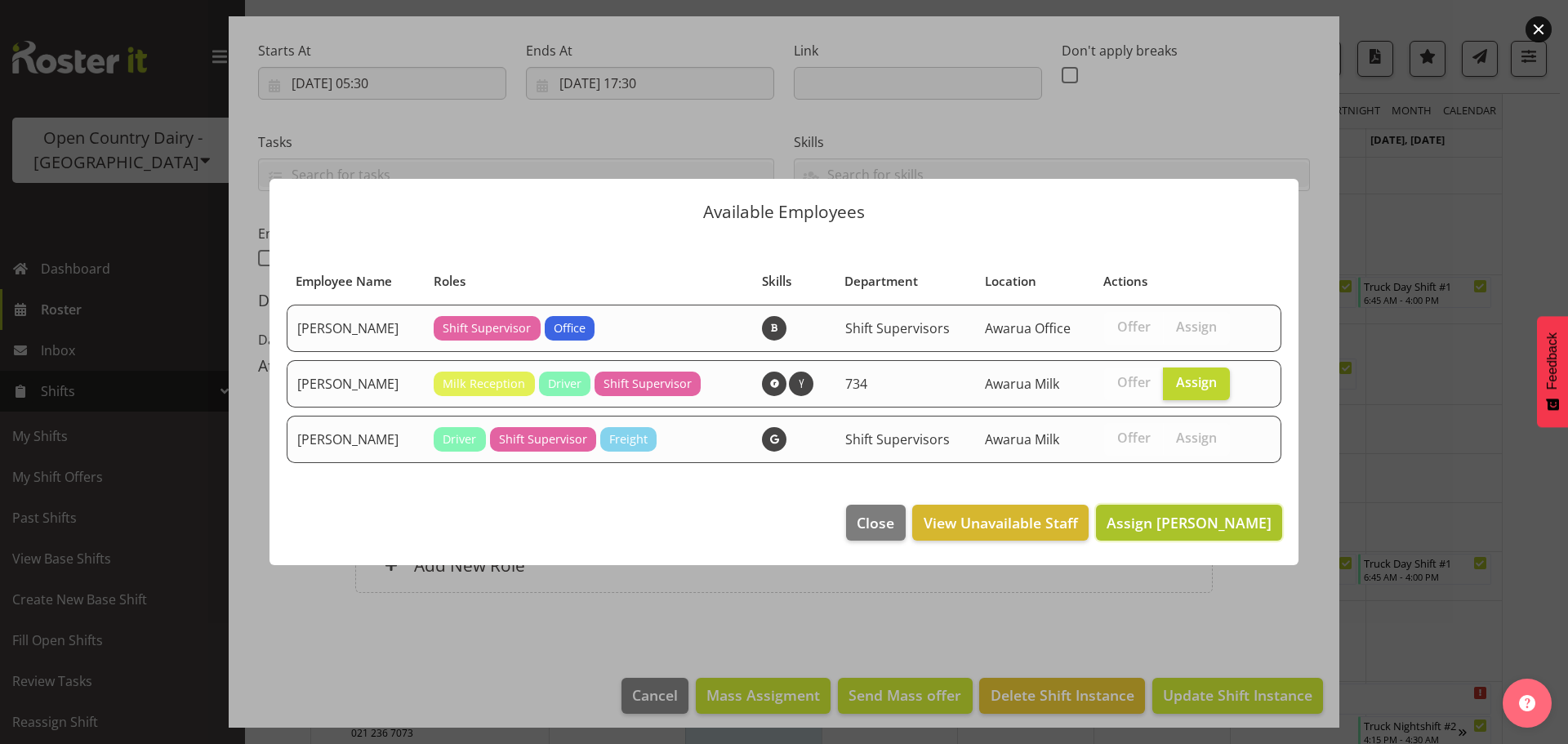
click at [1213, 529] on span "Assign Tracey Chittock" at bounding box center [1189, 523] width 165 height 20
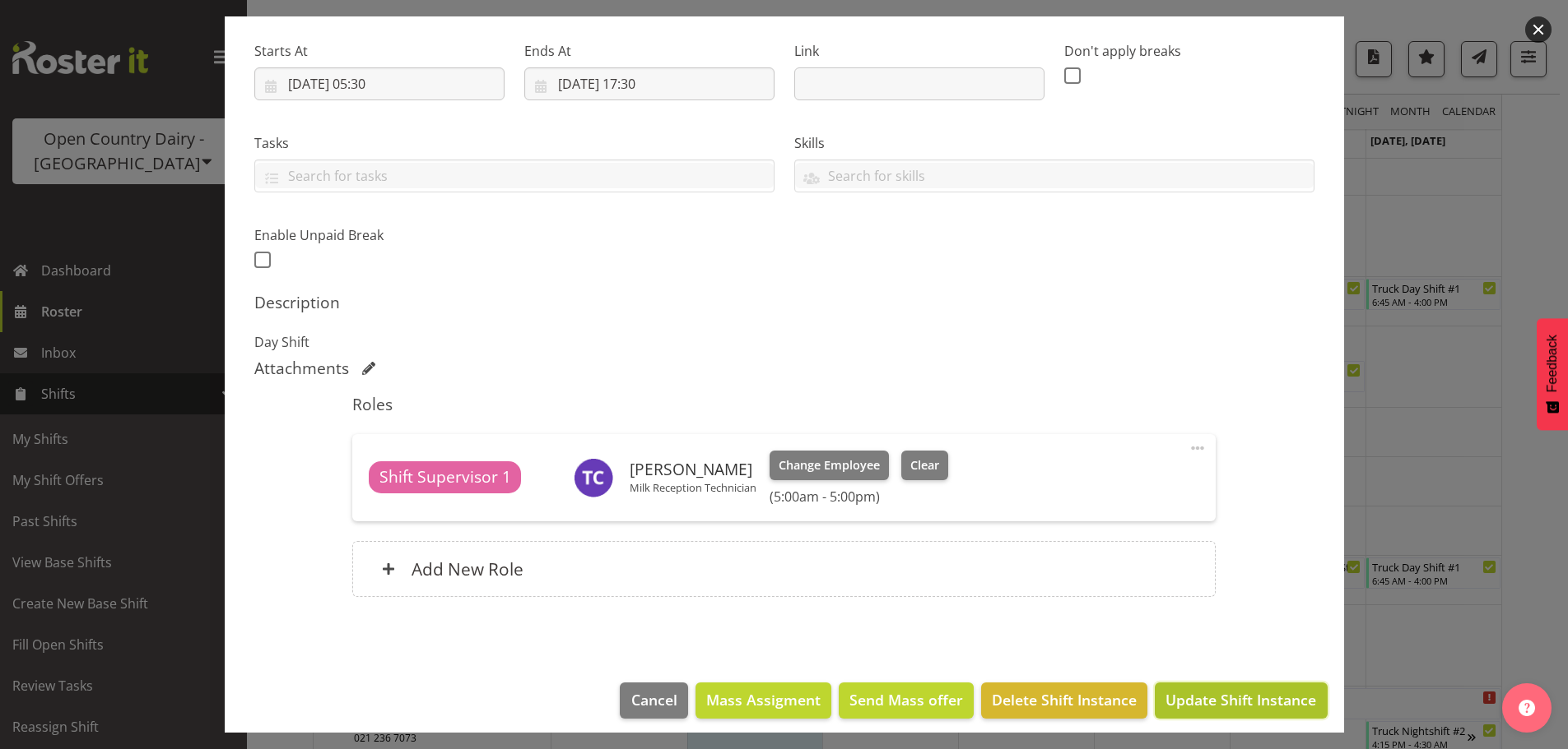
click at [1268, 701] on span "Update Shift Instance" at bounding box center [1241, 699] width 150 height 21
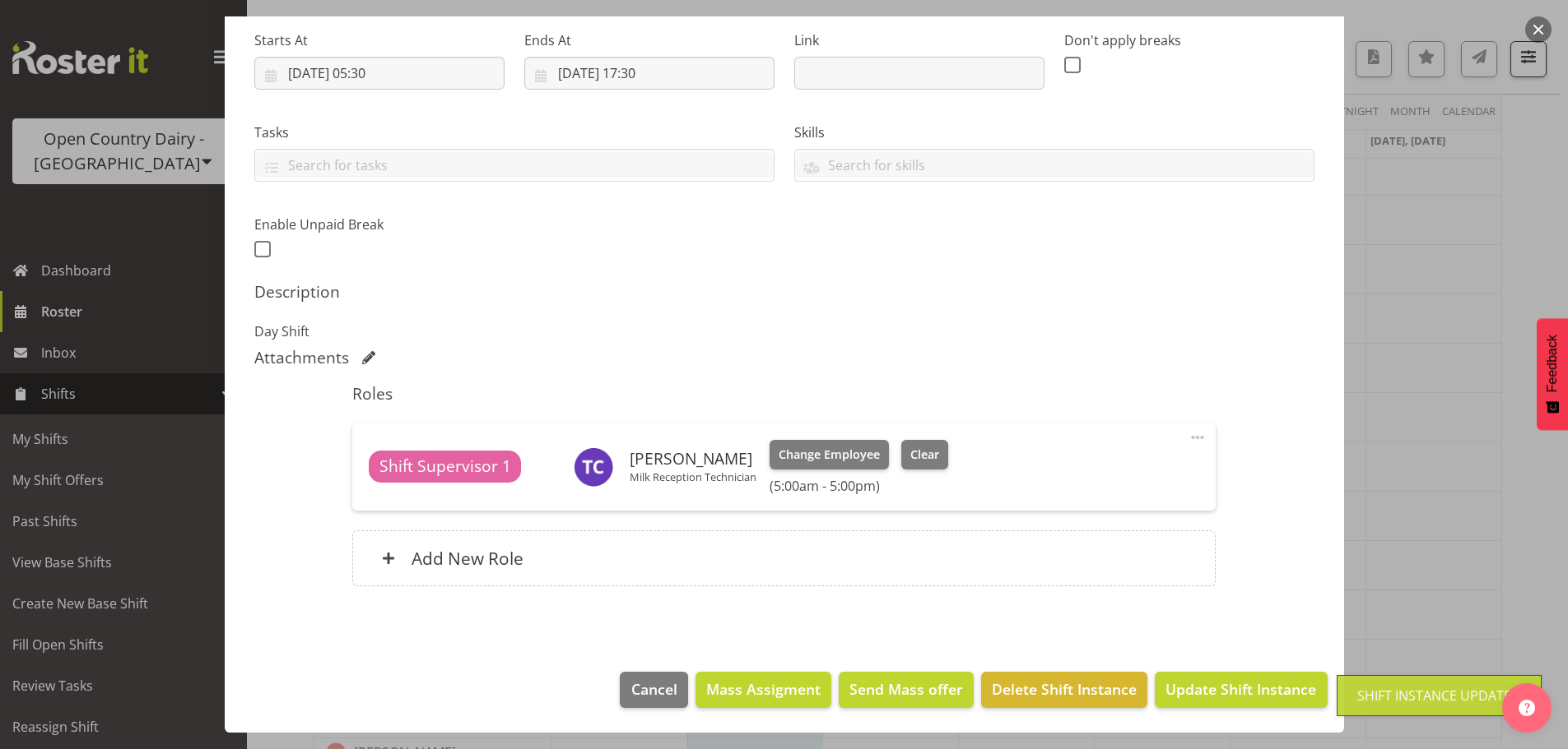
scroll to position [4132, 0]
click at [1236, 696] on span "Update Shift Instance" at bounding box center [1241, 689] width 150 height 21
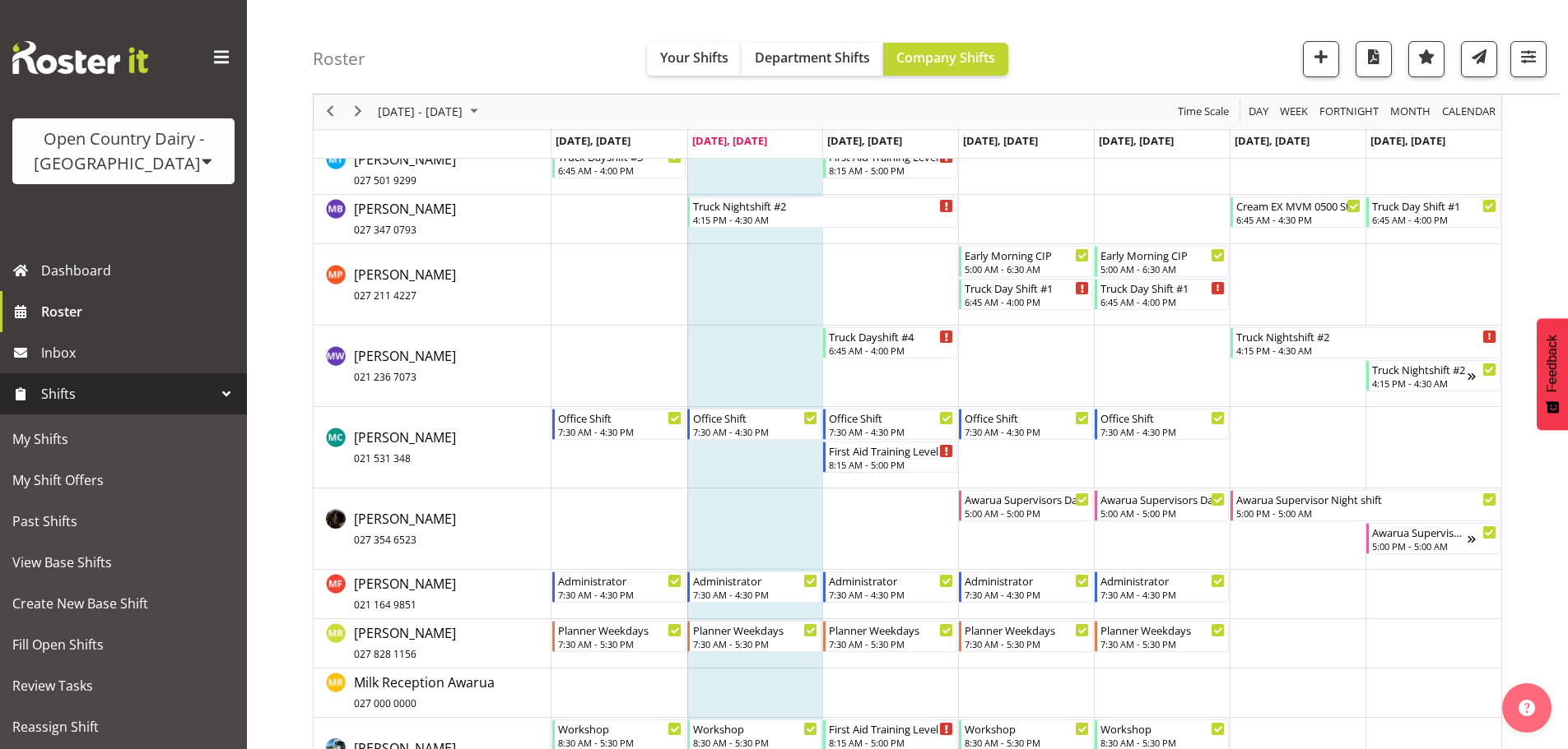
scroll to position [7915, 0]
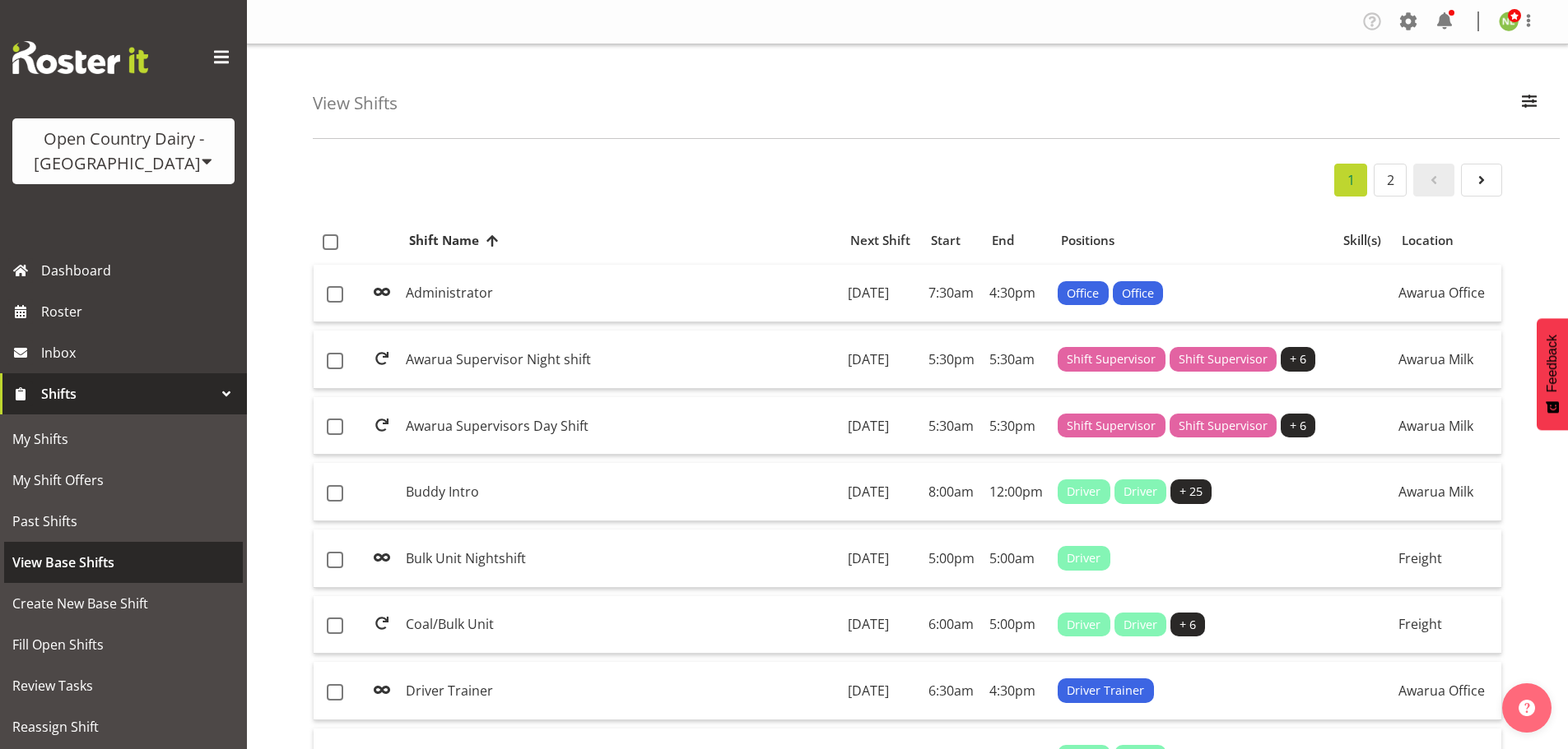
click at [79, 559] on span "View Base Shifts" at bounding box center [123, 562] width 222 height 25
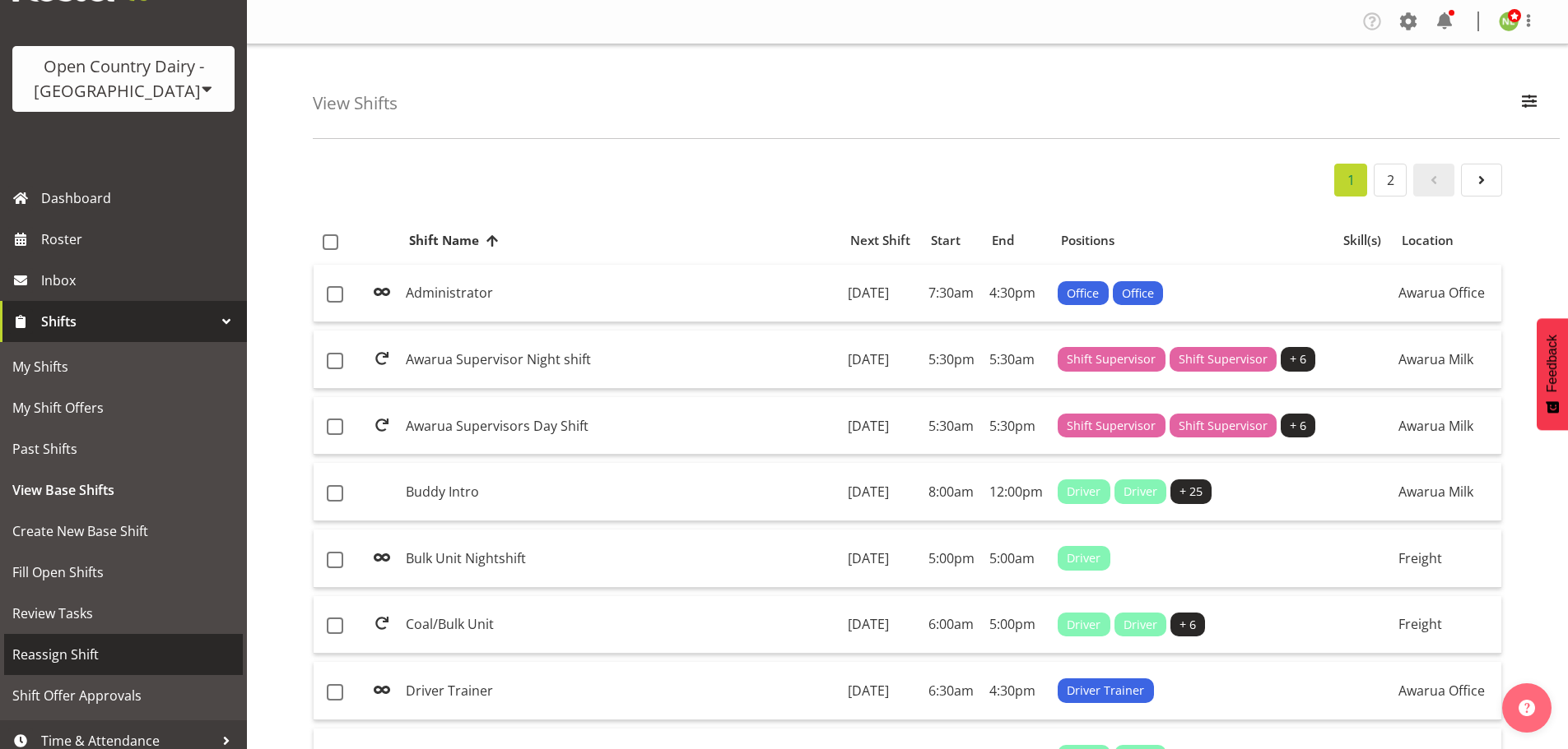
scroll to position [126, 0]
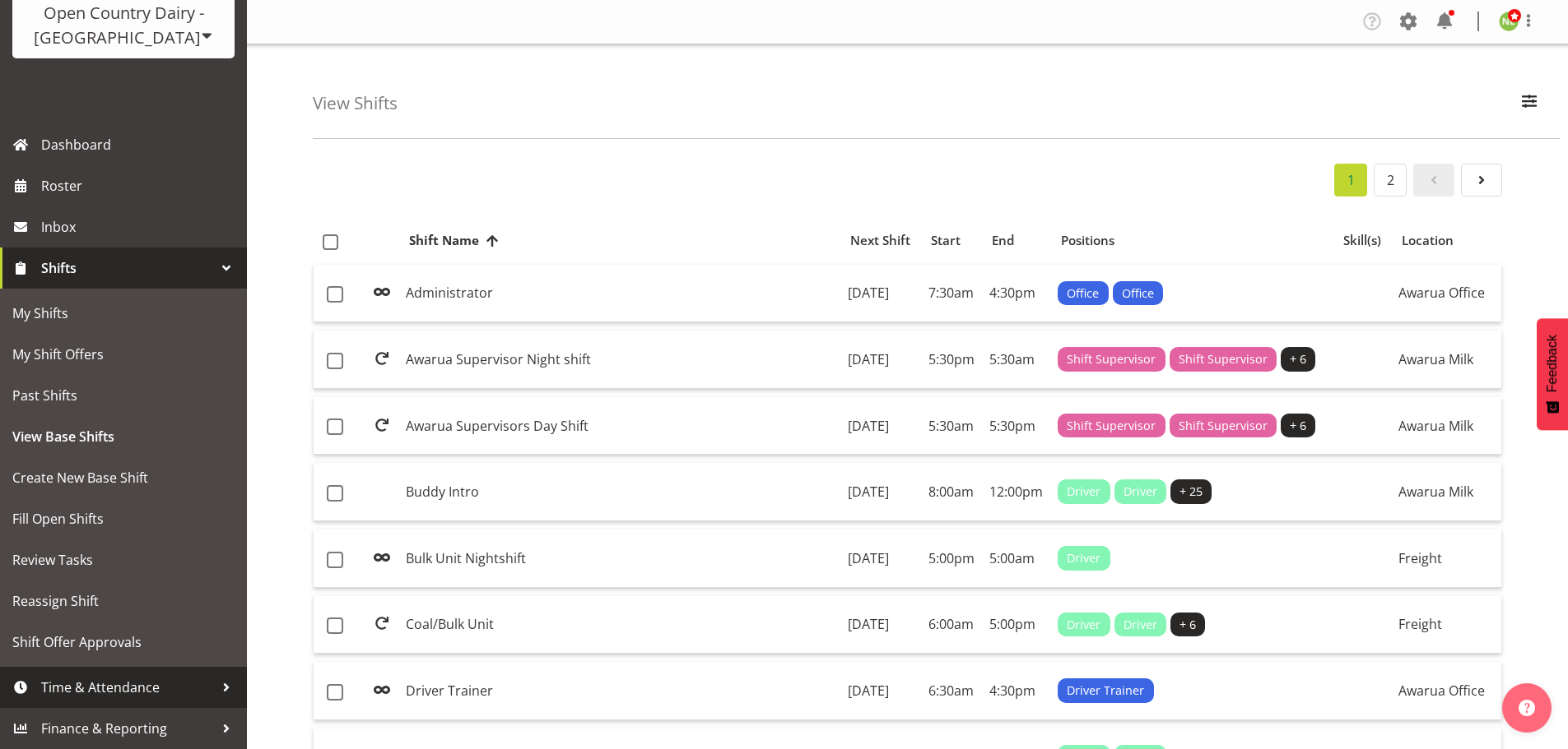
drag, startPoint x: 81, startPoint y: 685, endPoint x: 101, endPoint y: 671, distance: 24.4
click at [83, 682] on span "Time & Attendance" at bounding box center [127, 688] width 173 height 25
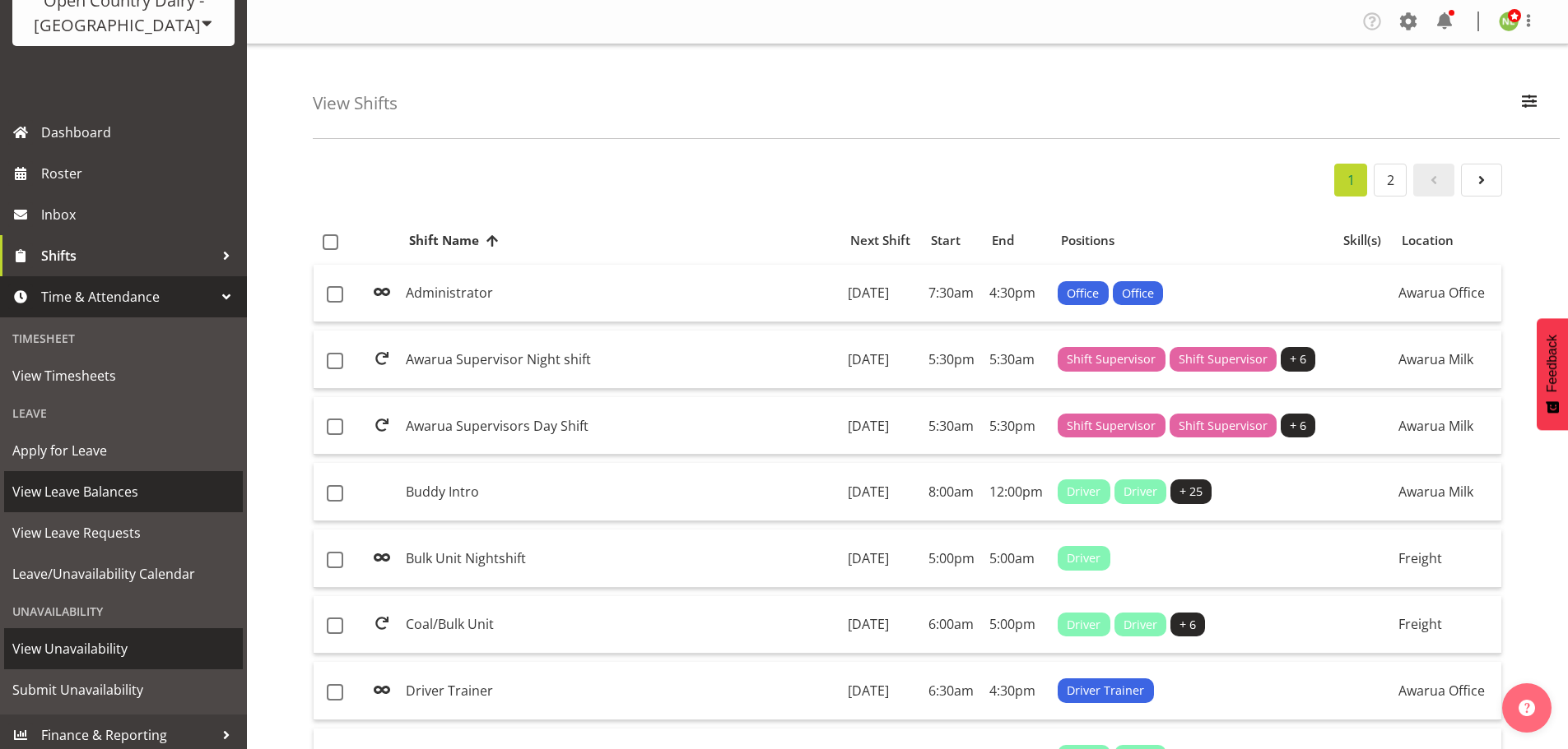
scroll to position [145, 0]
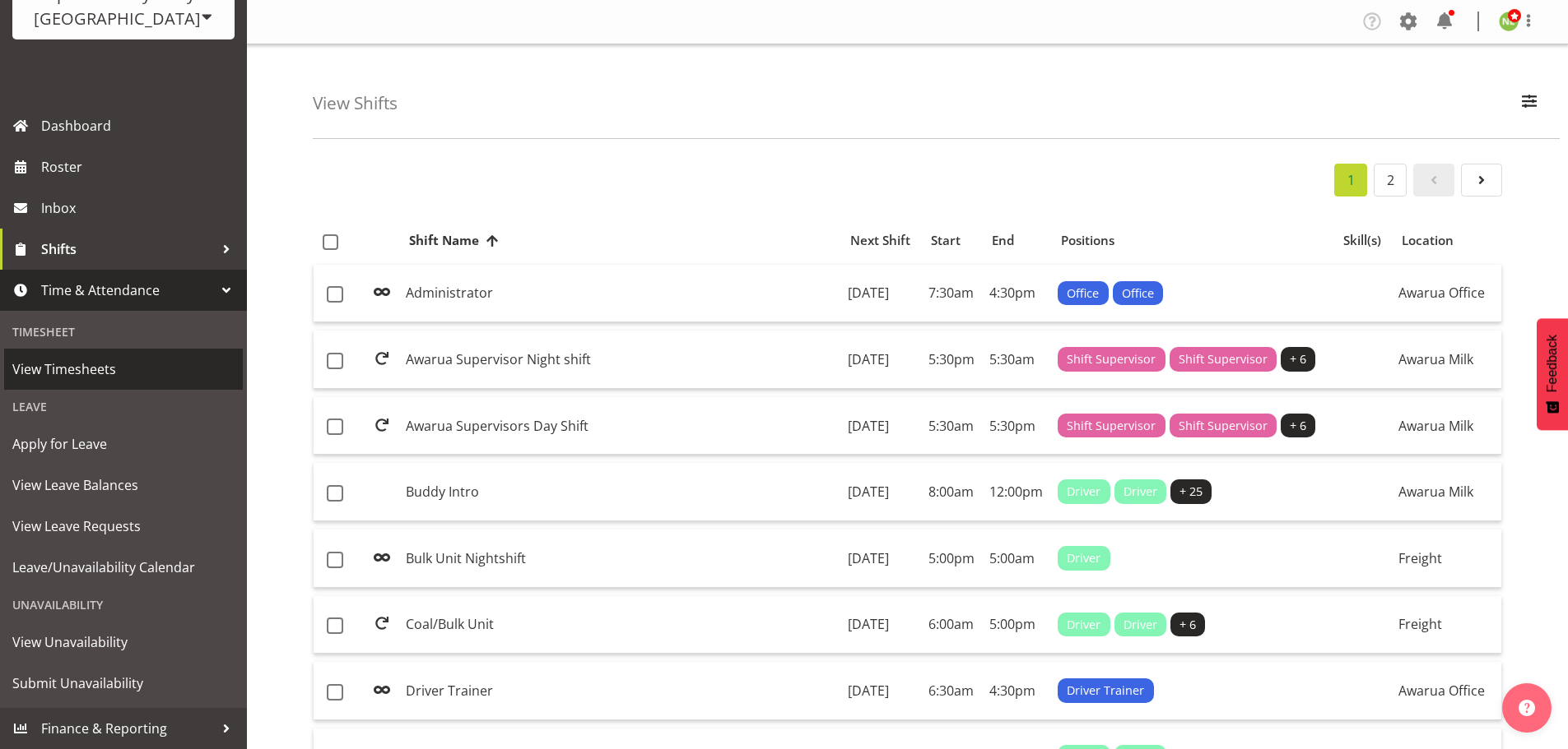
click at [93, 366] on span "View Timesheets" at bounding box center [123, 369] width 222 height 25
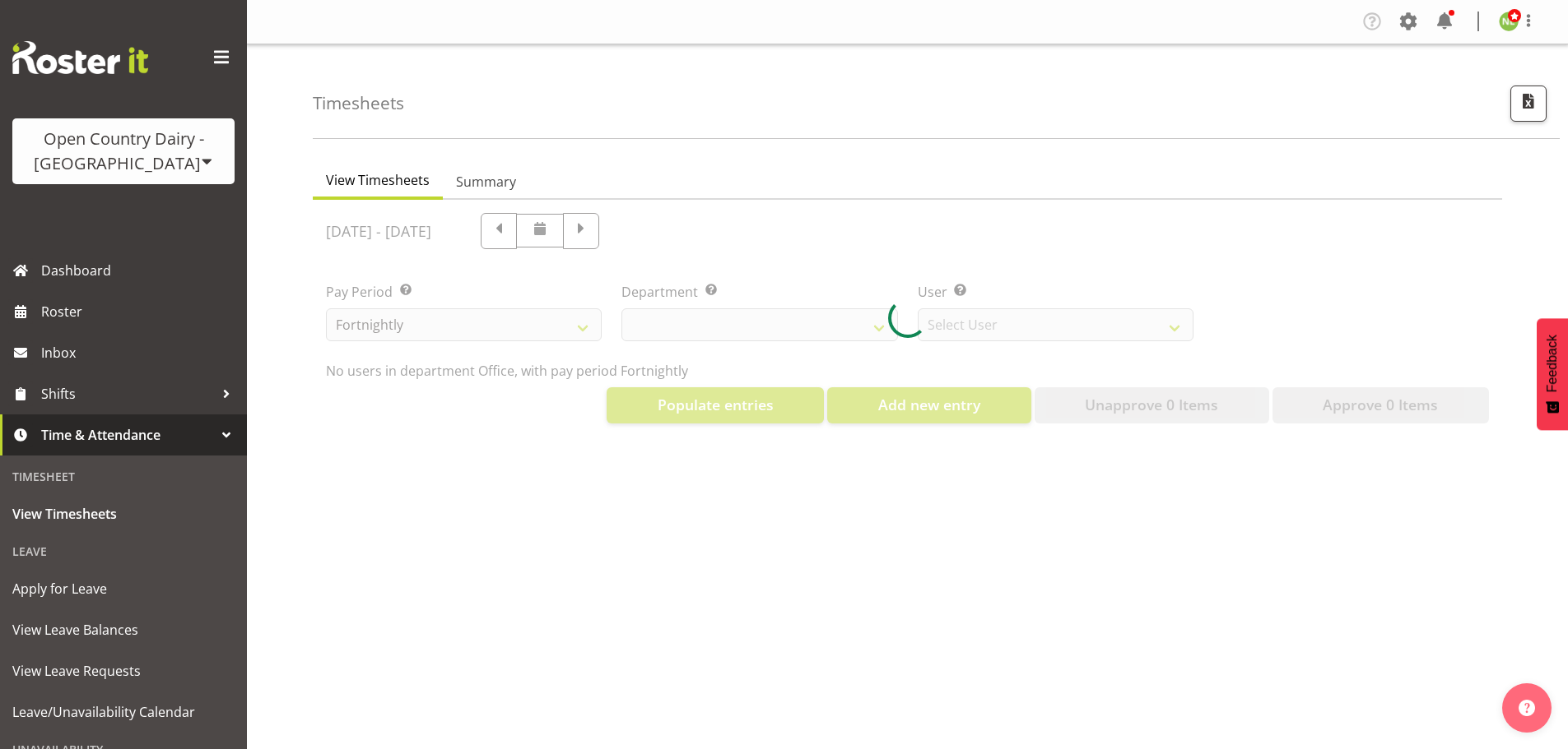
select select "699"
select select "8449"
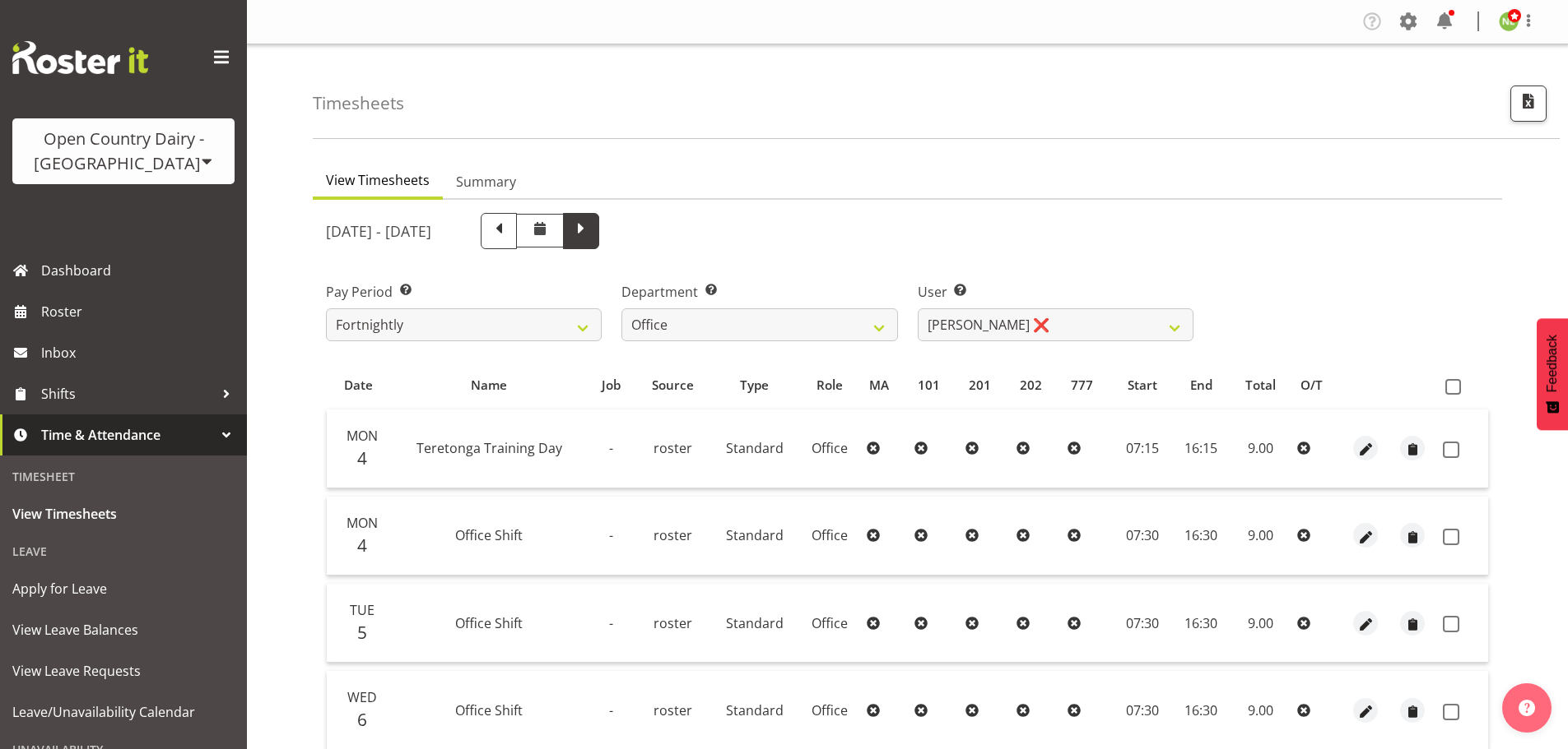
click at [591, 226] on span at bounding box center [580, 229] width 21 height 21
select select
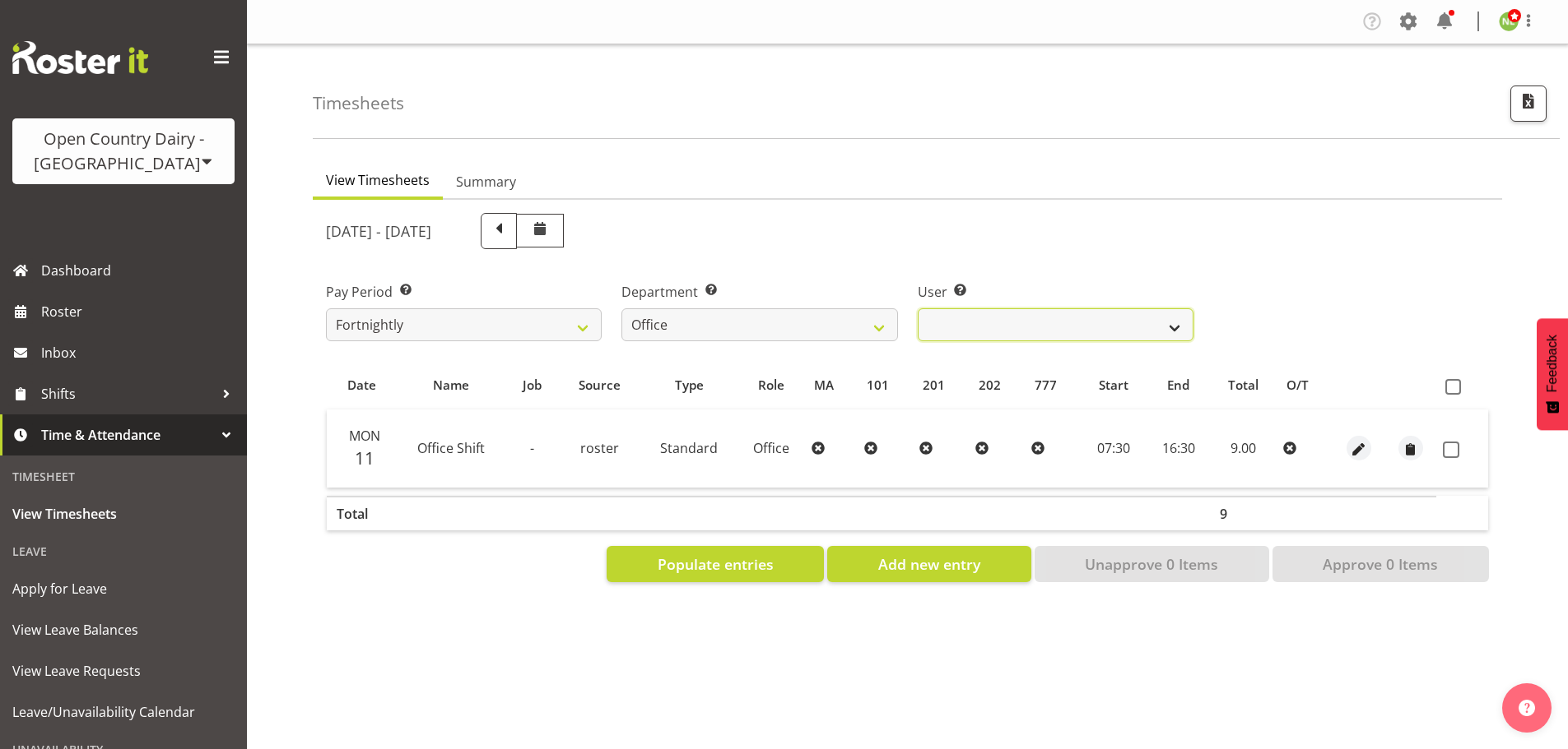
click at [1070, 314] on select "[PERSON_NAME] ❌ [PERSON_NAME] ❌ [PERSON_NAME] ❌ [PERSON_NAME] ❌ [PERSON_NAME] ❌…" at bounding box center [1055, 325] width 276 height 33
click at [860, 331] on select "734 735 736 737 738 739 850 851 852 853 854 855 856 858 861 862 865 868 869 870" at bounding box center [759, 325] width 276 height 33
click at [913, 234] on div "August 11th - August 17th 2025" at bounding box center [759, 231] width 867 height 36
click at [748, 318] on select "734 735 736 737 738 739 850 851 852 853 854 855 856 858 861 862 865 868 869 870" at bounding box center [759, 325] width 276 height 33
select select "905"
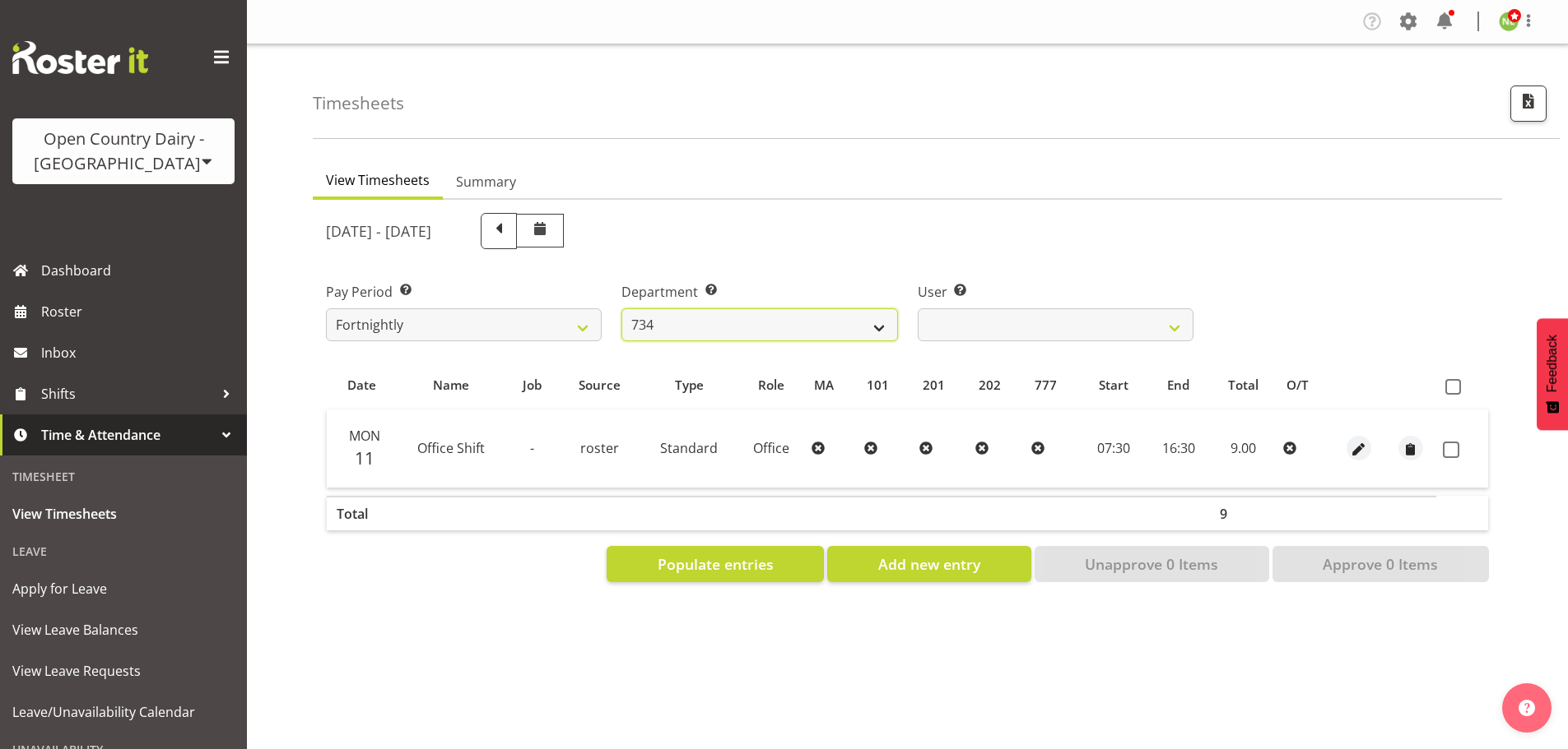
click at [621, 308] on select "734 735 736 737 738 739 850 851 852 853 854 855 856 858 861 862 865 868 869 870" at bounding box center [759, 325] width 276 height 33
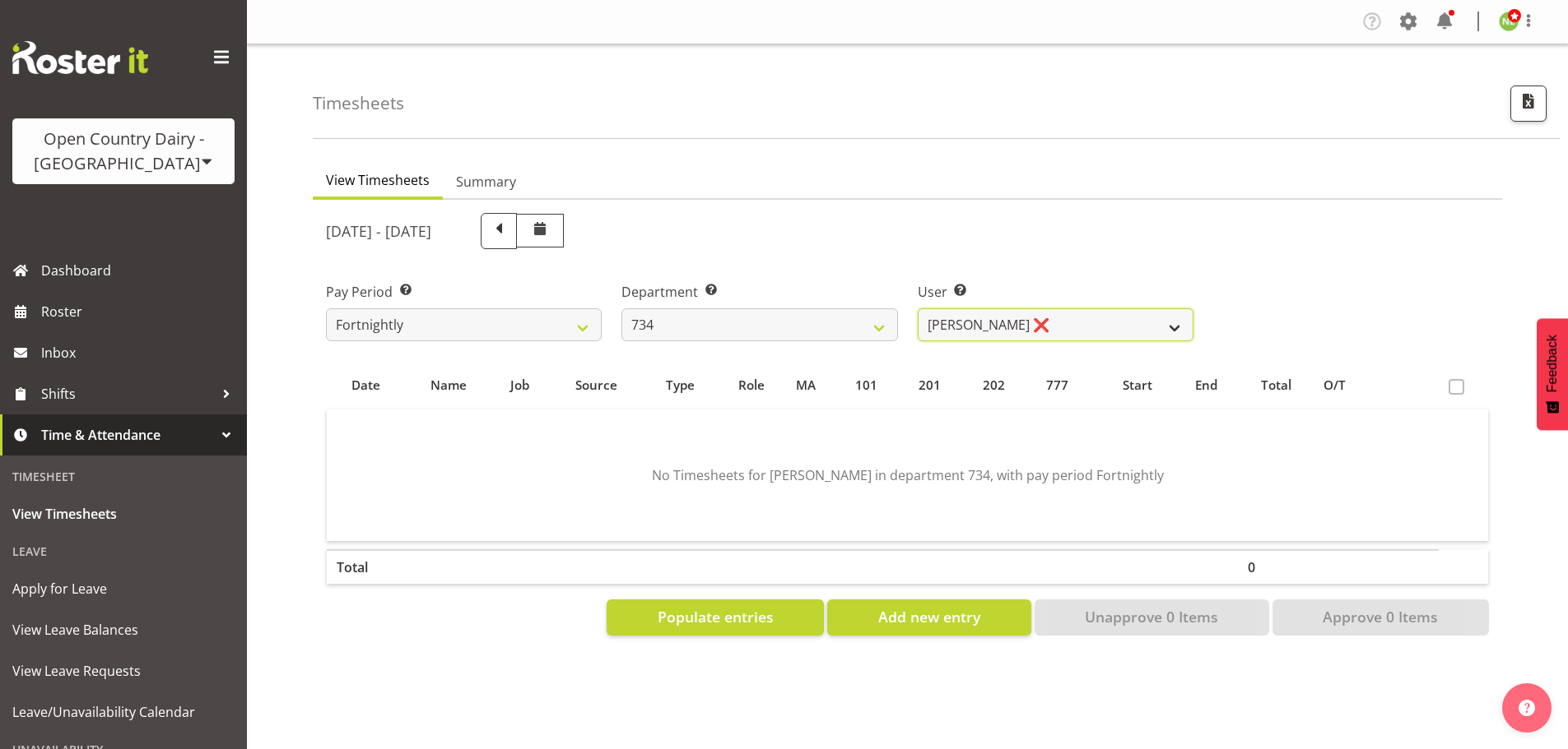
click at [984, 317] on select "Justin Spicer ❌ Ryan Thompson ❌ Tracey Chittock ❌ Tracy Inder ❌ Zachary Shanks ❌" at bounding box center [1055, 325] width 276 height 33
select select "9998"
click at [918, 308] on select "Justin Spicer ❌ Ryan Thompson ❌ Tracey Chittock ❌ Tracy Inder ❌ Zachary Shanks ❌" at bounding box center [1055, 325] width 276 height 33
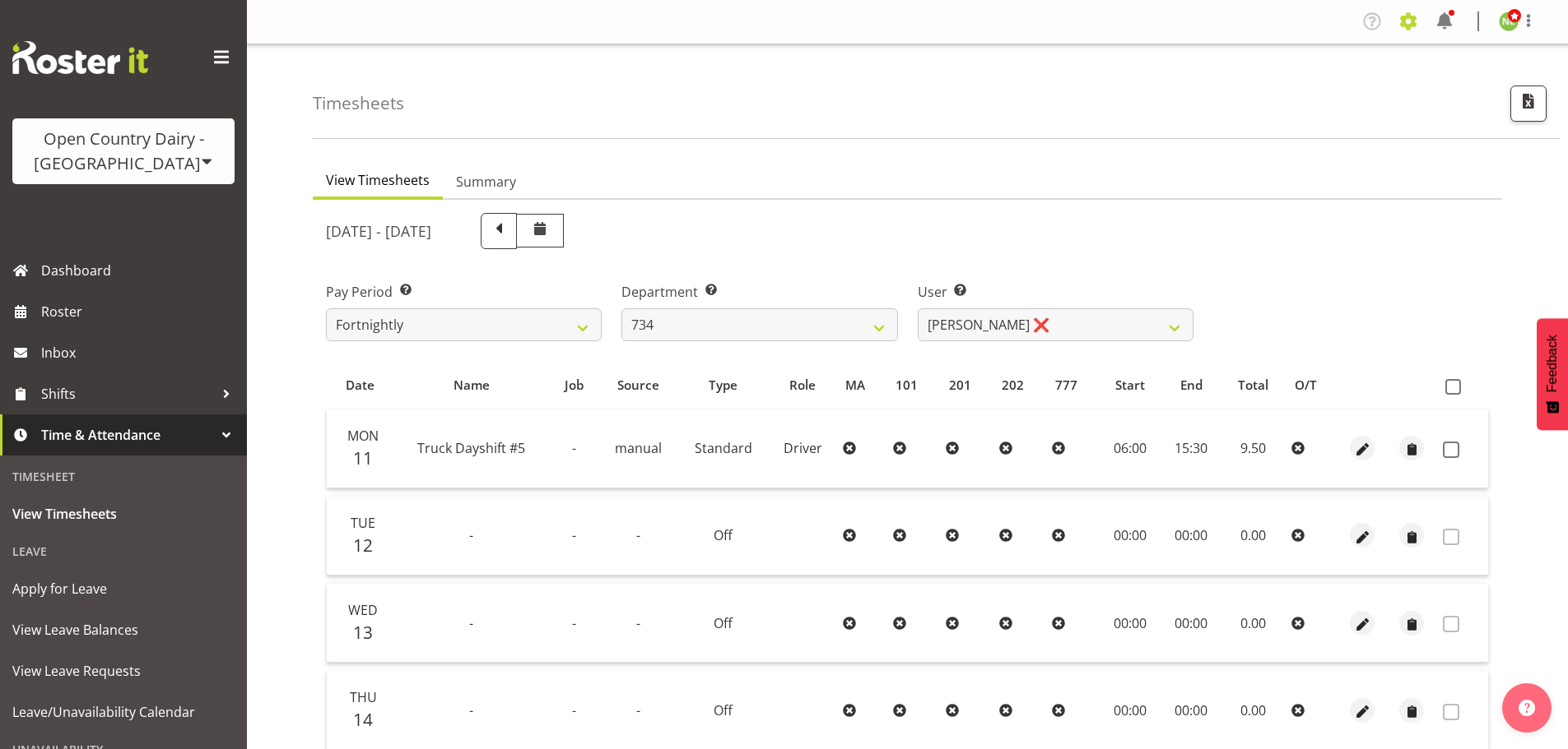
click at [1405, 20] on span at bounding box center [1408, 21] width 26 height 26
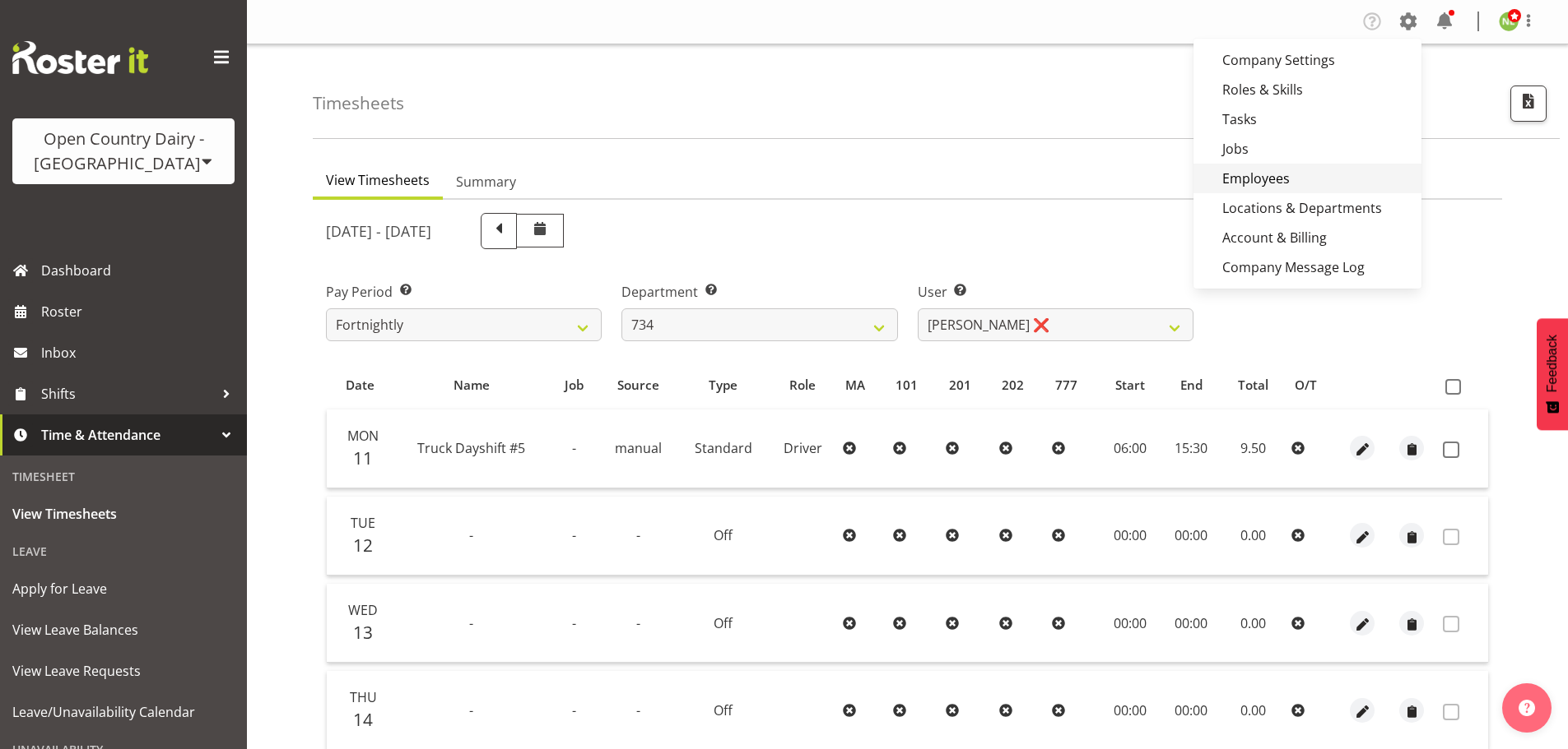
click at [1280, 178] on link "Employees" at bounding box center [1307, 178] width 228 height 30
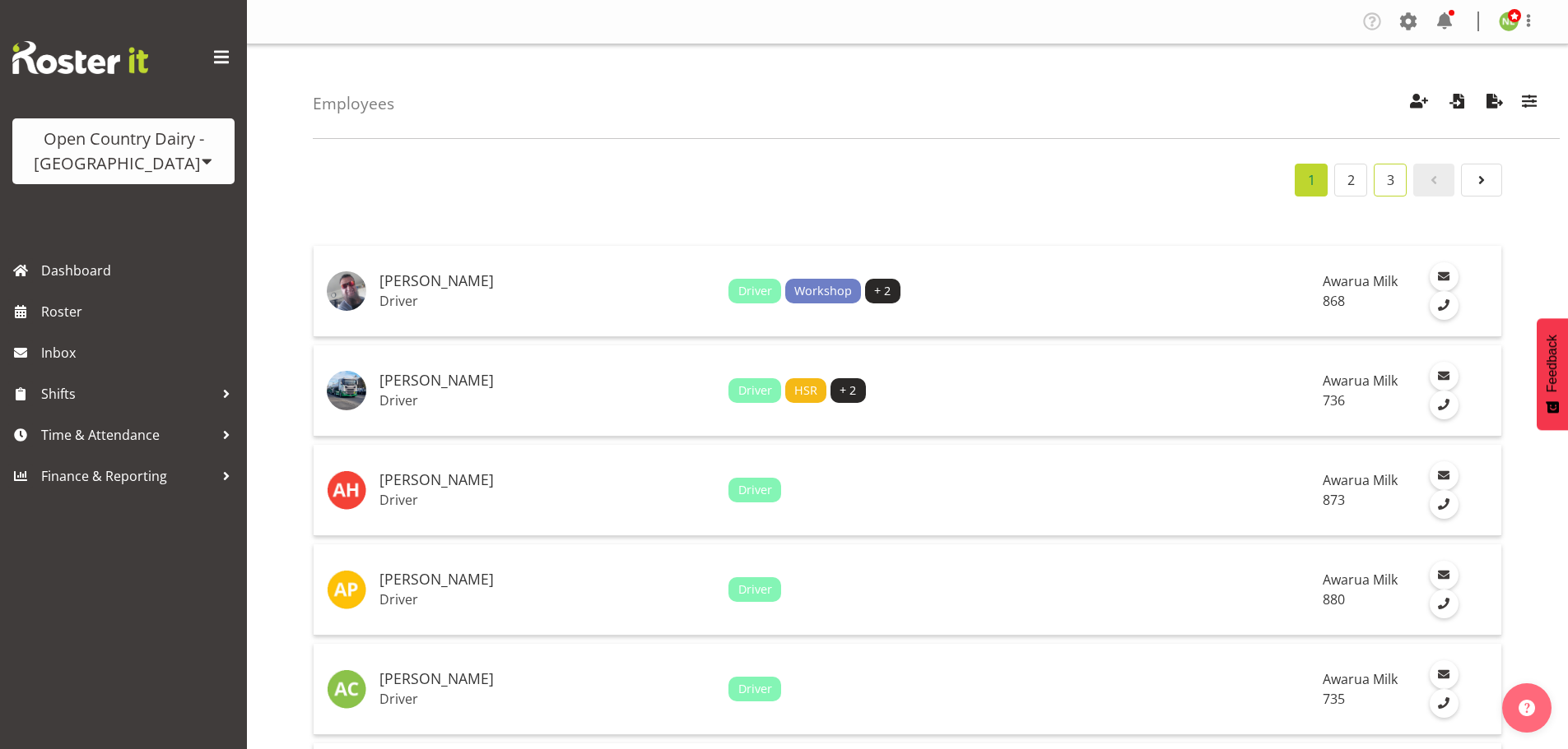
click at [1392, 177] on link "3" at bounding box center [1389, 180] width 33 height 33
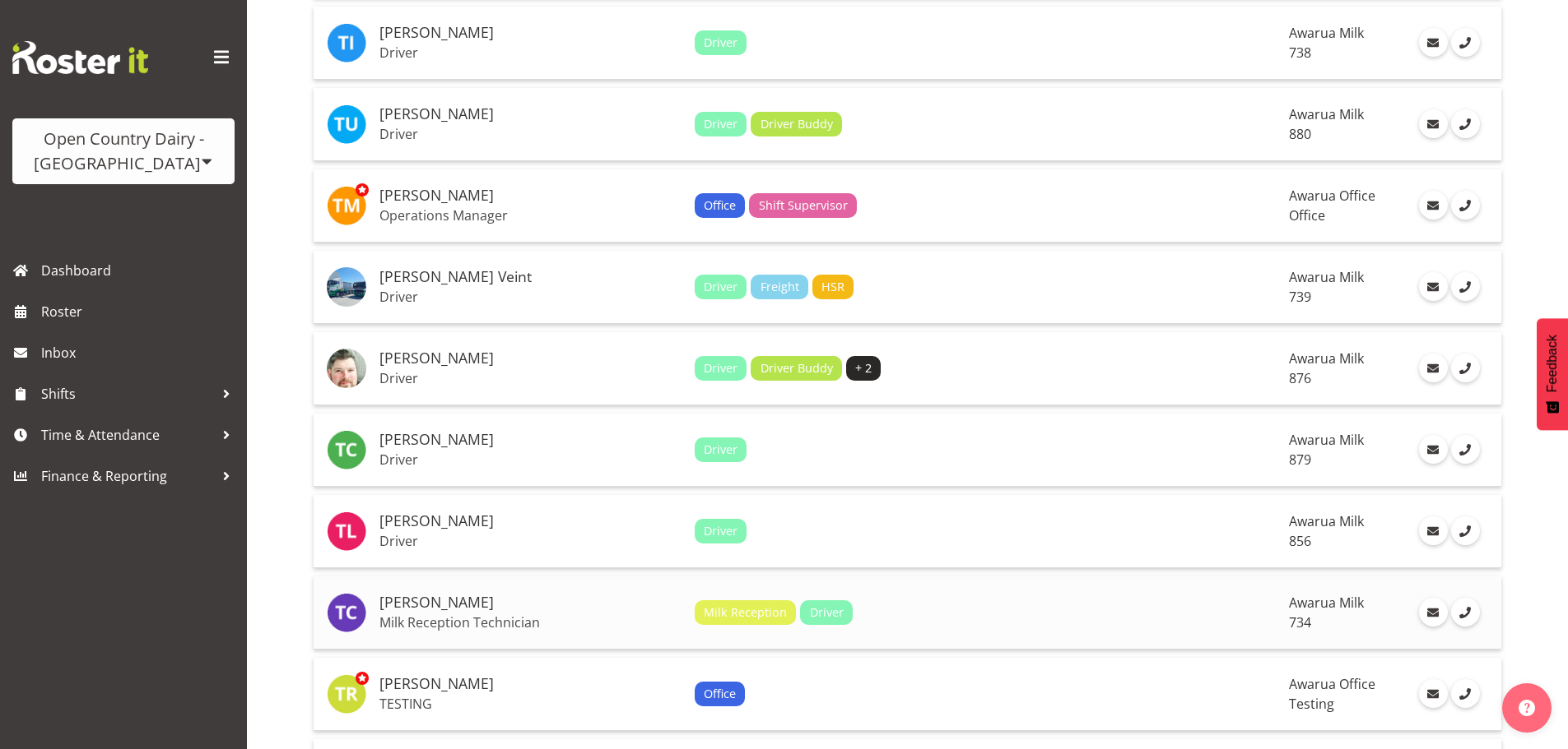
scroll to position [2467, 0]
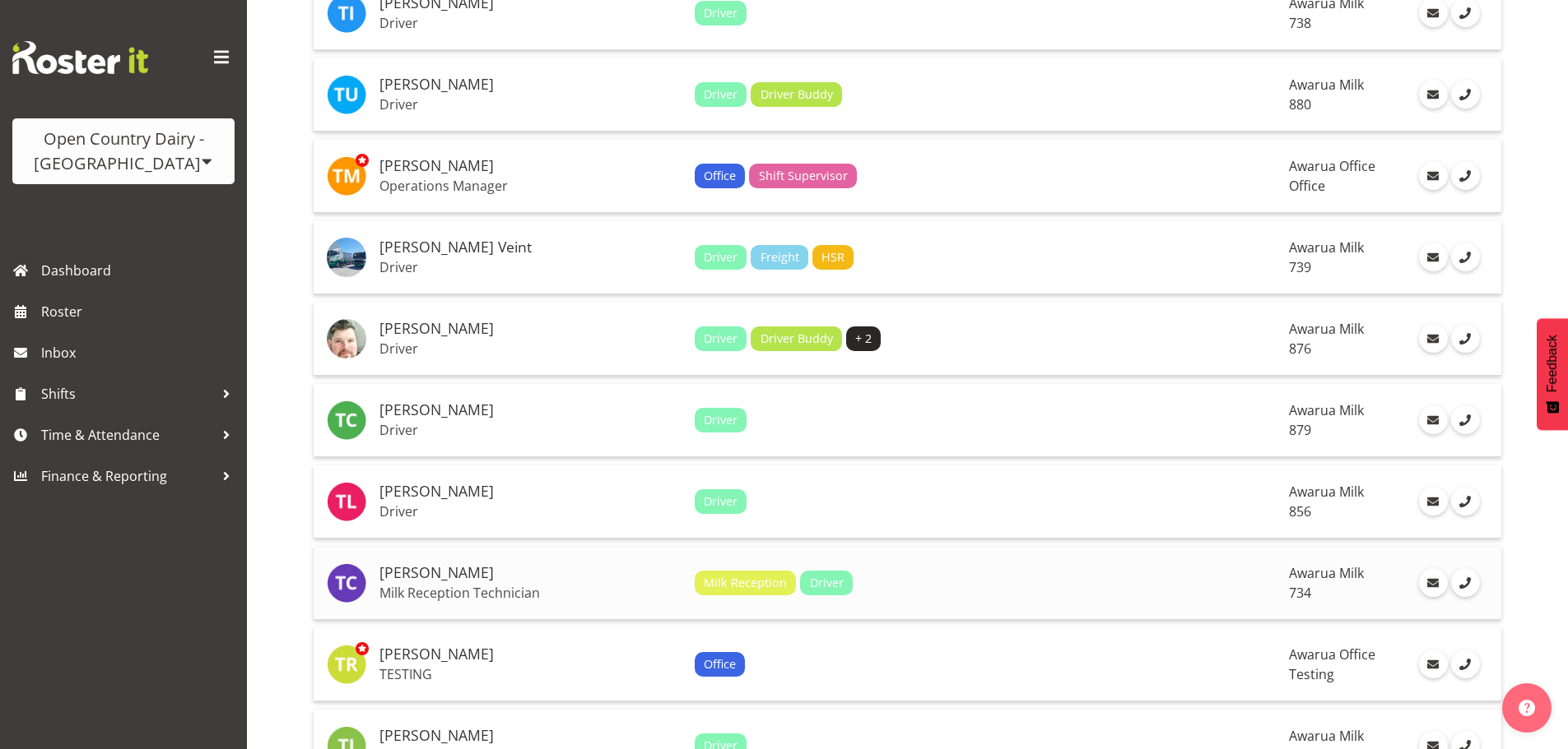
click at [944, 569] on td "Milk Reception Driver" at bounding box center [984, 583] width 594 height 73
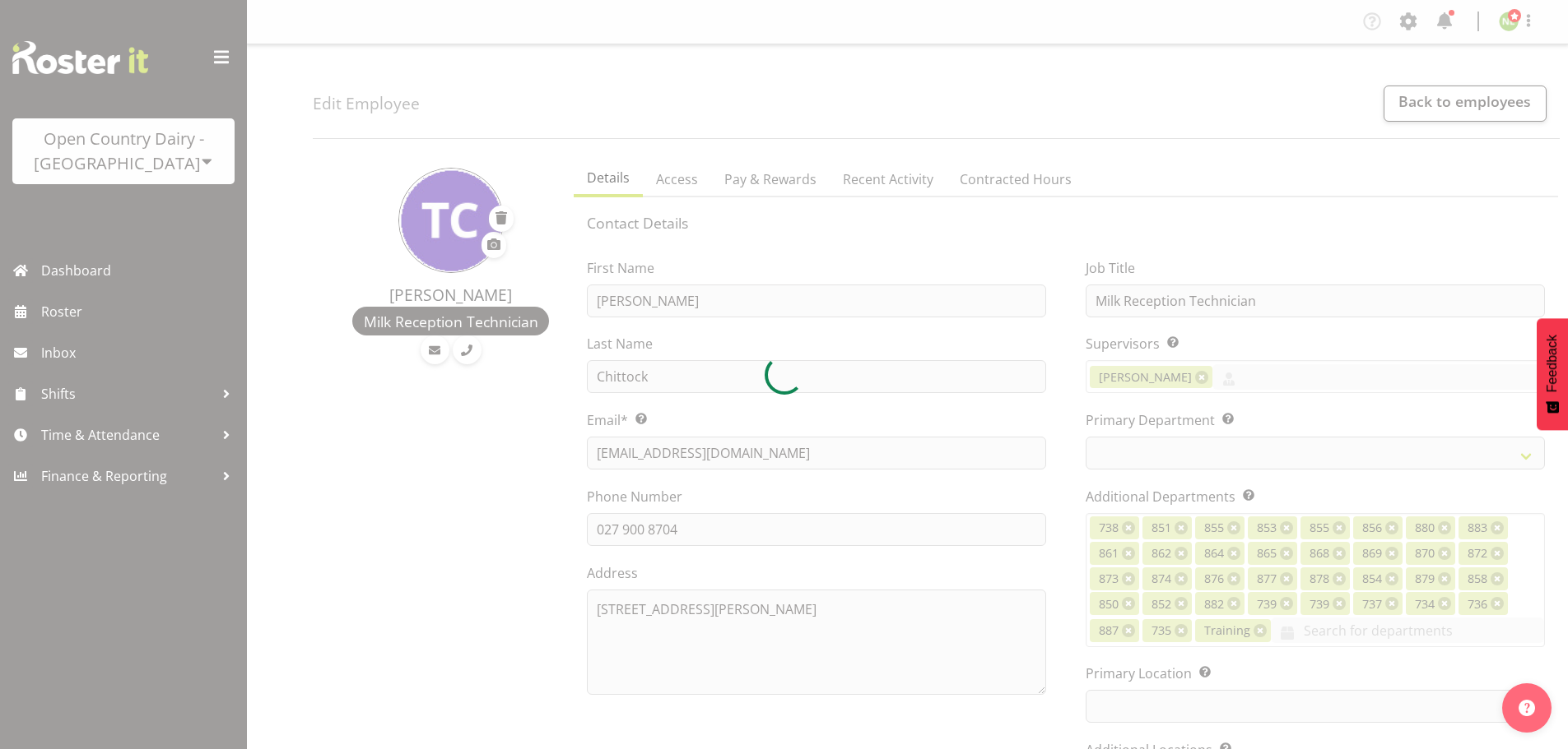
select select
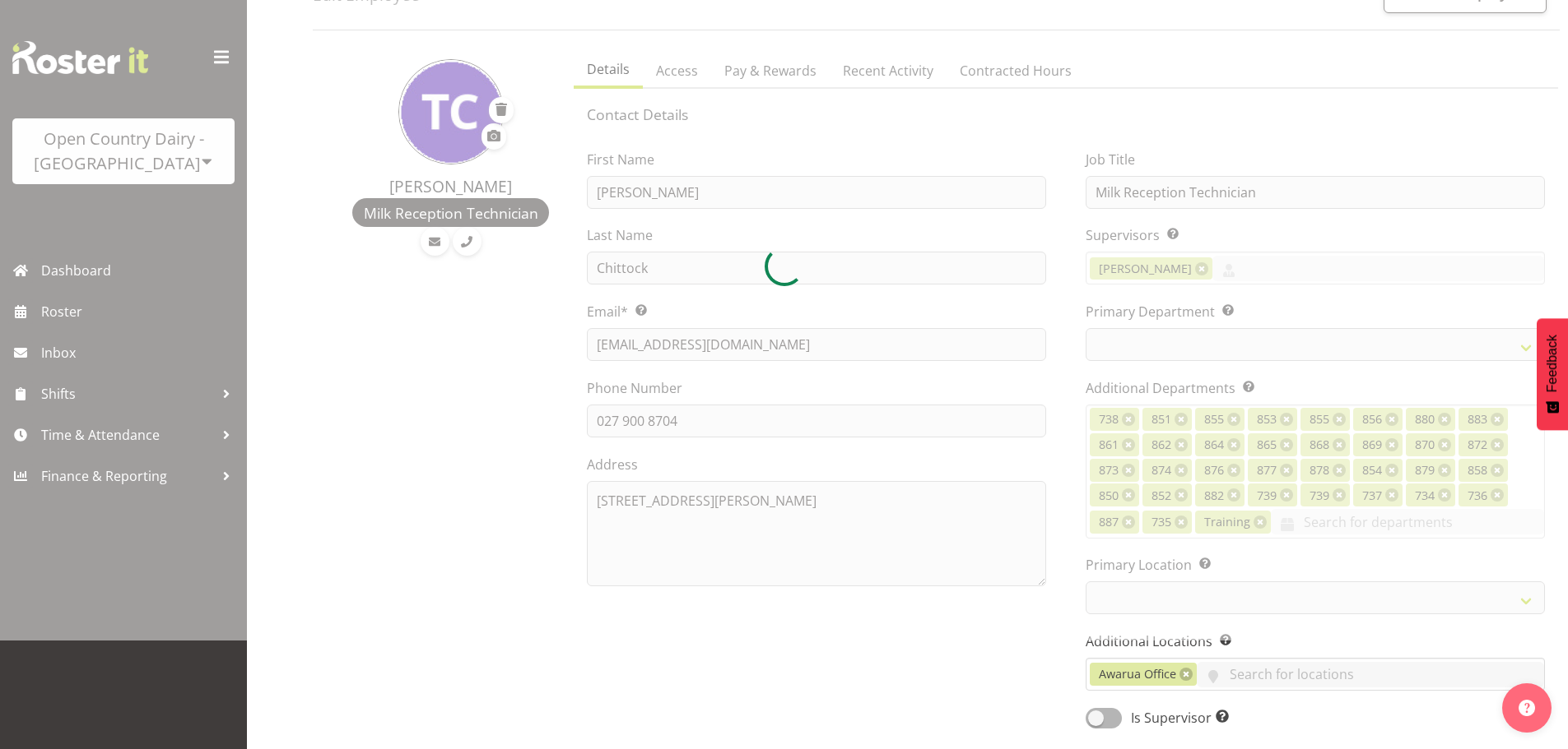
select select
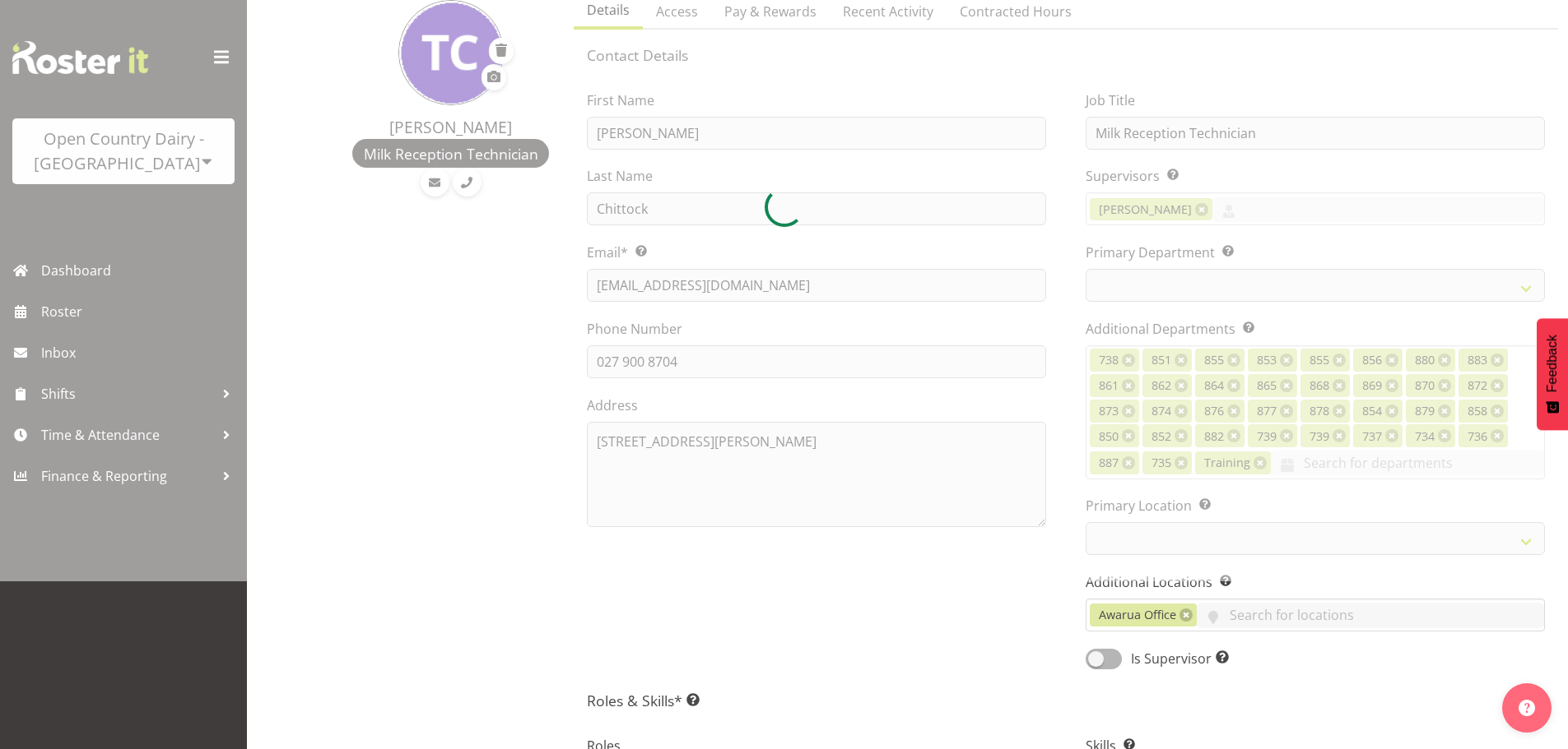
select select
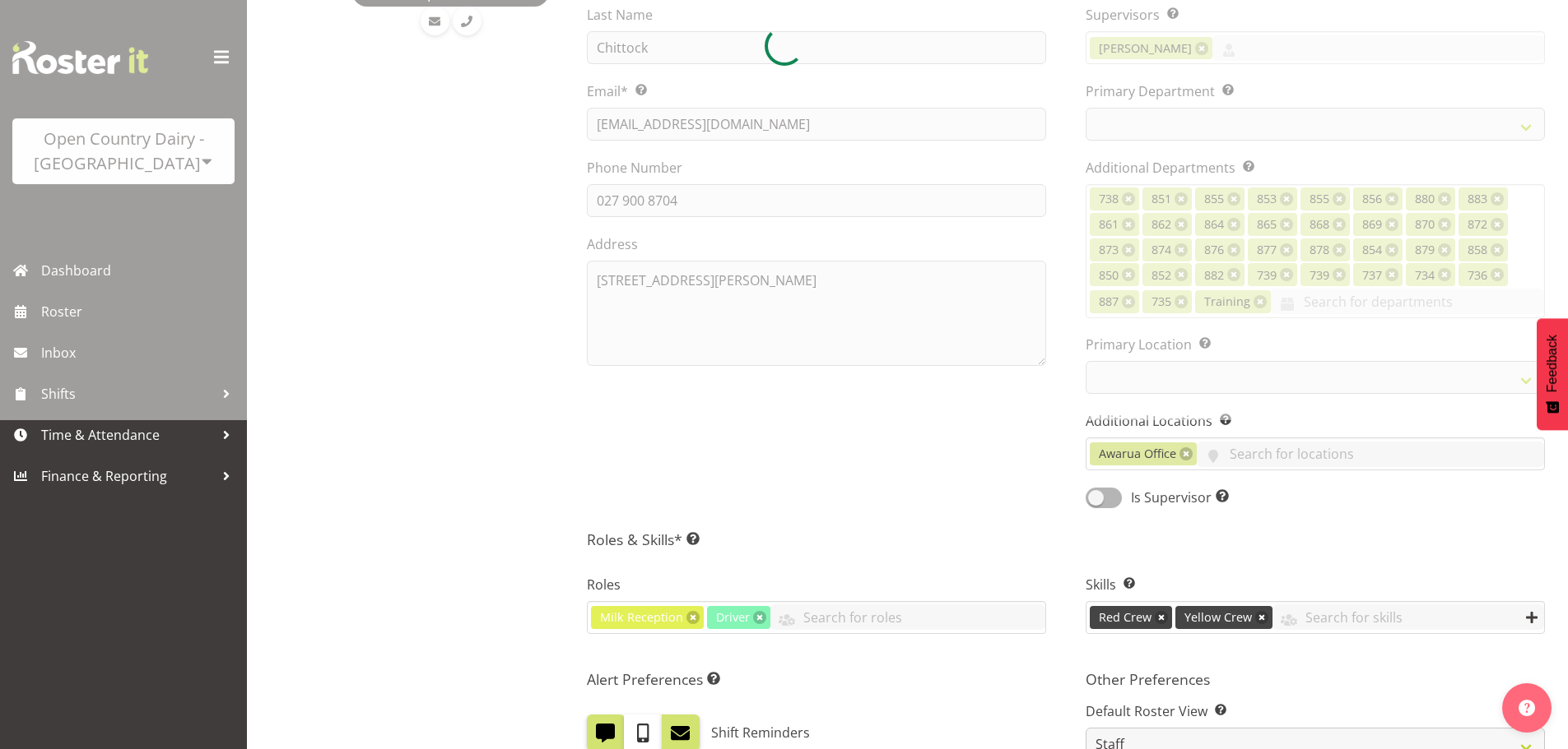
scroll to position [412, 0]
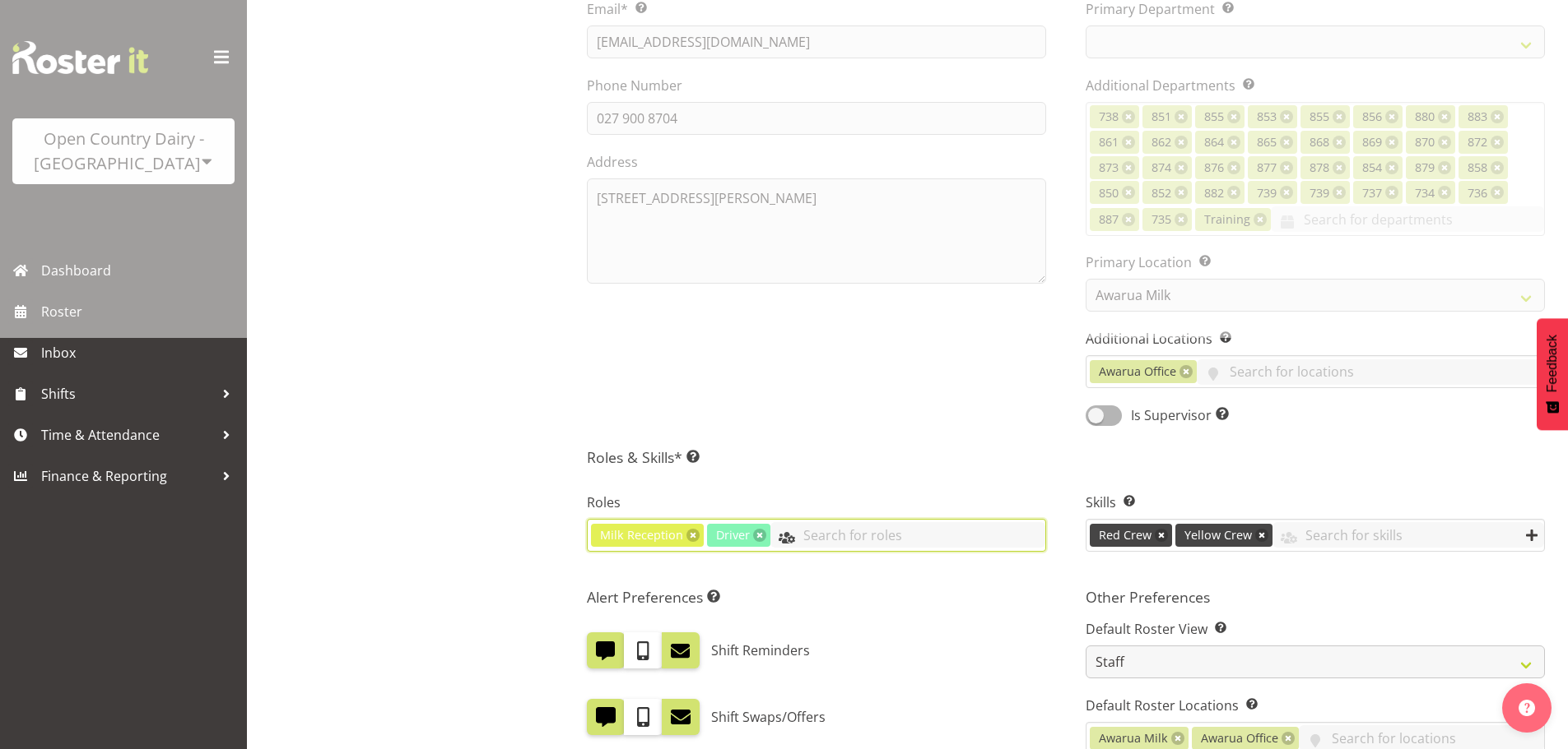
click at [833, 540] on input "text" at bounding box center [907, 535] width 275 height 26
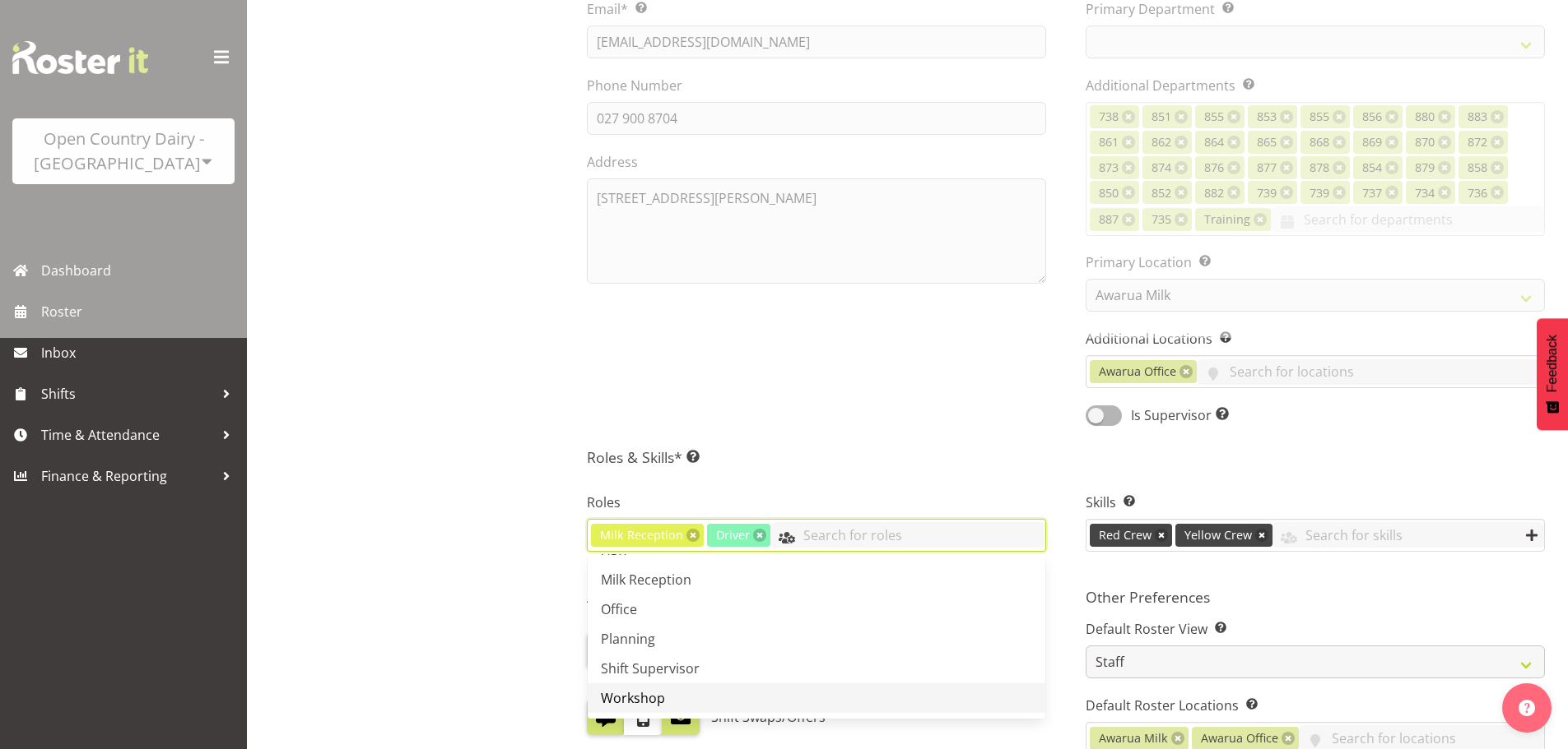
scroll to position [234, 0]
click at [641, 660] on span "Shift Supervisor" at bounding box center [650, 667] width 99 height 18
select select
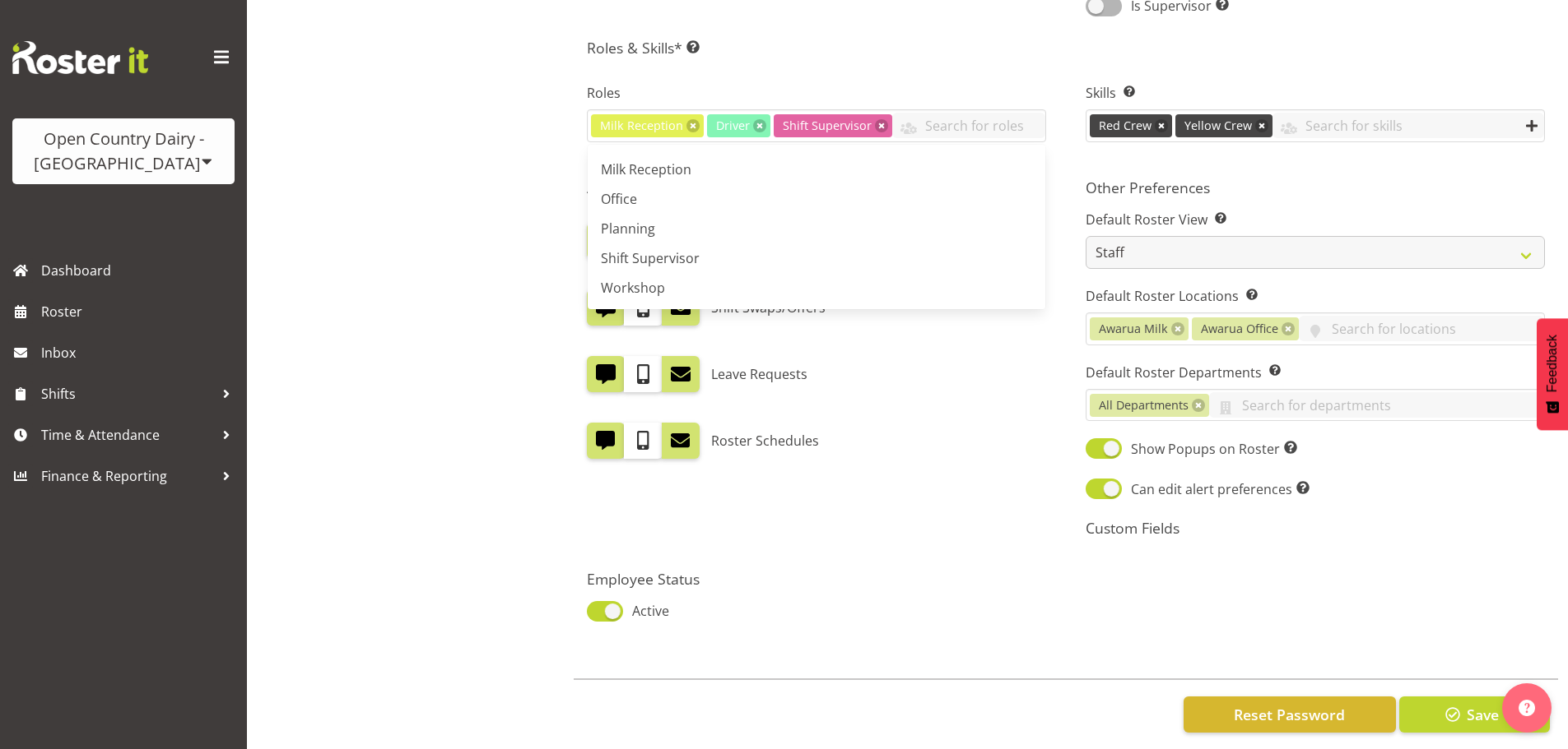
scroll to position [863, 0]
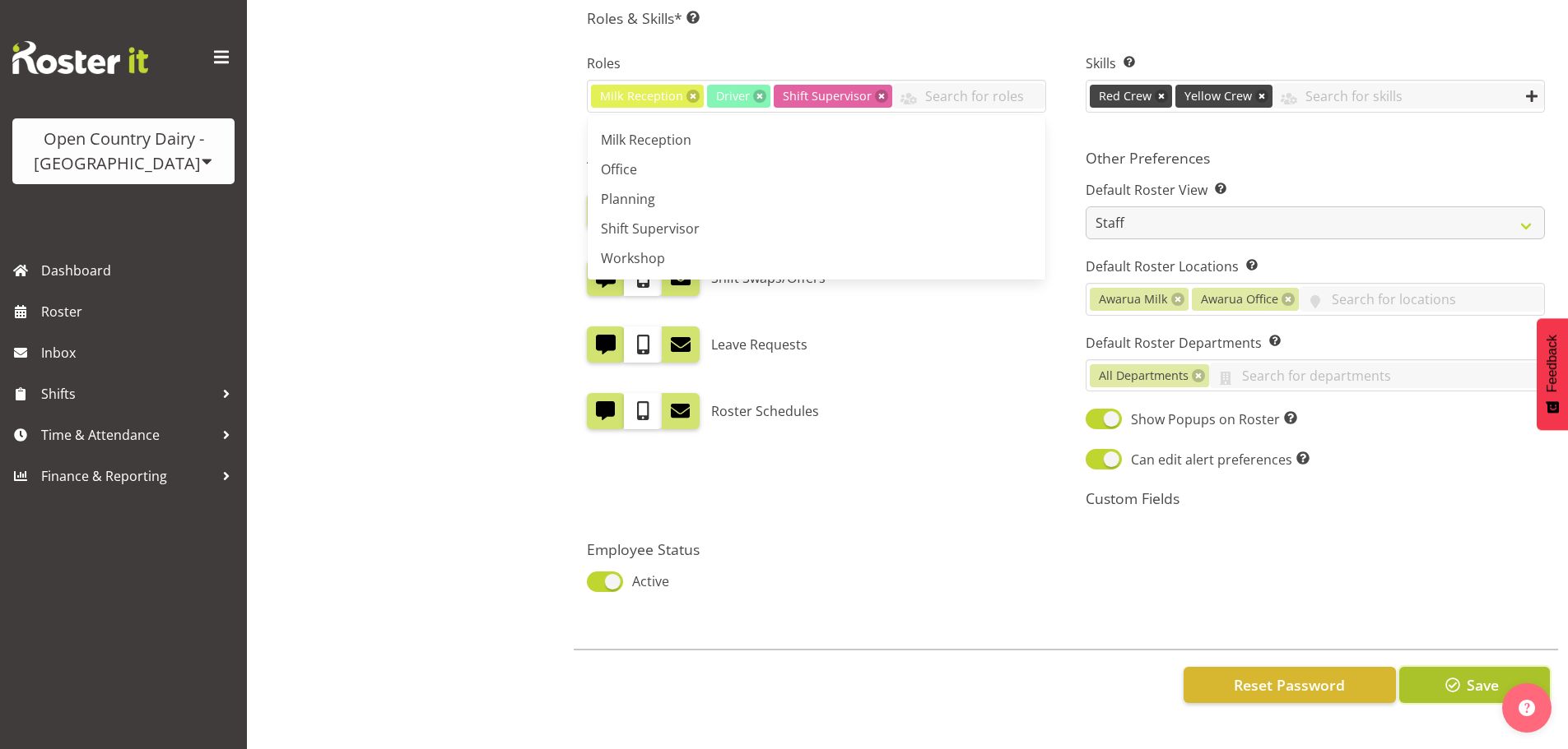
click at [1456, 675] on span "button" at bounding box center [1452, 685] width 21 height 21
select select
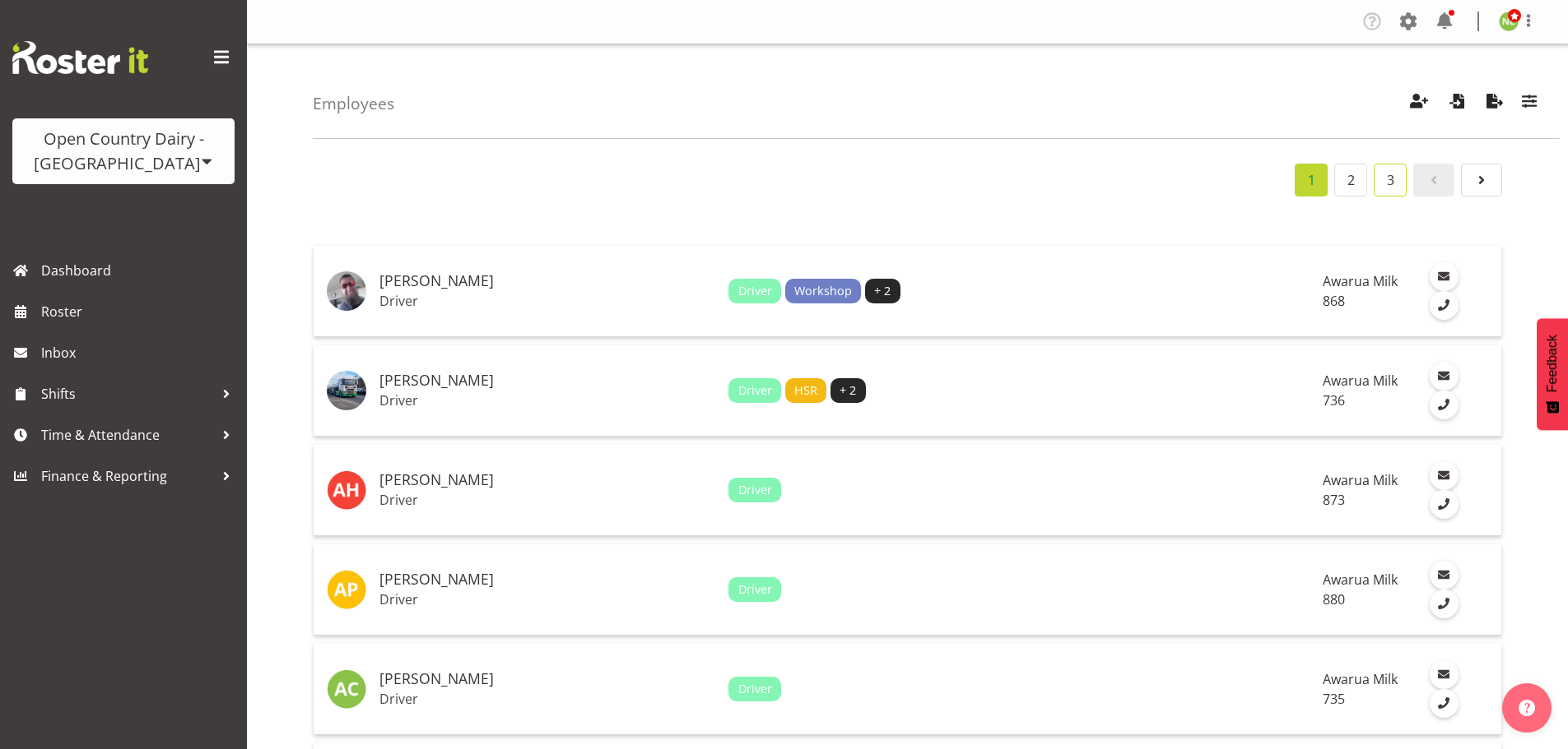
click at [1399, 189] on link "3" at bounding box center [1389, 180] width 33 height 33
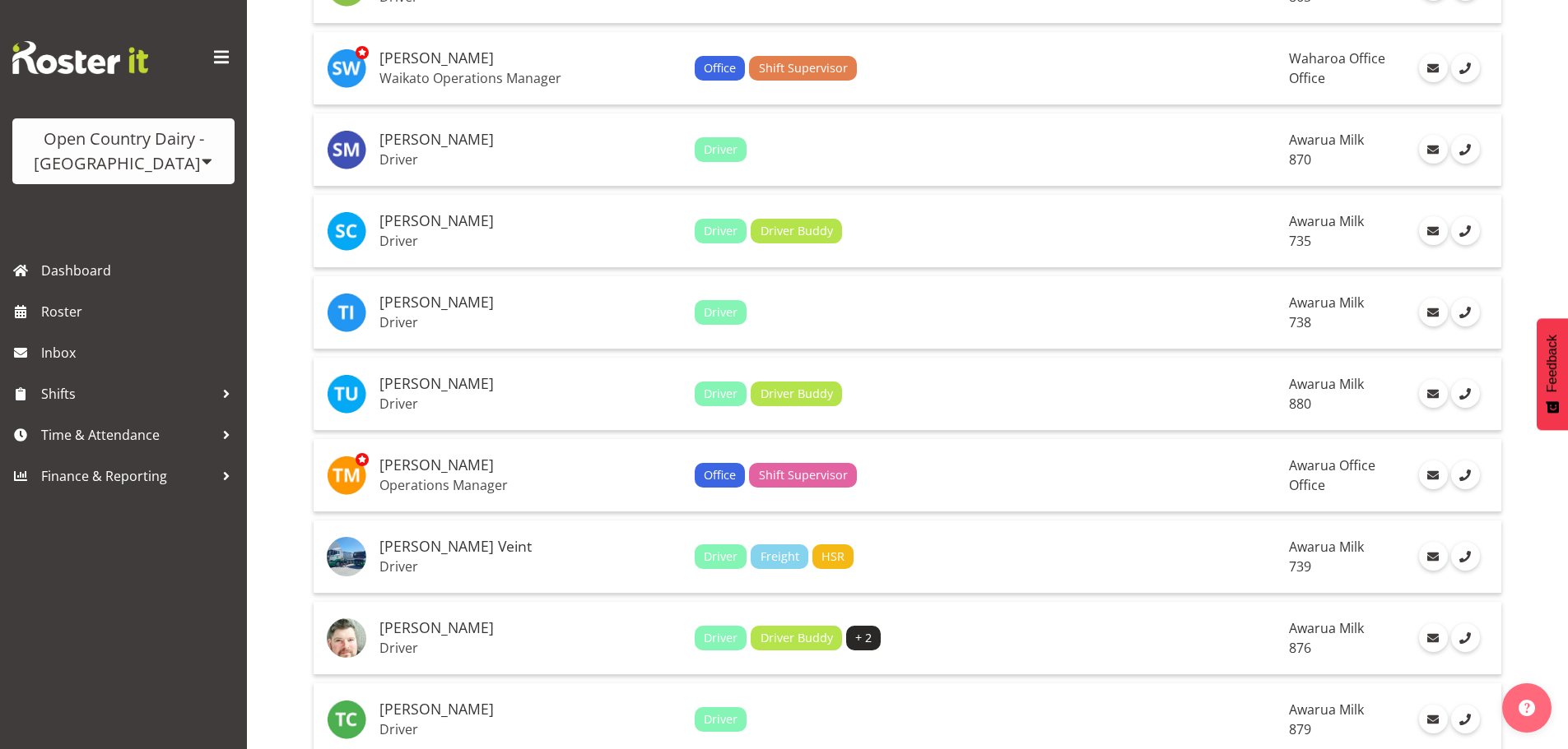
scroll to position [2385, 0]
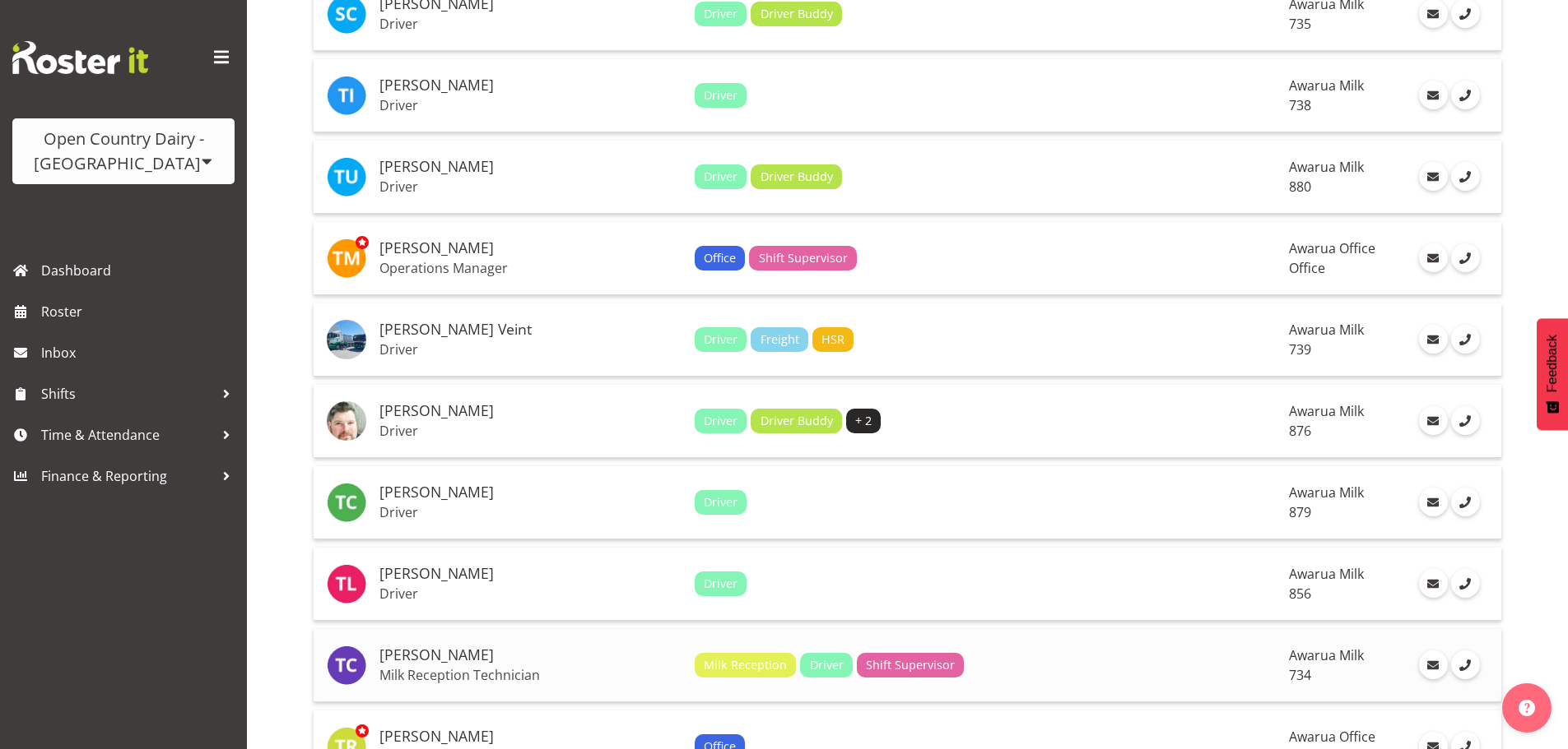
click at [964, 650] on td "Milk Reception Driver Shift Supervisor" at bounding box center [984, 666] width 594 height 73
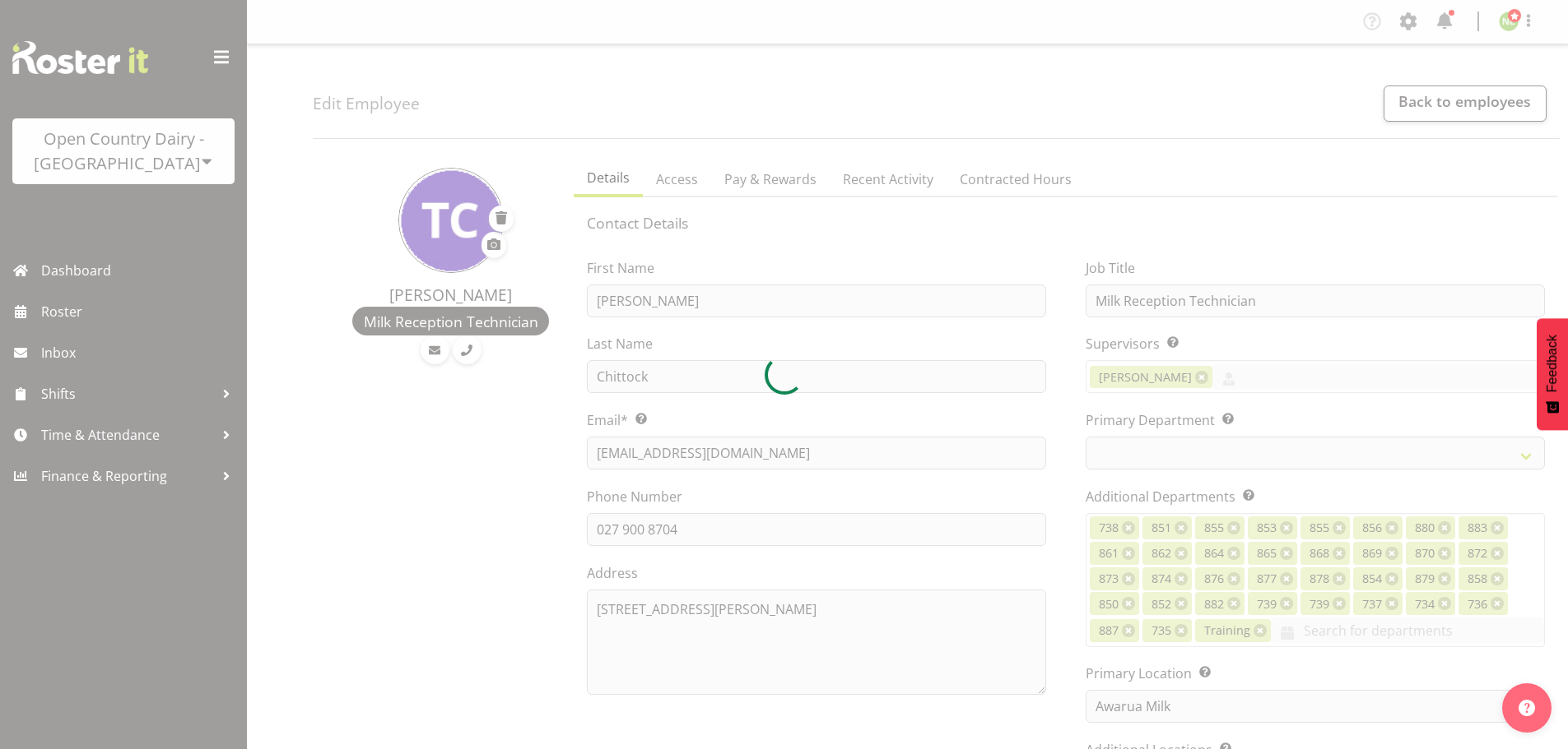
select select
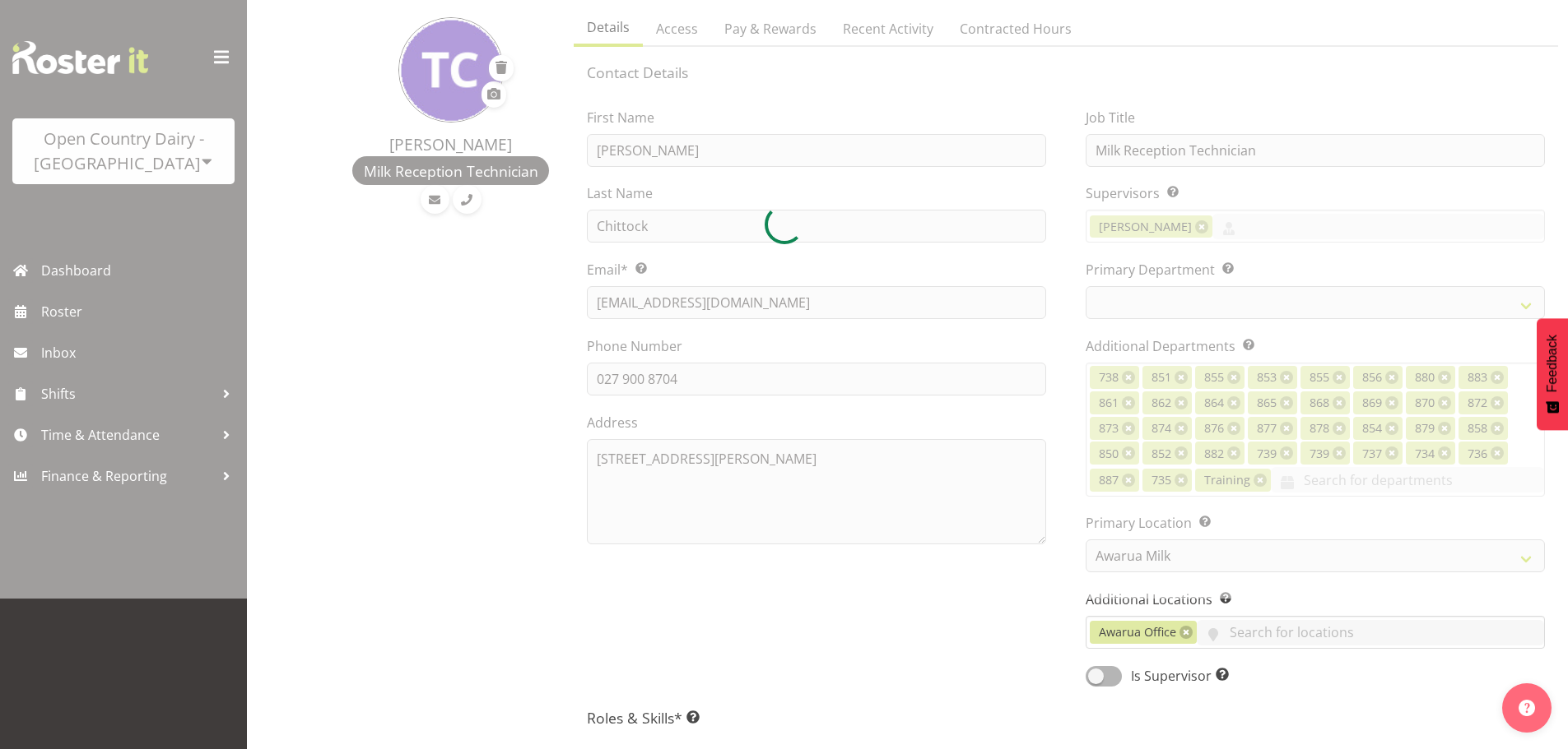
scroll to position [165, 0]
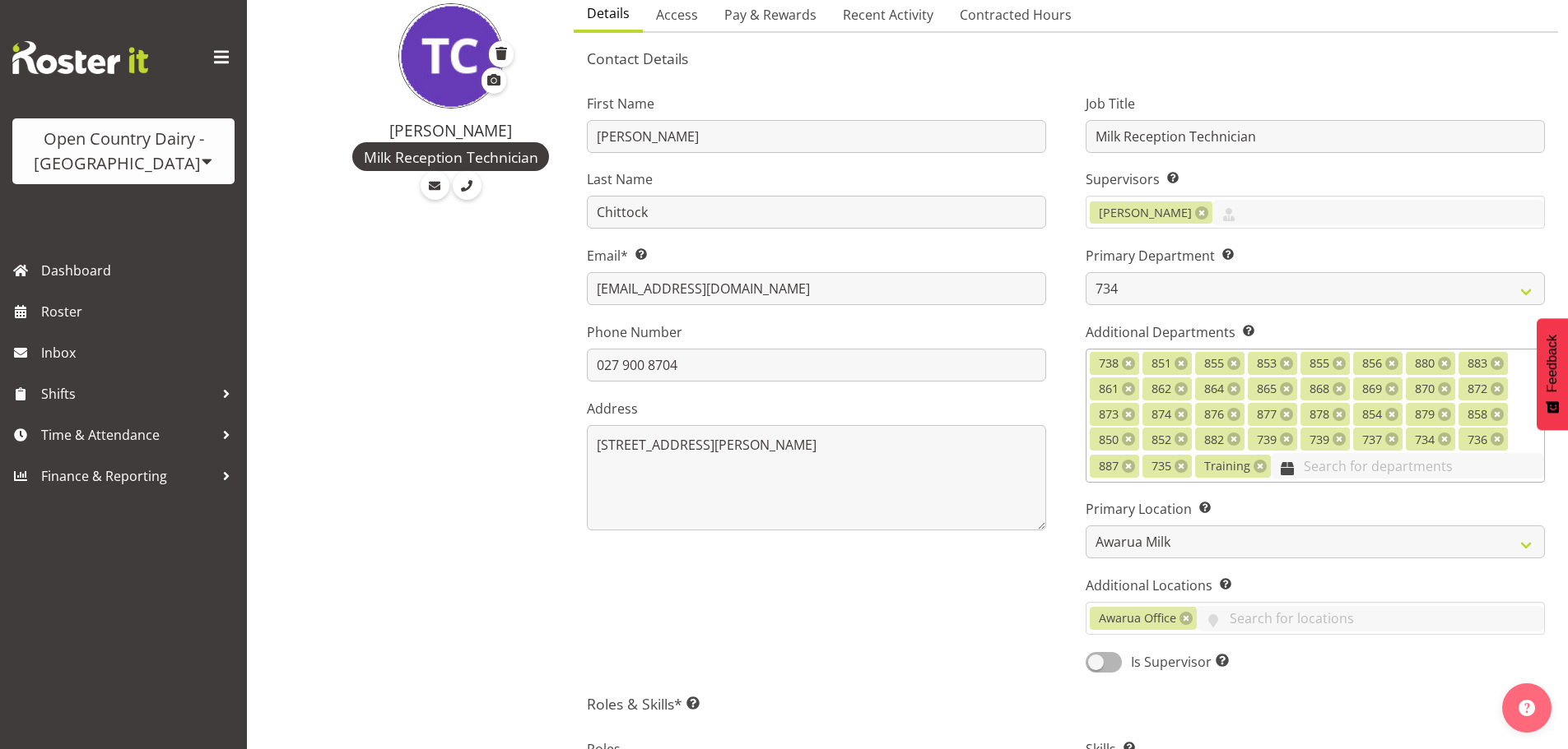
click at [1330, 468] on input "text" at bounding box center [1407, 466] width 273 height 26
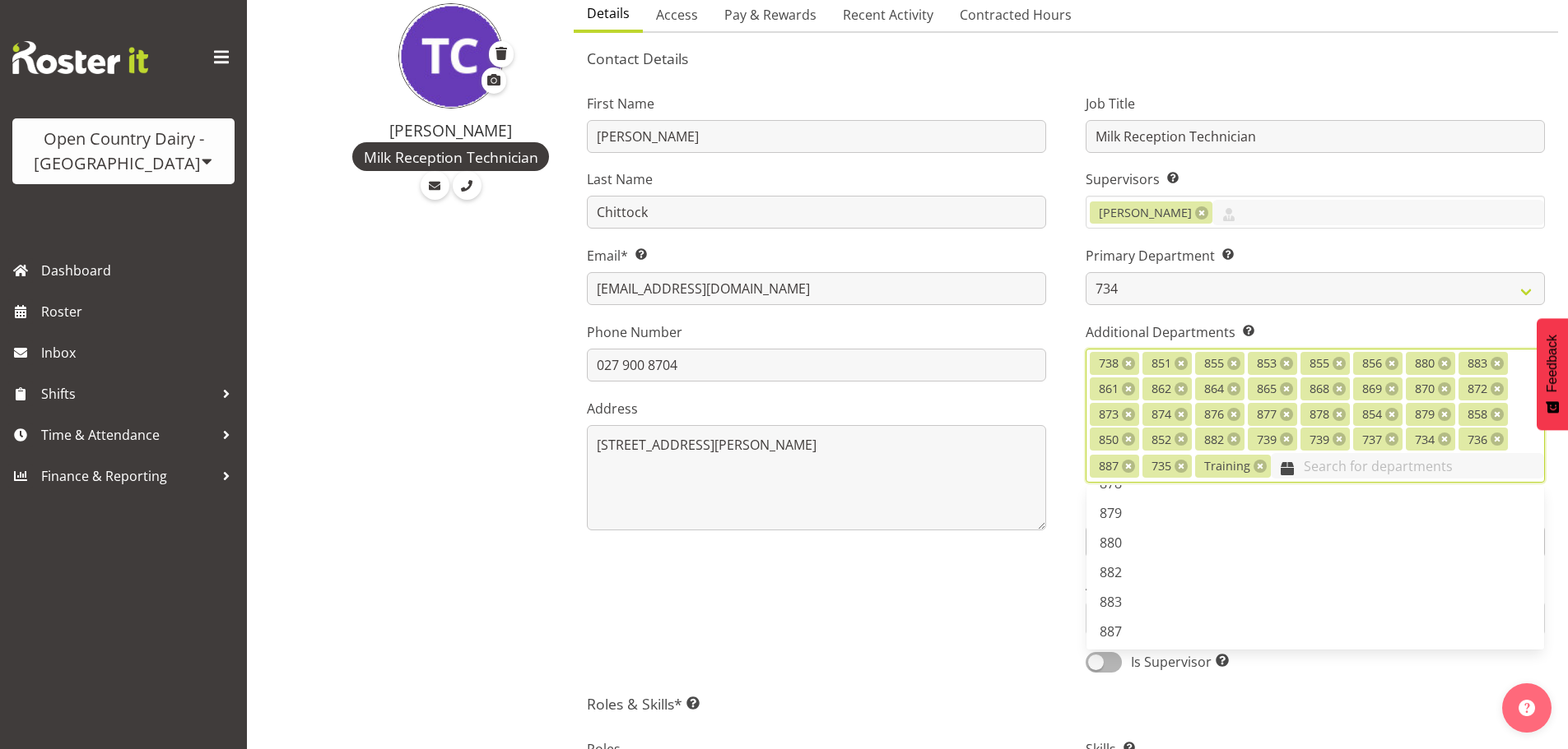
scroll to position [1211, 0]
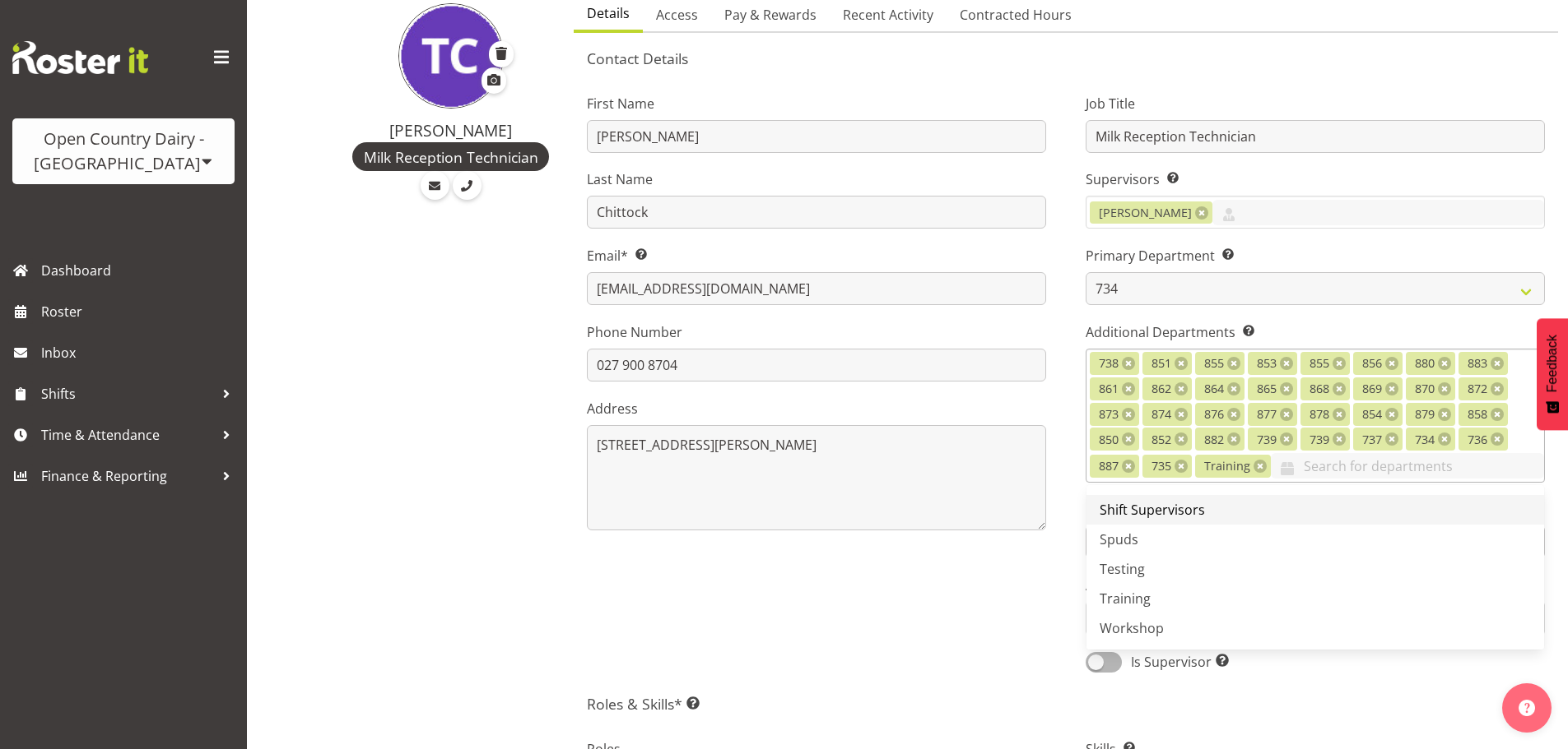
click at [1195, 510] on span "Shift Supervisors" at bounding box center [1152, 510] width 105 height 18
click at [1066, 593] on div "Job Title Milk Reception Technician Supervisors Select the employee’s superviso…" at bounding box center [1315, 377] width 499 height 614
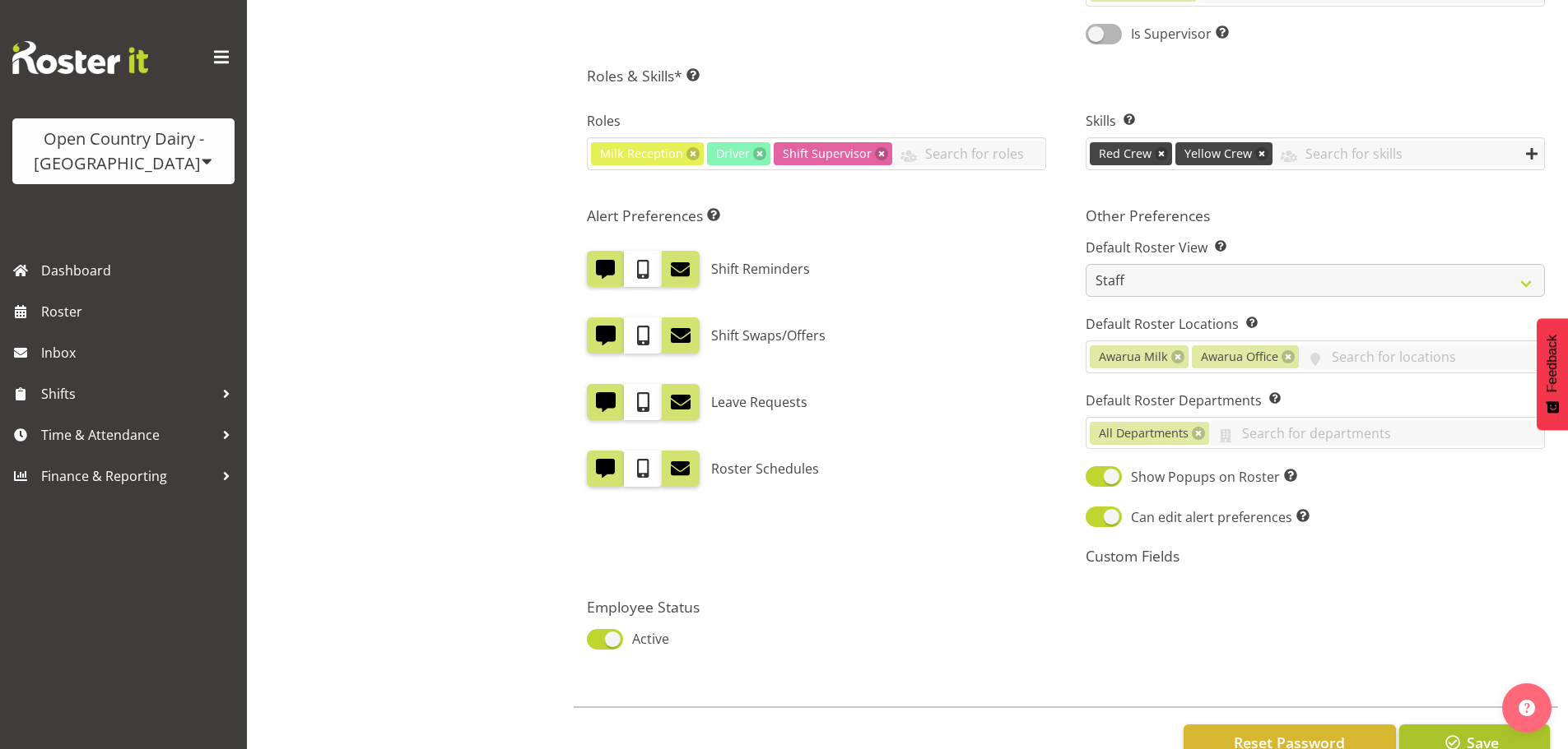
scroll to position [843, 0]
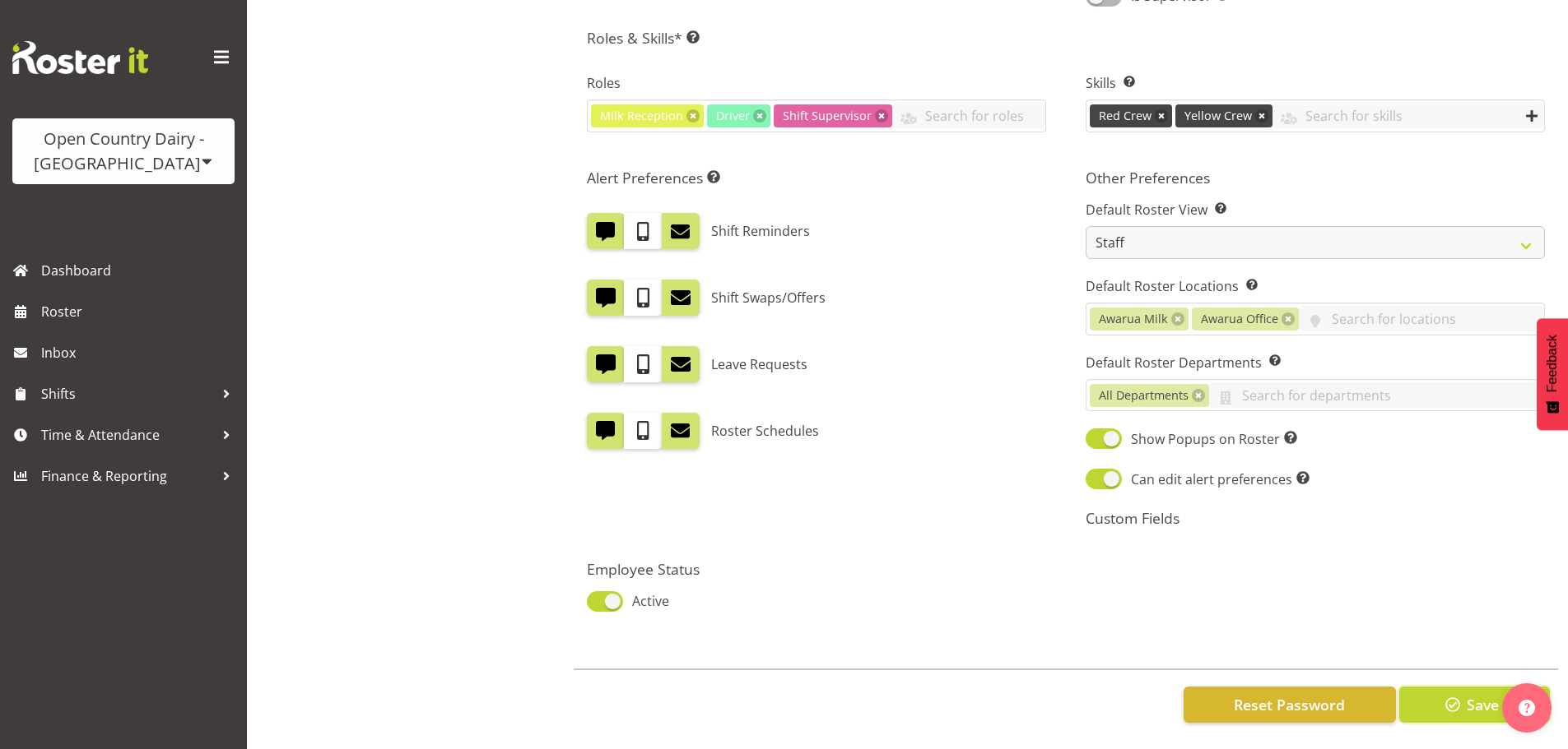
drag, startPoint x: 1486, startPoint y: 698, endPoint x: 1474, endPoint y: 695, distance: 12.4
click at [1484, 699] on span "Save" at bounding box center [1483, 705] width 32 height 21
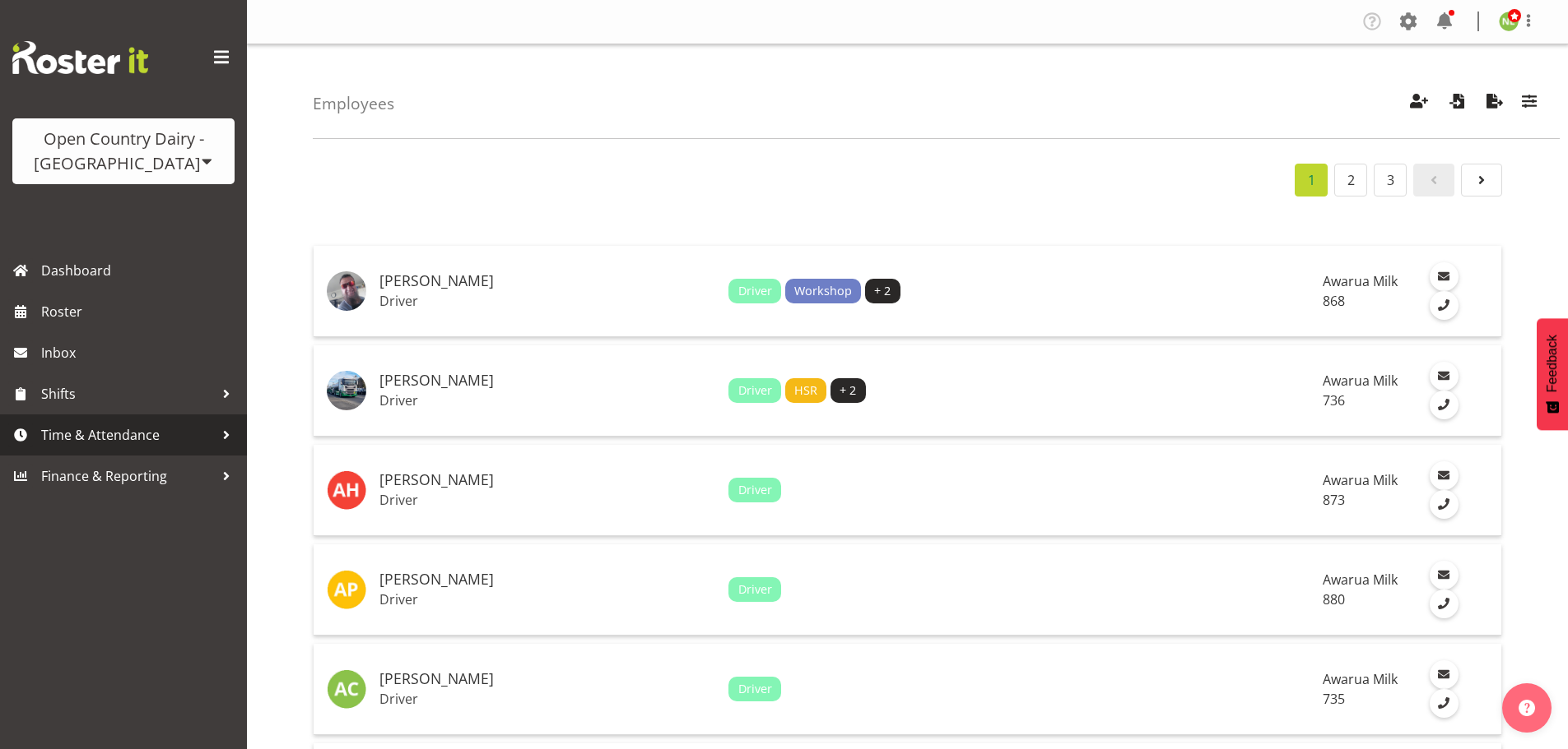
click at [108, 431] on span "Time & Attendance" at bounding box center [127, 435] width 173 height 25
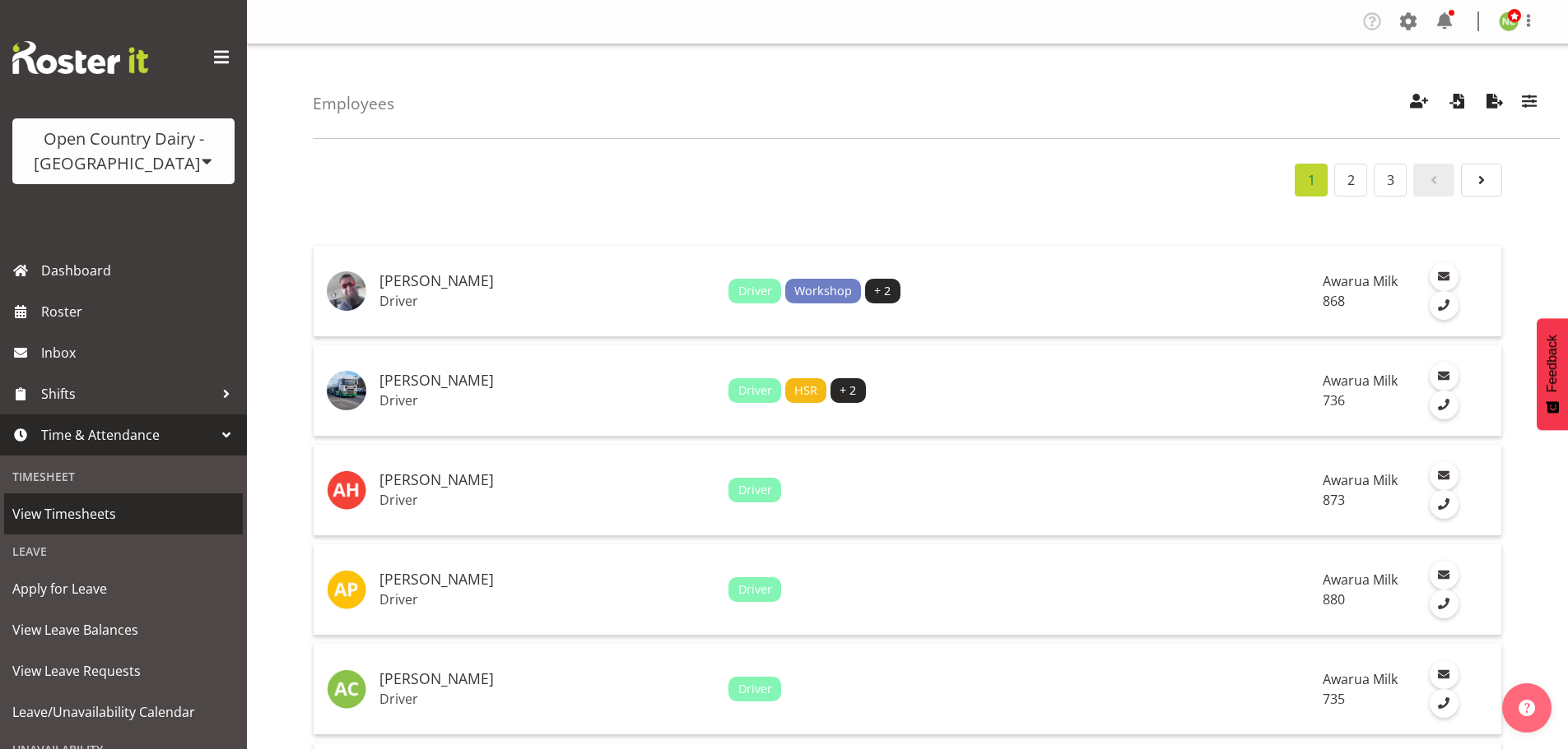
click at [86, 517] on span "View Timesheets" at bounding box center [123, 514] width 222 height 25
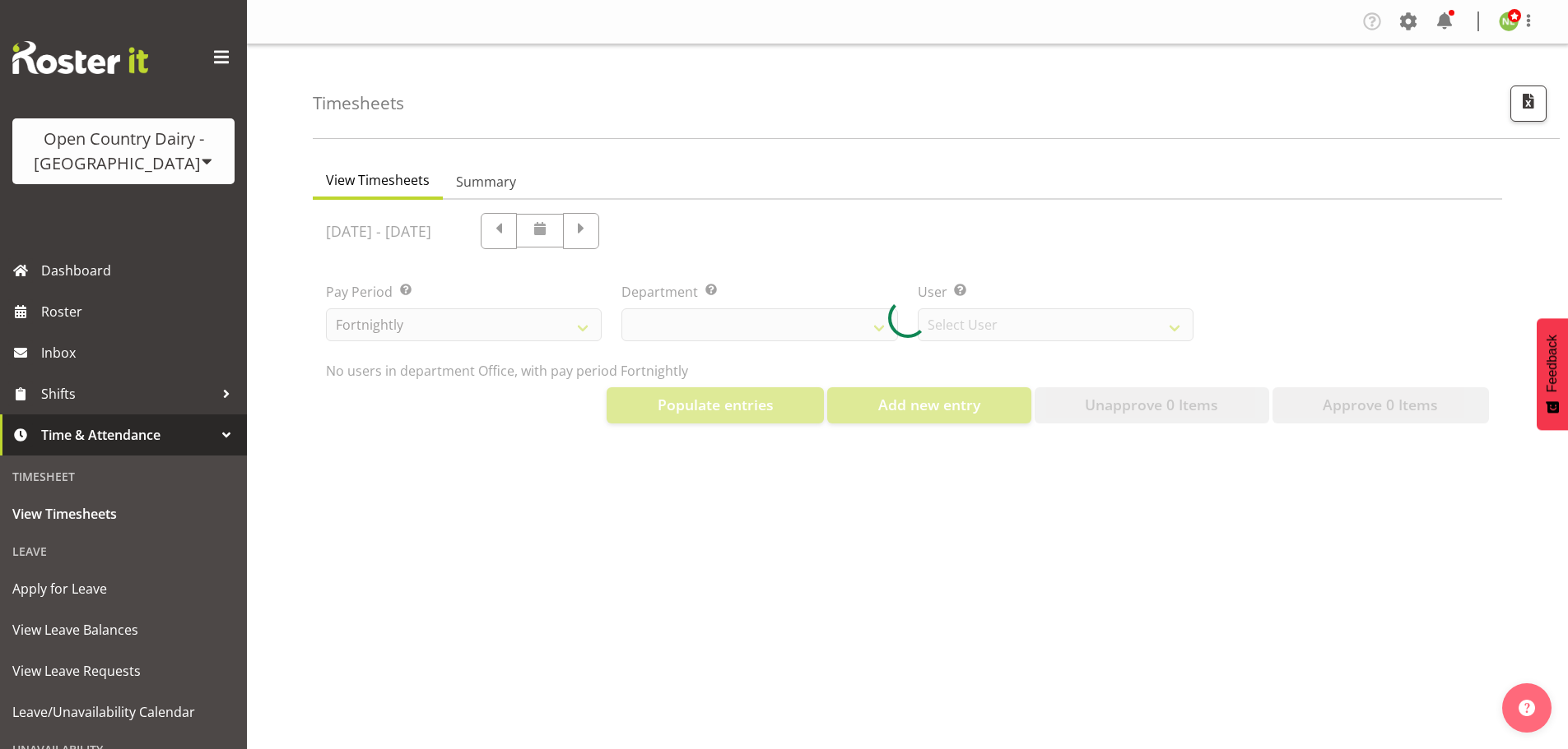
select select "699"
select select "8449"
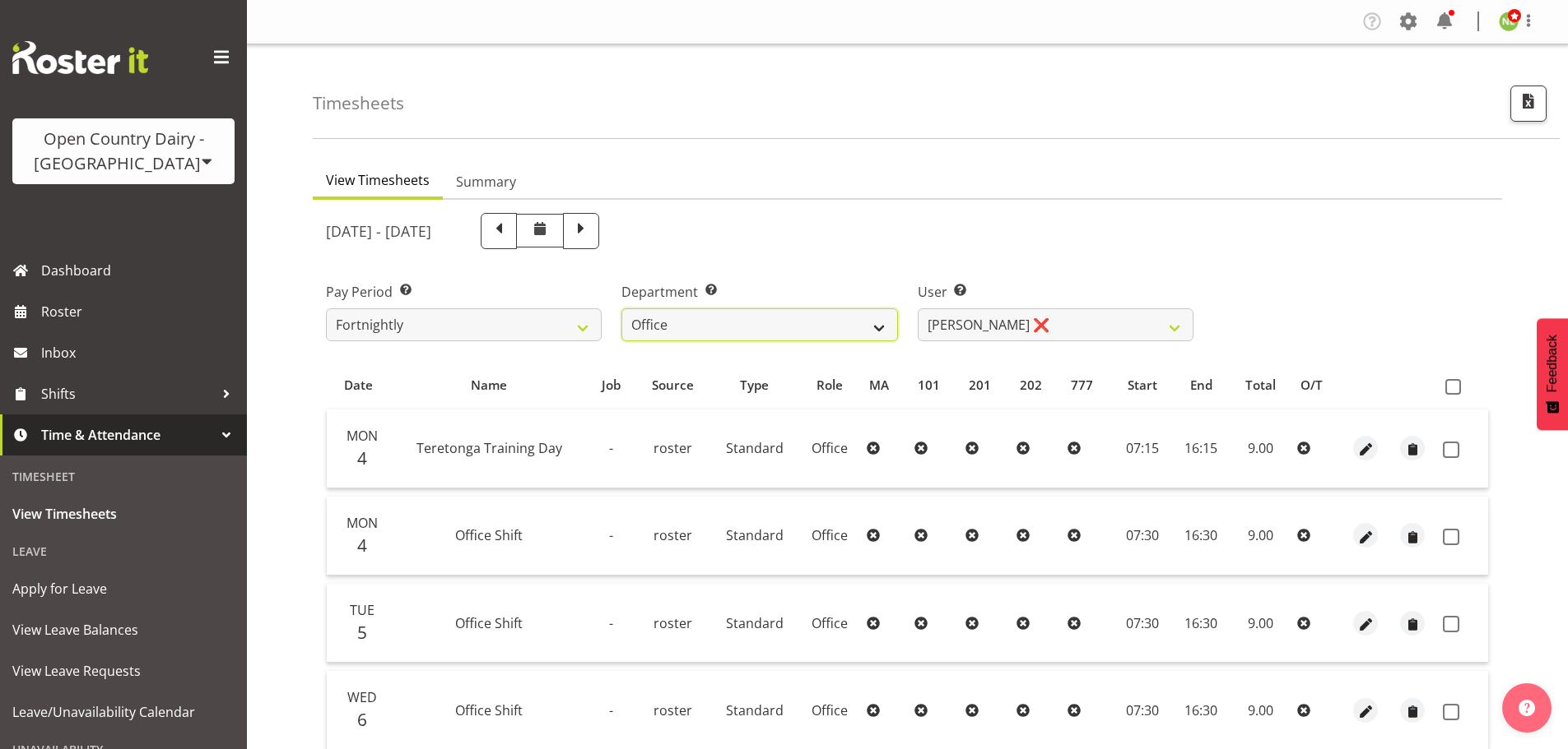
click at [803, 325] on select "734 735 736 737 738 739 850 851 852 853 854 855 856 858 861 862 865 868 869 870" at bounding box center [759, 325] width 276 height 33
click at [621, 308] on select "734 735 736 737 738 739 850 851 852 853 854 855 856 858 861 862 865 868 869 870" at bounding box center [759, 325] width 276 height 33
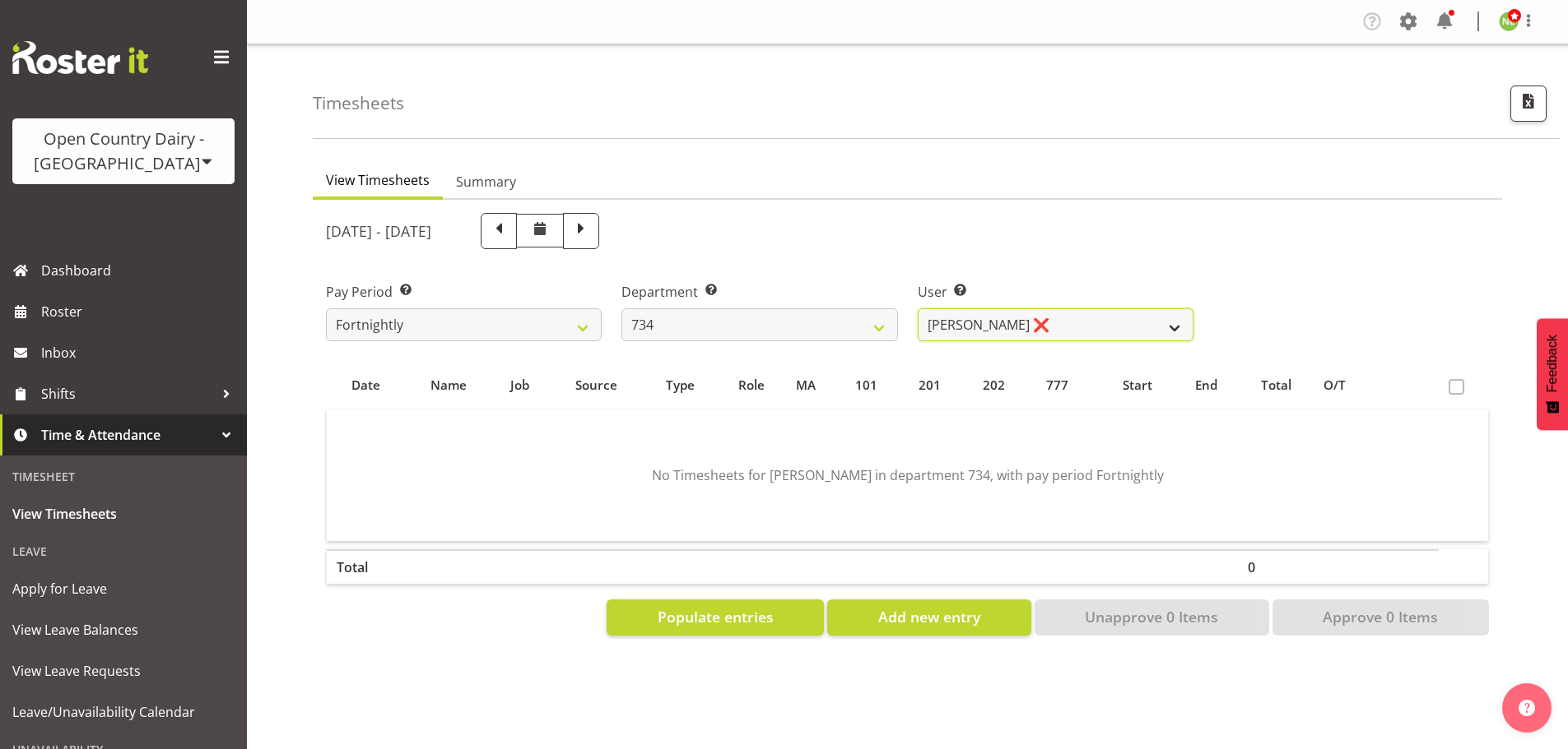
click at [995, 318] on select "[PERSON_NAME] ❌ [PERSON_NAME] ✔ [PERSON_NAME] ❌ [PERSON_NAME] ❌ [PERSON_NAME] ❌" at bounding box center [1055, 325] width 276 height 33
drag, startPoint x: 1014, startPoint y: 236, endPoint x: 937, endPoint y: 266, distance: 82.6
click at [1013, 235] on div "[DATE] - [DATE]" at bounding box center [759, 231] width 867 height 36
drag, startPoint x: 694, startPoint y: 325, endPoint x: 713, endPoint y: 336, distance: 22.0
click at [696, 325] on select "734 735 736 737 738 739 850 851 852 853 854 855 856 858 861 862 865 868 869 870" at bounding box center [759, 325] width 276 height 33
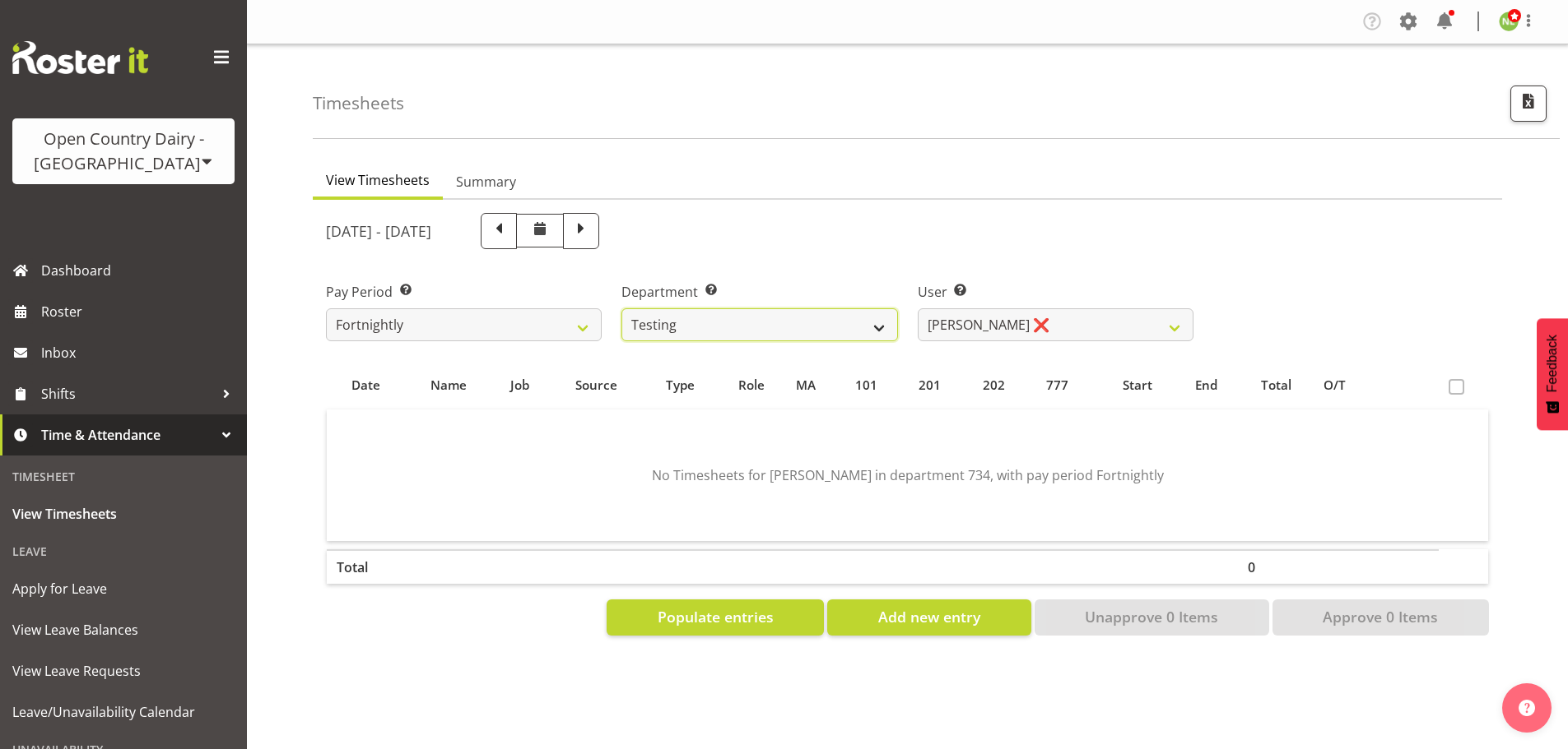
click at [621, 308] on select "734 735 736 737 738 739 850 851 852 853 854 855 856 858 861 862 865 868 869 870" at bounding box center [759, 325] width 276 height 33
click at [1013, 321] on select "[PERSON_NAME] ❌ [PERSON_NAME] ❌ [PERSON_NAME] Bloggs ❌ Milk Reception Awarua ❌ …" at bounding box center [1055, 325] width 276 height 33
click at [796, 324] on select "734 735 736 737 738 739 850 851 852 853 854 855 856 858 861 862 865 868 869 870" at bounding box center [759, 325] width 276 height 33
select select "806"
click at [621, 308] on select "734 735 736 737 738 739 850 851 852 853 854 855 856 858 861 862 865 868 869 870" at bounding box center [759, 325] width 276 height 33
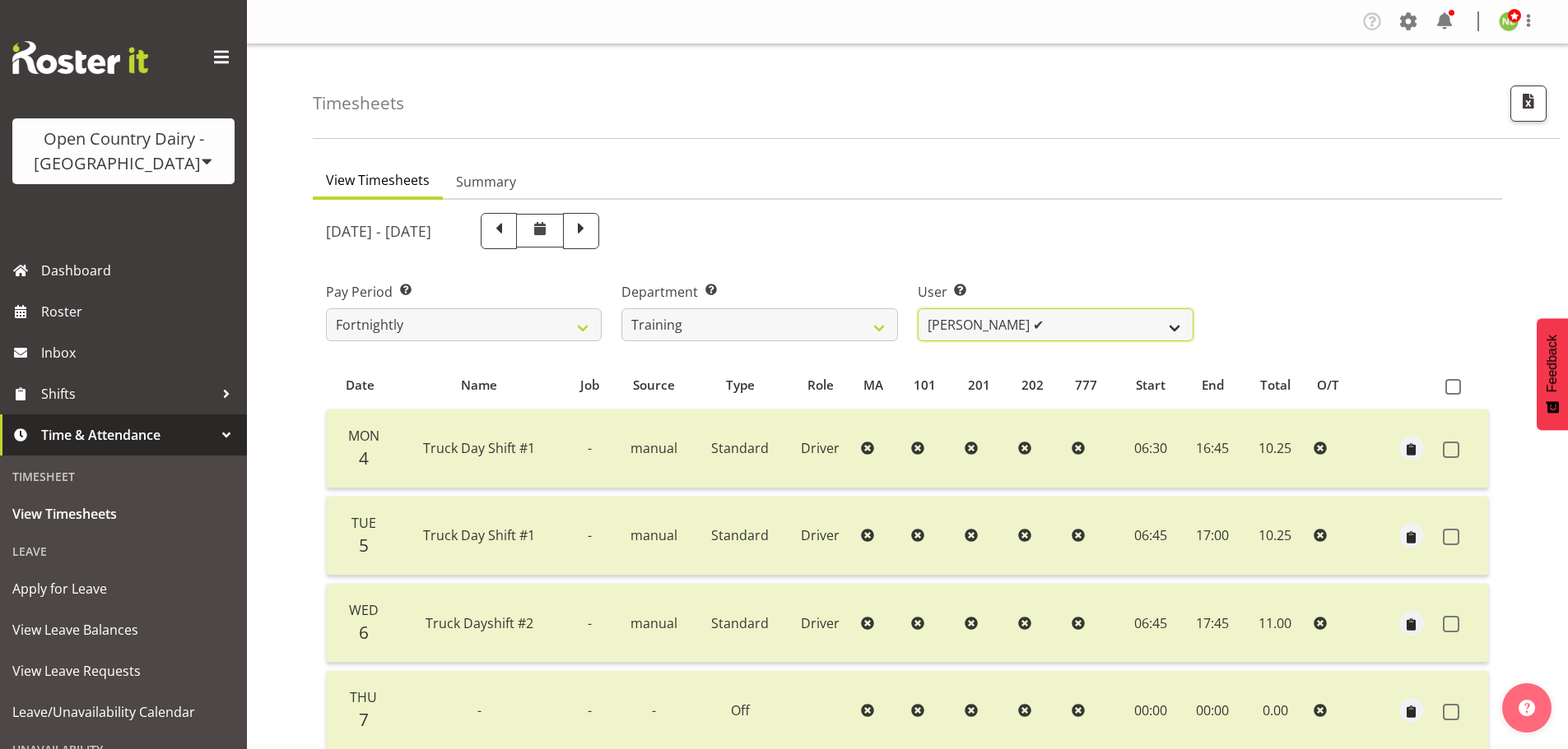
click at [991, 324] on select "[PERSON_NAME] ✔ [PERSON_NAME] ❌ [PERSON_NAME] ❌ [PERSON_NAME] ✔ [PERSON_NAME] ✔" at bounding box center [1055, 325] width 276 height 33
select select "11649"
click at [918, 308] on select "[PERSON_NAME] ✔ [PERSON_NAME] ❌ [PERSON_NAME] ❌ [PERSON_NAME] ✔ [PERSON_NAME] ✔" at bounding box center [1055, 325] width 276 height 33
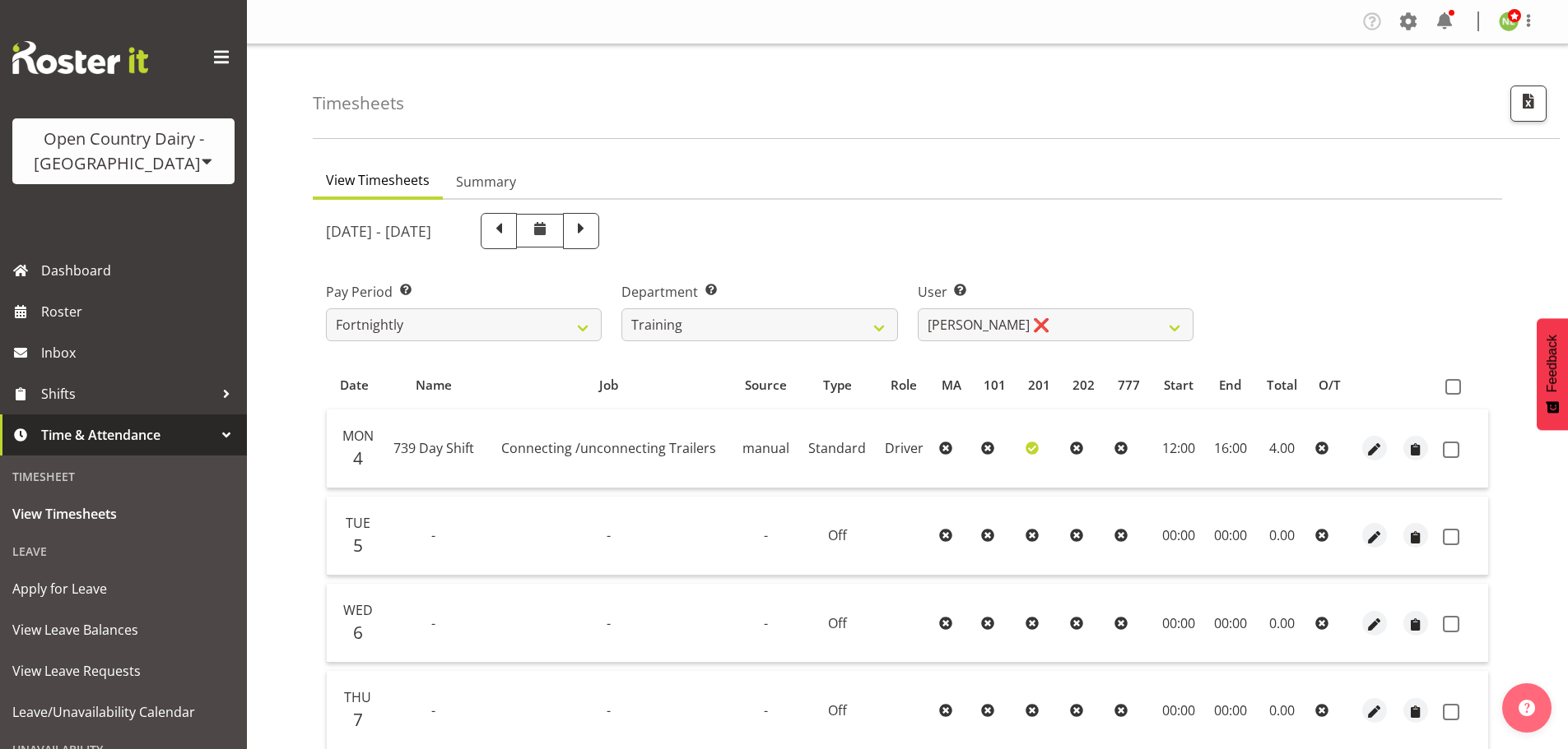
click at [591, 225] on span at bounding box center [580, 229] width 21 height 21
select select
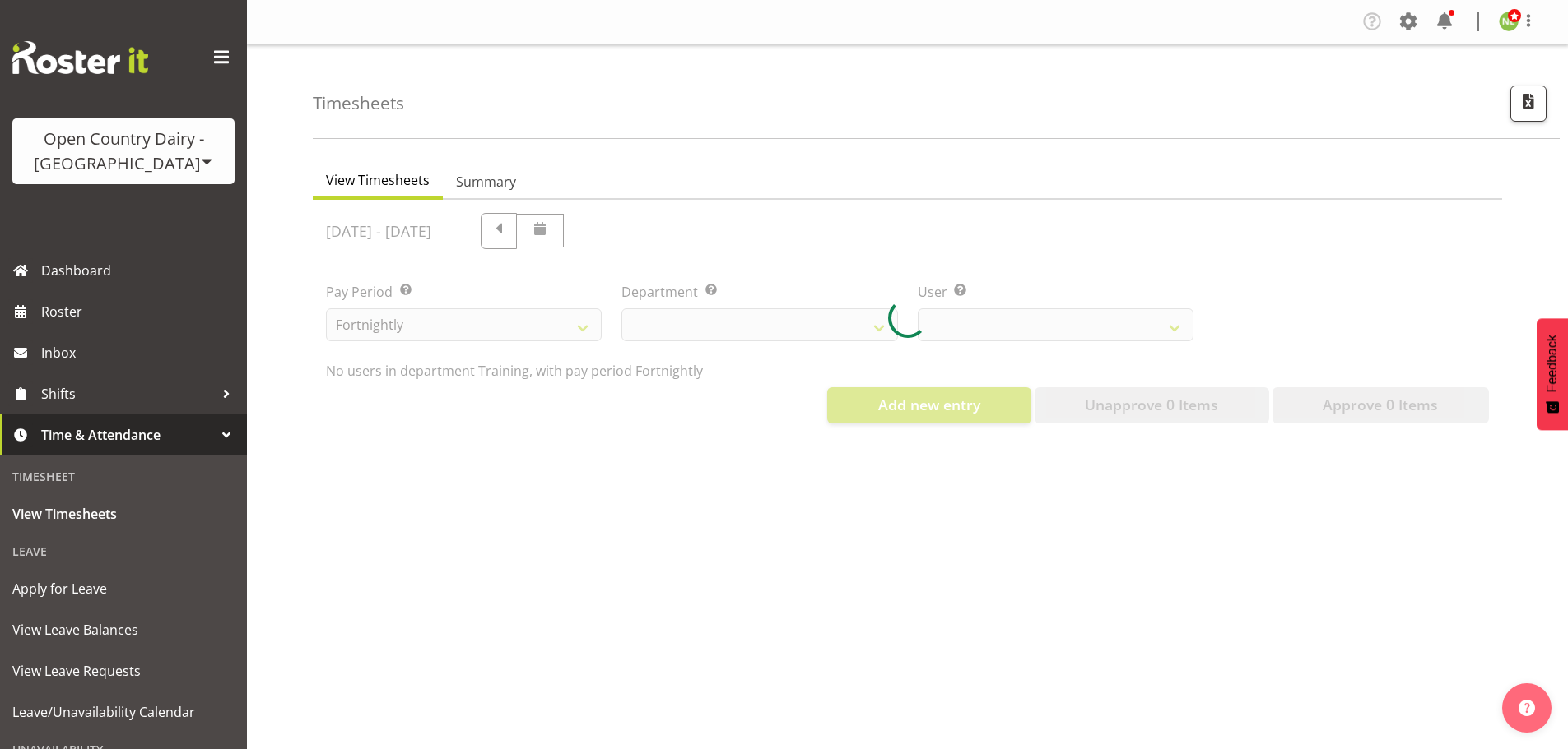
select select "806"
select select "11649"
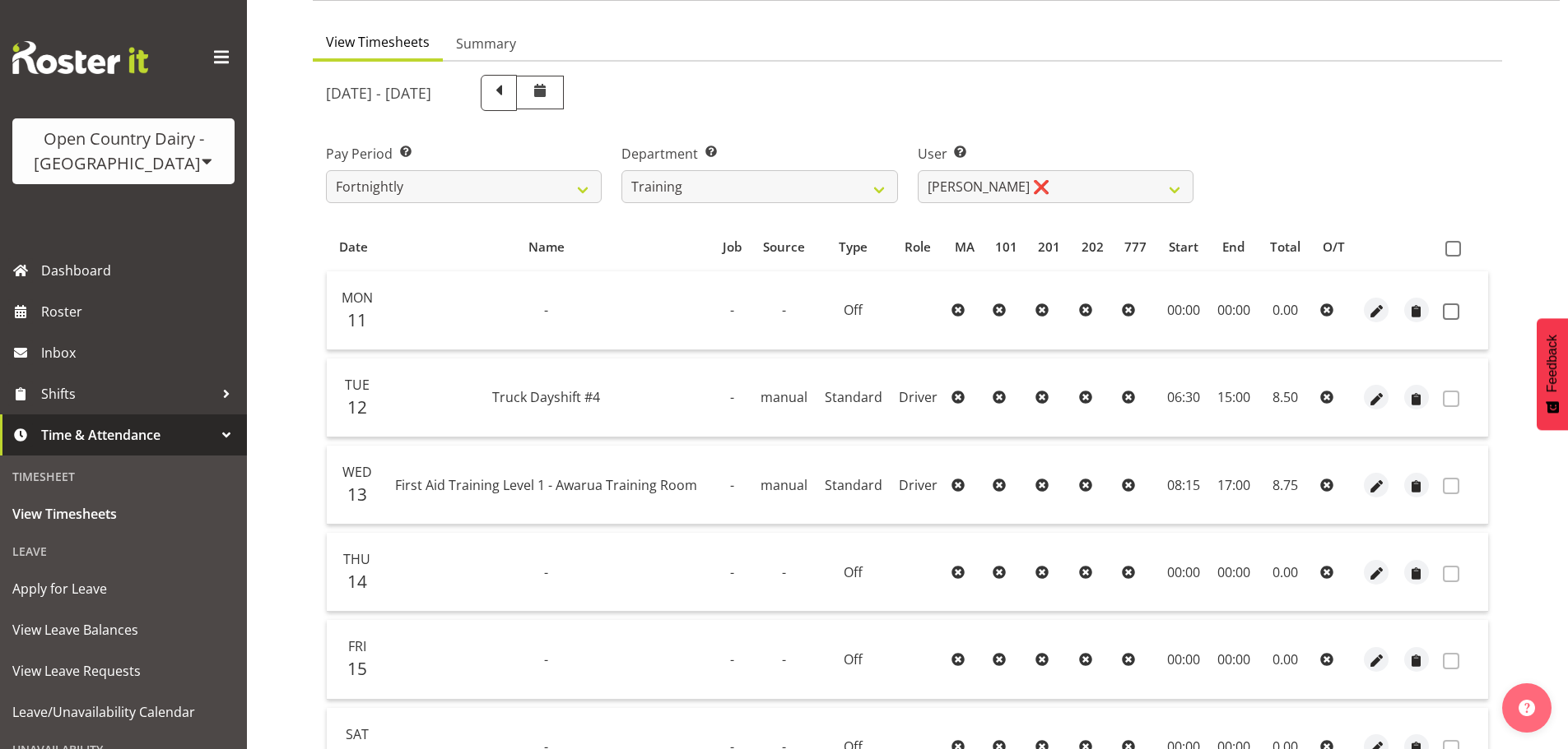
scroll to position [165, 0]
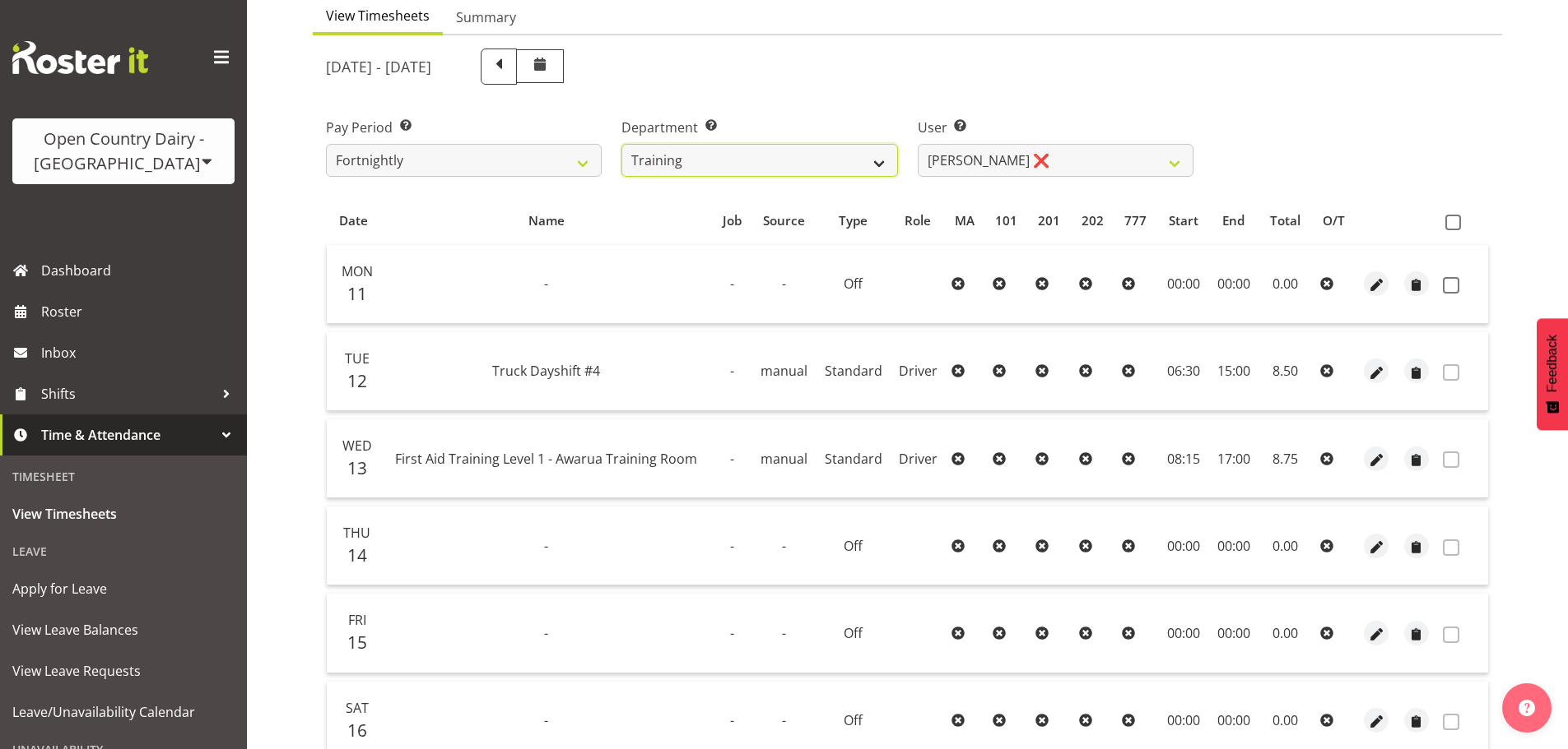
click at [839, 156] on select "734 735 736 737 738 739 850 851 852 853 854 855 856 858 861 862 865 868 869 870" at bounding box center [759, 161] width 276 height 33
click at [509, 67] on span at bounding box center [498, 65] width 21 height 21
select select
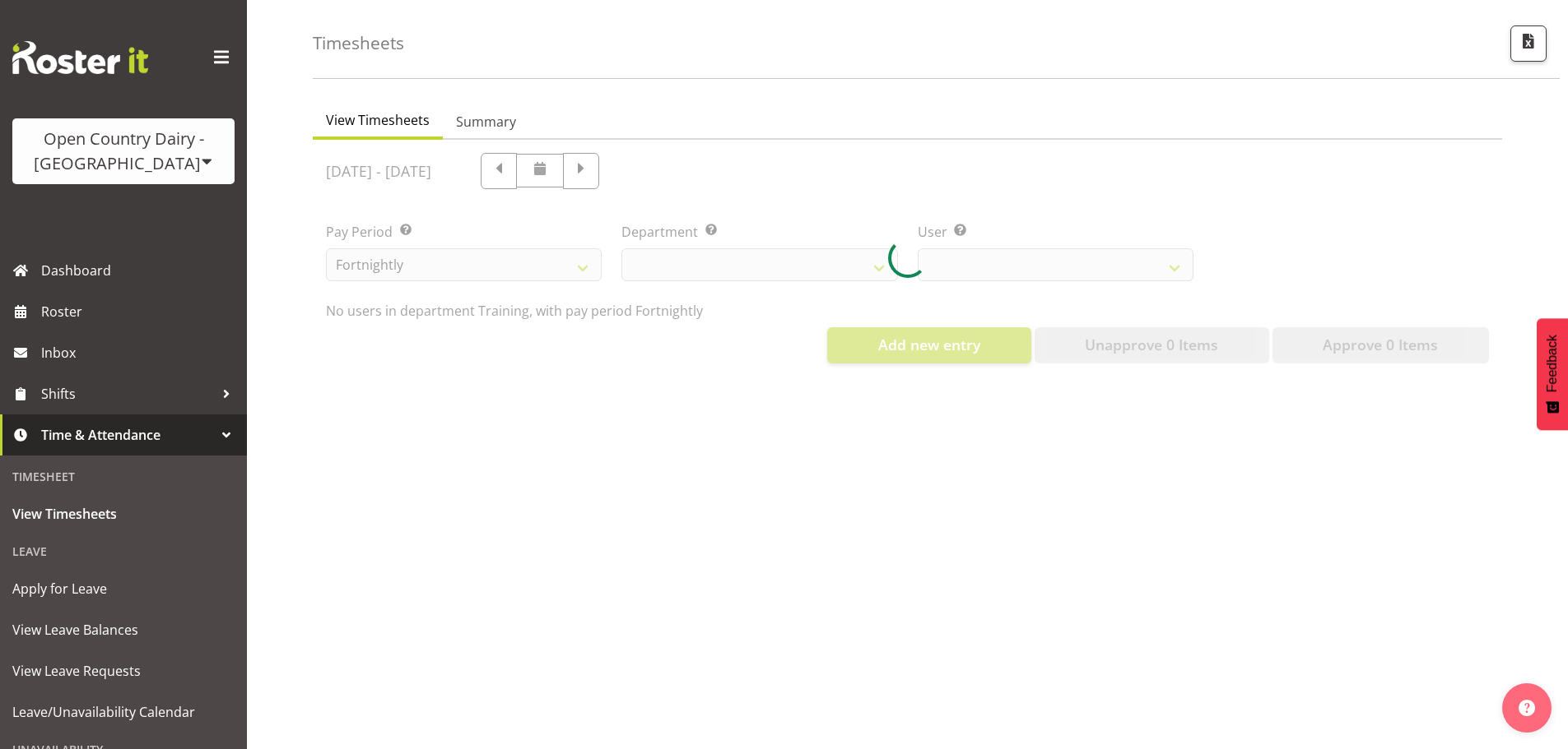
select select "806"
select select "11649"
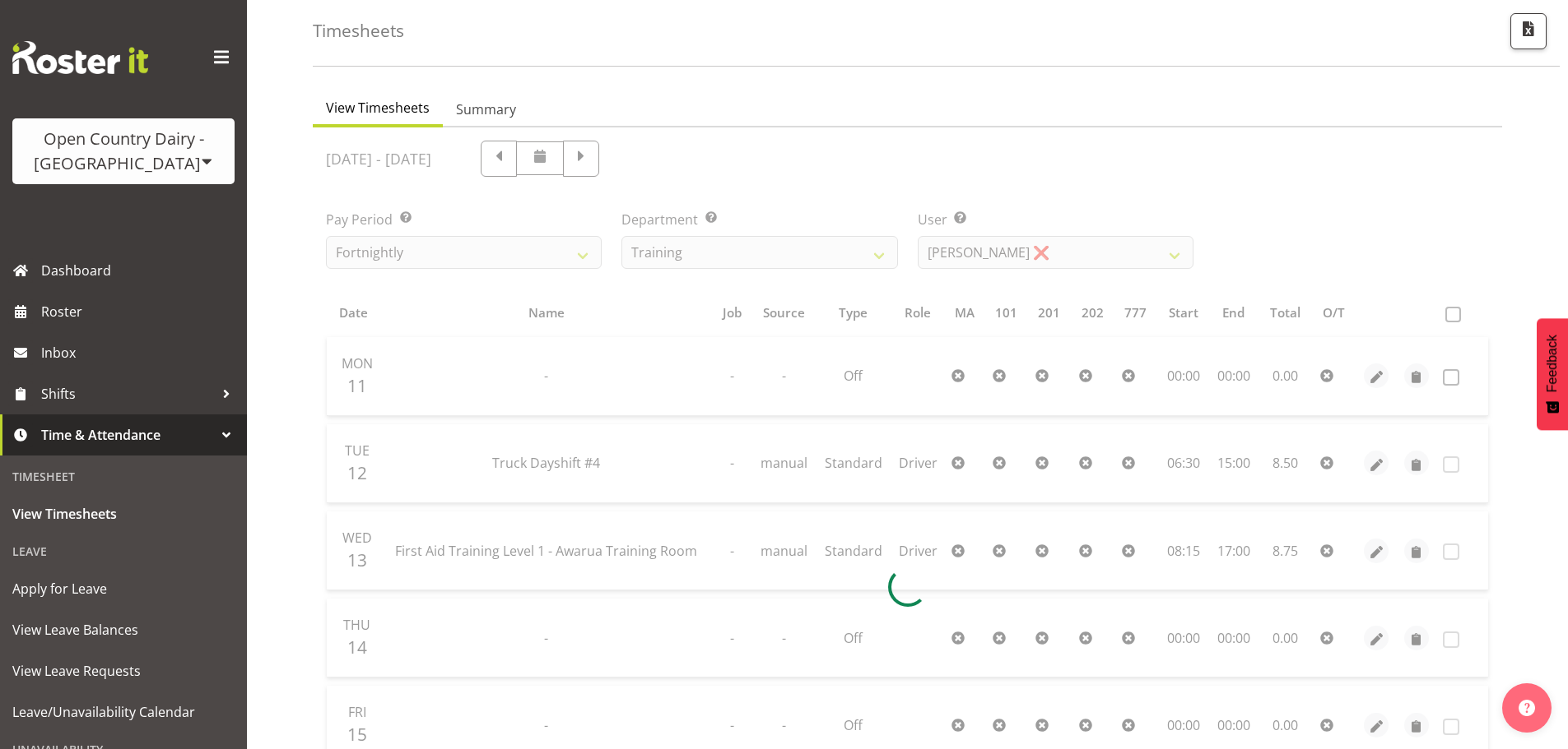
scroll to position [165, 0]
